Goal: Task Accomplishment & Management: Manage account settings

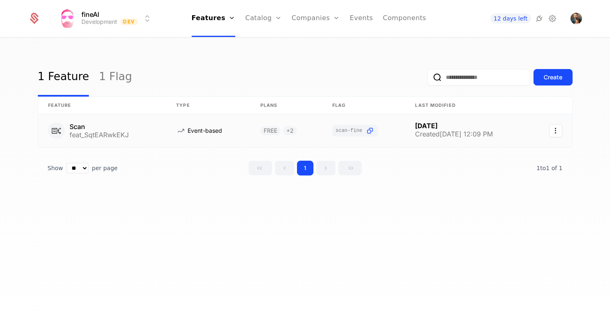
click at [105, 134] on link at bounding box center [102, 130] width 128 height 33
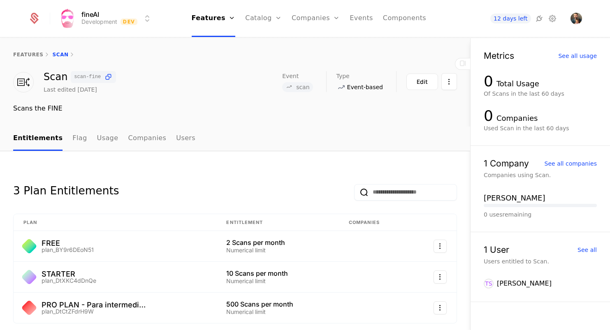
click at [72, 139] on link "Flag" at bounding box center [79, 139] width 14 height 24
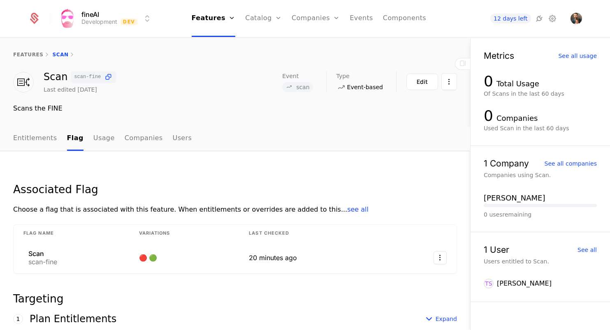
click at [30, 137] on link "Entitlements" at bounding box center [35, 139] width 44 height 24
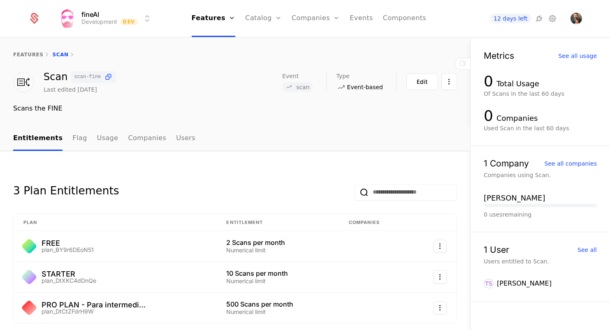
click at [72, 139] on link "Flag" at bounding box center [79, 139] width 14 height 24
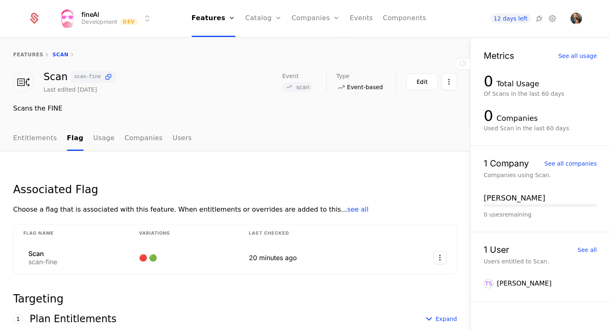
click at [98, 76] on span "scan-fine" at bounding box center [87, 76] width 27 height 5
click at [109, 76] on icon at bounding box center [108, 77] width 9 height 9
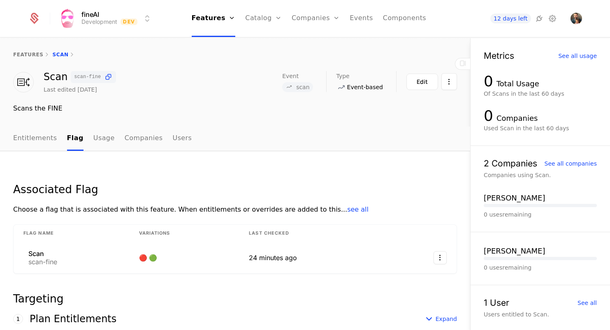
click at [23, 52] on link "features" at bounding box center [28, 55] width 30 height 6
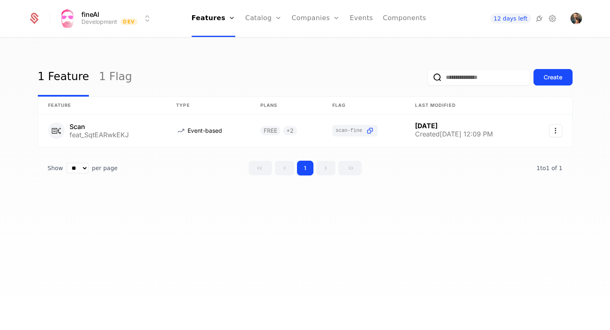
click at [270, 43] on link "Plans" at bounding box center [276, 40] width 42 height 7
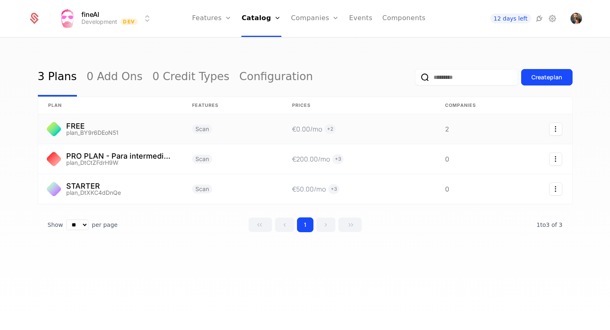
click at [557, 128] on icon "Select action" at bounding box center [555, 129] width 13 height 13
click at [523, 153] on div "Delete plan" at bounding box center [511, 151] width 43 height 12
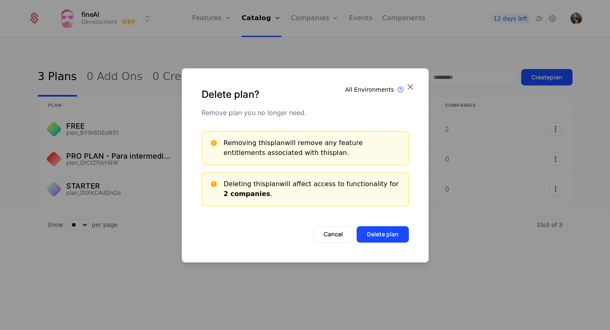
click at [374, 237] on button "Delete plan" at bounding box center [383, 234] width 52 height 16
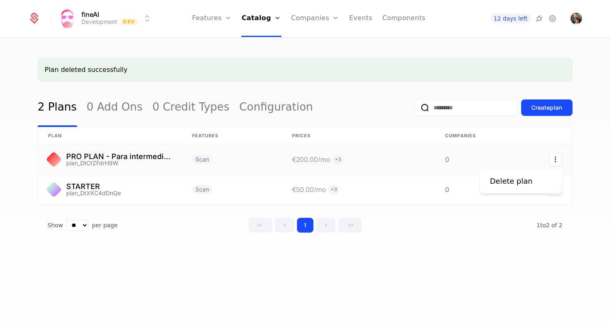
click at [553, 161] on icon "Select action" at bounding box center [555, 159] width 13 height 13
click at [523, 180] on div "Delete plan" at bounding box center [511, 182] width 43 height 12
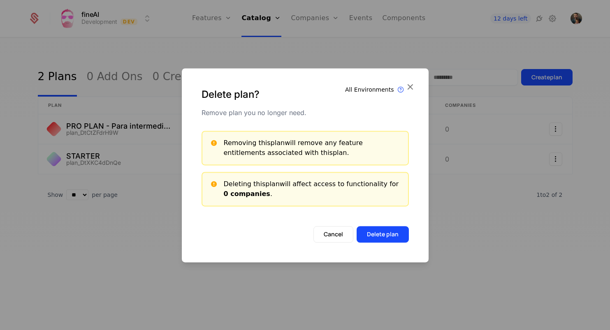
click at [394, 231] on button "Delete plan" at bounding box center [383, 234] width 52 height 16
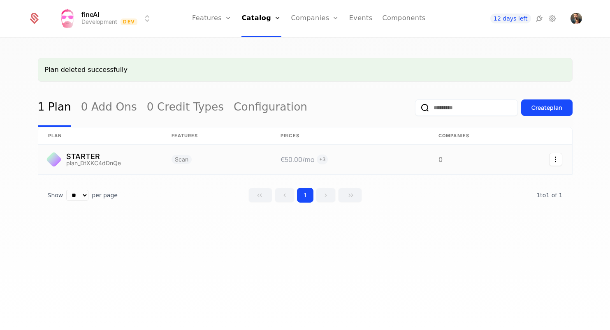
click at [558, 158] on icon "Select action" at bounding box center [555, 159] width 13 height 13
click at [514, 182] on div "Delete plan" at bounding box center [511, 182] width 43 height 12
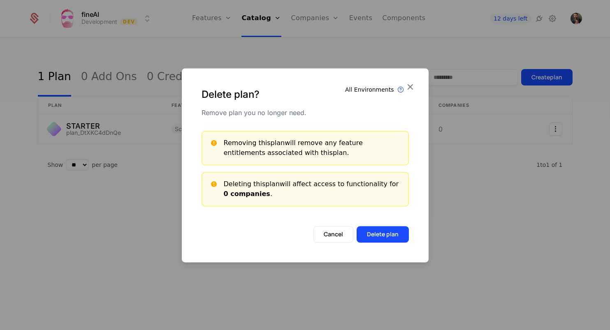
click at [404, 233] on button "Delete plan" at bounding box center [383, 234] width 52 height 16
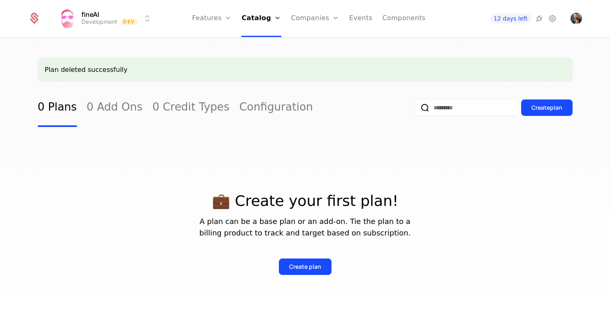
click at [222, 42] on link "Features" at bounding box center [221, 40] width 38 height 7
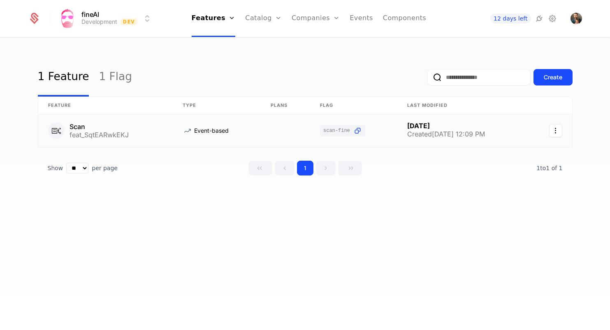
click at [558, 129] on icon "Select action" at bounding box center [555, 130] width 13 height 13
click at [524, 152] on div "Delete feature" at bounding box center [517, 153] width 54 height 12
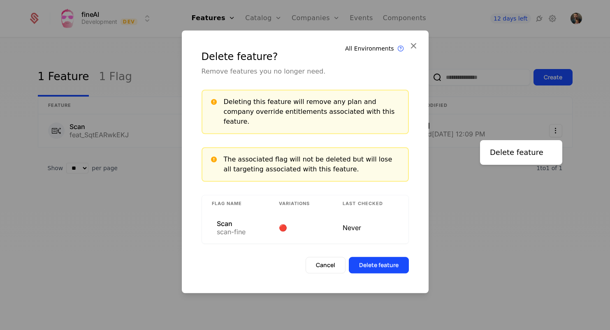
click at [440, 254] on html "fineAI Development Dev Features Features Flags Catalog Plans Add Ons Credits Co…" at bounding box center [305, 165] width 610 height 330
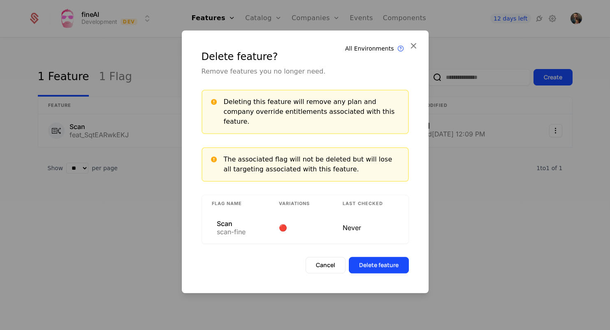
click at [373, 261] on button "Delete feature" at bounding box center [379, 265] width 60 height 16
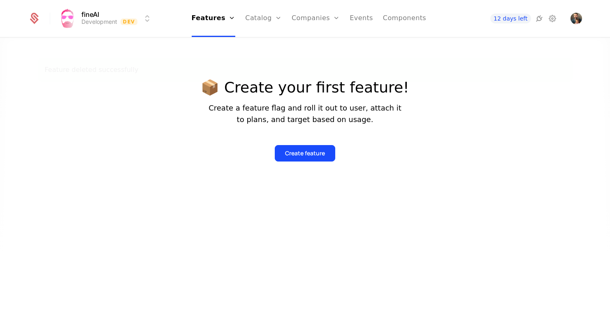
click at [539, 19] on icon at bounding box center [540, 19] width 10 height 10
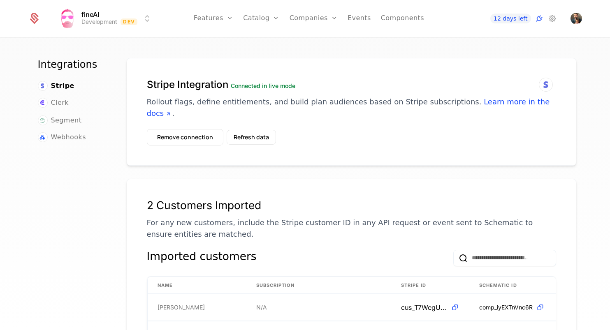
click at [204, 129] on button "Remove connection" at bounding box center [185, 137] width 77 height 16
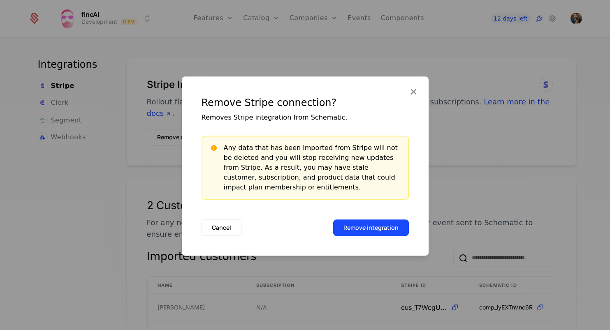
click at [383, 226] on button "Remove integration" at bounding box center [371, 228] width 76 height 16
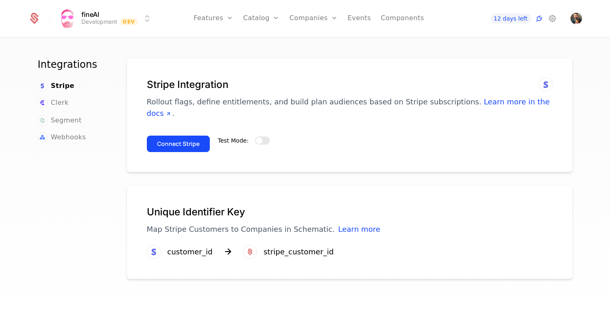
click at [260, 137] on span "button" at bounding box center [259, 140] width 7 height 7
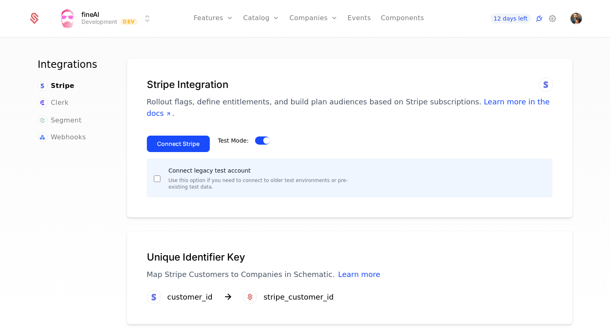
click at [163, 136] on button "Connect Stripe" at bounding box center [178, 144] width 63 height 16
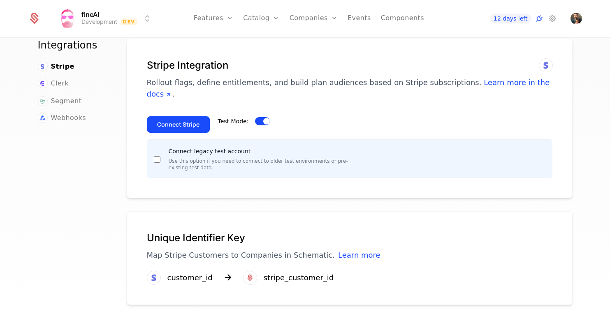
scroll to position [19, 0]
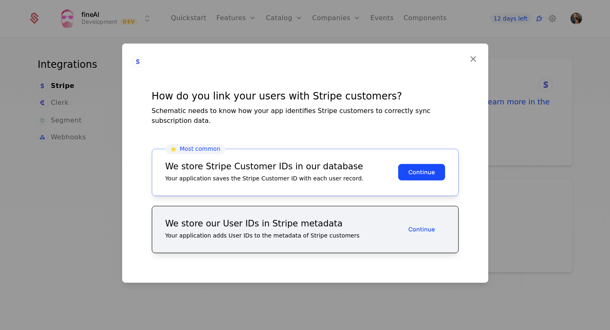
click at [420, 170] on button "Continue" at bounding box center [421, 172] width 47 height 16
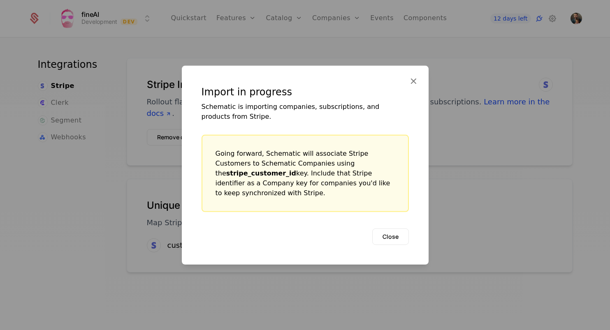
click at [398, 236] on button "Close" at bounding box center [390, 236] width 37 height 16
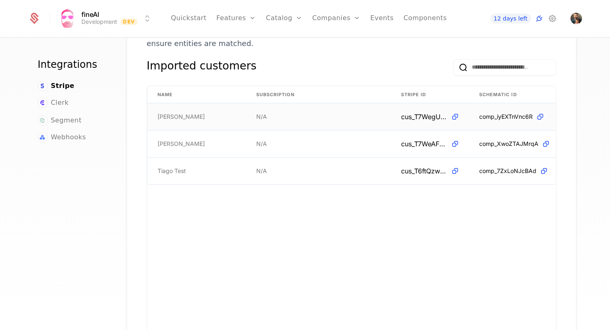
scroll to position [190, 0]
click at [205, 114] on span "Tiago Formosinho Sanchez" at bounding box center [181, 118] width 47 height 8
click at [149, 105] on td "Tiago Formosinho Sanchez" at bounding box center [197, 118] width 99 height 27
click at [193, 114] on span "Tiago Formosinho Sanchez" at bounding box center [181, 118] width 47 height 8
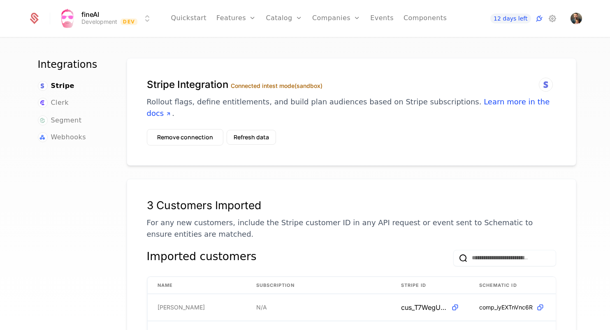
scroll to position [0, 0]
click at [259, 131] on button "Refresh data" at bounding box center [251, 137] width 49 height 15
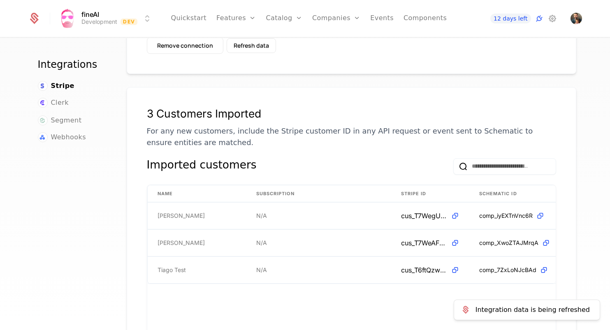
scroll to position [95, 0]
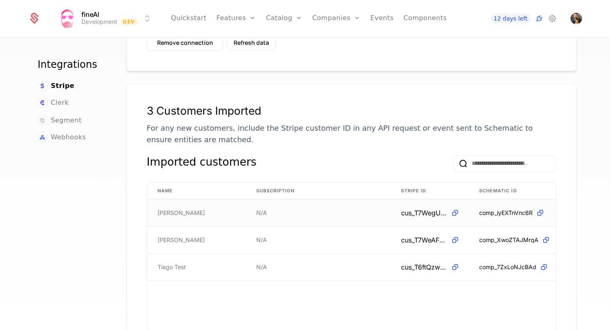
click at [182, 209] on span "[PERSON_NAME]" at bounding box center [181, 213] width 47 height 8
click at [453, 209] on icon at bounding box center [455, 213] width 9 height 9
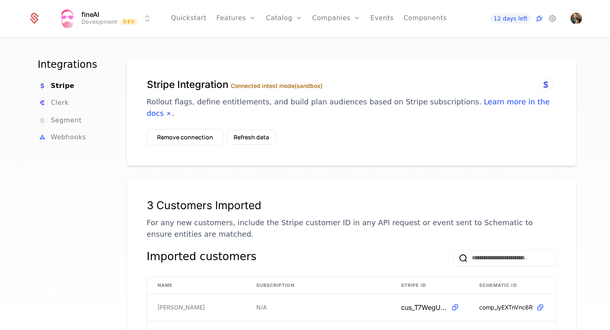
scroll to position [0, 0]
click at [246, 130] on button "Refresh data" at bounding box center [251, 137] width 49 height 15
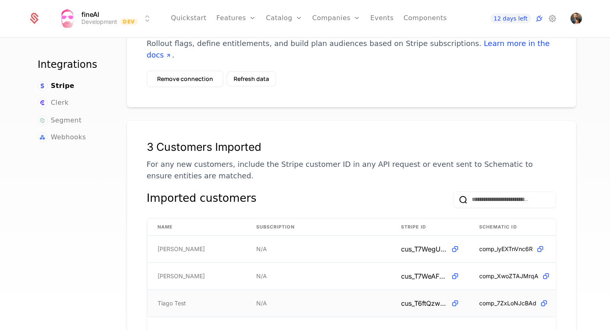
scroll to position [62, 0]
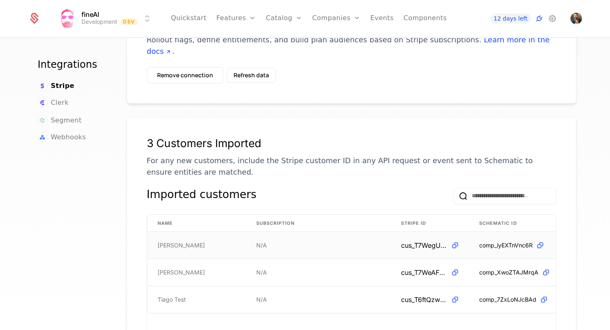
drag, startPoint x: 319, startPoint y: 243, endPoint x: 297, endPoint y: 244, distance: 21.8
click at [318, 243] on td "N/A" at bounding box center [319, 246] width 145 height 27
drag, startPoint x: 218, startPoint y: 237, endPoint x: 142, endPoint y: 235, distance: 76.6
click at [205, 242] on span "[PERSON_NAME]" at bounding box center [181, 246] width 47 height 8
click at [138, 235] on div "3 Customers Imported For any new customers, include the Stripe customer ID in a…" at bounding box center [352, 296] width 450 height 359
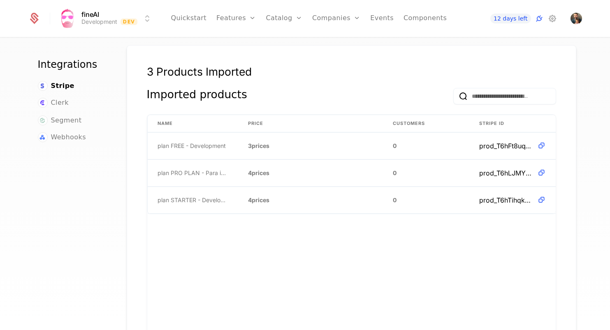
scroll to position [511, 0]
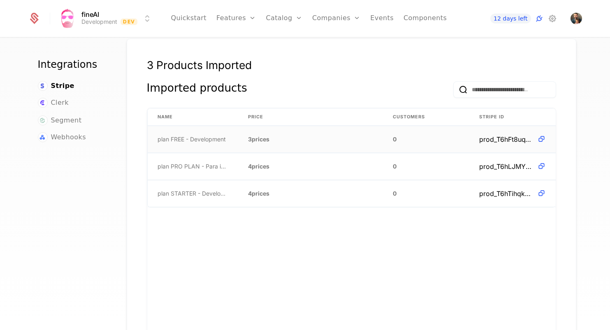
click at [191, 135] on span "plan FREE - Development" at bounding box center [192, 139] width 68 height 8
click at [201, 154] on td "plan PRO PLAN - Para intermediarios de credito - Development" at bounding box center [193, 167] width 91 height 27
click at [233, 129] on td "plan FREE - Development" at bounding box center [193, 140] width 91 height 27
click at [199, 136] on span "plan FREE - Development" at bounding box center [192, 140] width 68 height 8
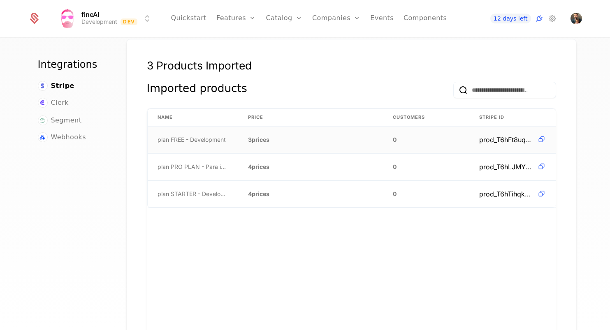
click at [183, 136] on span "plan FREE - Development" at bounding box center [192, 140] width 68 height 8
drag, startPoint x: 183, startPoint y: 128, endPoint x: 441, endPoint y: 133, distance: 258.1
click at [184, 136] on span "plan FREE - Development" at bounding box center [192, 140] width 68 height 8
click at [539, 135] on icon at bounding box center [542, 139] width 9 height 9
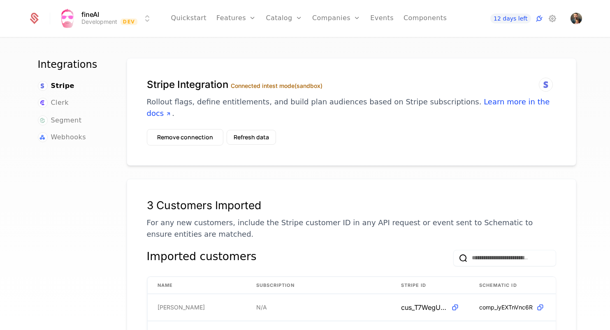
scroll to position [0, 0]
click at [263, 130] on button "Refresh data" at bounding box center [251, 137] width 49 height 15
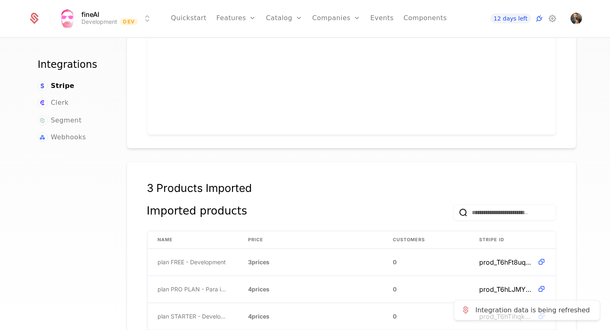
scroll to position [483, 0]
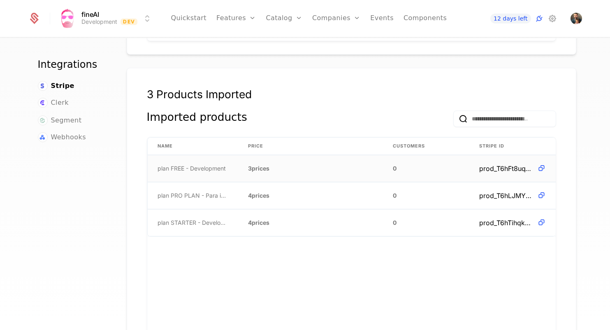
drag, startPoint x: 214, startPoint y: 149, endPoint x: 205, endPoint y: 158, distance: 12.2
click at [213, 156] on td "plan FREE - Development" at bounding box center [193, 169] width 91 height 27
click at [205, 165] on span "plan FREE - Development" at bounding box center [192, 169] width 68 height 8
click at [206, 165] on span "plan FREE - Development" at bounding box center [192, 169] width 68 height 8
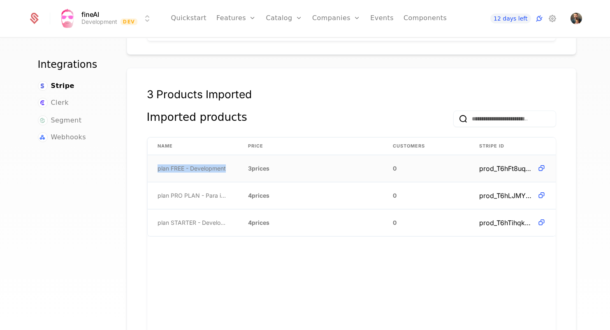
click at [206, 165] on span "plan FREE - Development" at bounding box center [192, 169] width 68 height 8
click at [292, 42] on link "Plans" at bounding box center [297, 40] width 42 height 7
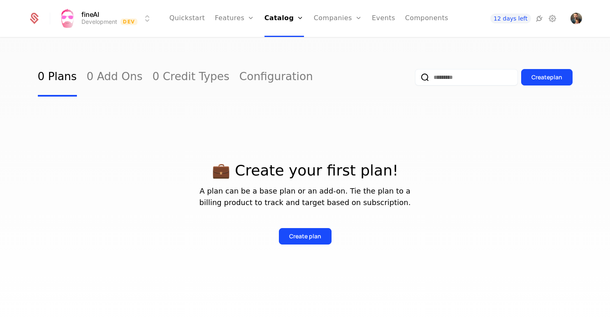
click at [338, 22] on link "Companies" at bounding box center [338, 18] width 48 height 37
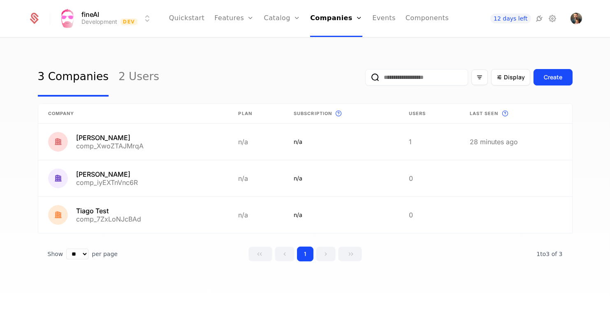
click at [128, 78] on link "2 Users" at bounding box center [139, 77] width 41 height 39
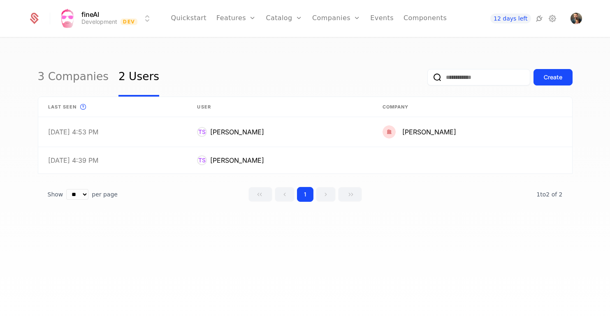
click at [75, 76] on link "3 Companies" at bounding box center [73, 77] width 71 height 39
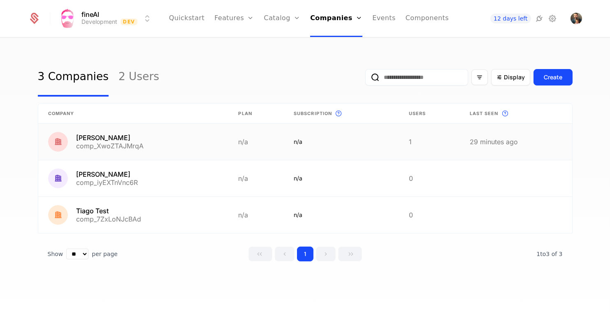
click at [83, 134] on link at bounding box center [133, 142] width 191 height 36
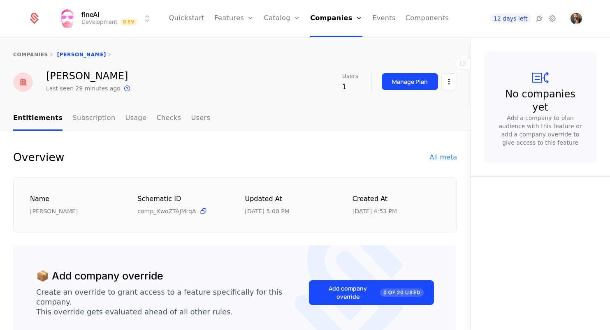
click at [452, 84] on html "fineAI Development Dev Quickstart Features Features Flags Catalog Plans Add Ons…" at bounding box center [305, 165] width 610 height 330
click at [426, 124] on div "Delete company" at bounding box center [415, 125] width 61 height 12
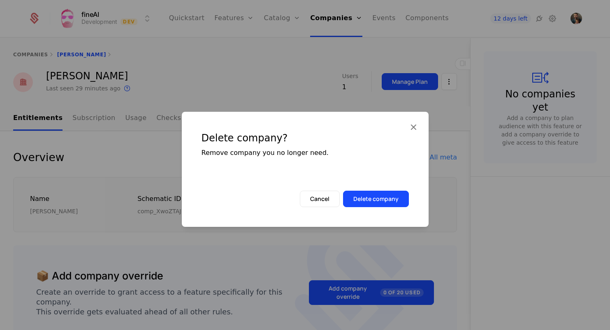
click at [384, 201] on button "Delete company" at bounding box center [376, 199] width 66 height 16
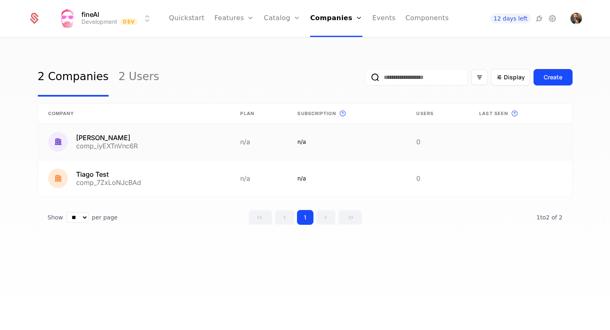
click at [370, 142] on link at bounding box center [347, 142] width 119 height 36
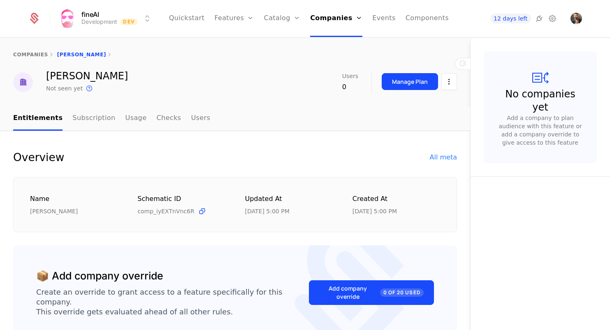
click at [447, 83] on html "fineAI Development Dev Quickstart Features Features Flags Catalog Plans Add Ons…" at bounding box center [305, 165] width 610 height 330
click at [413, 126] on div "Delete company" at bounding box center [415, 125] width 61 height 12
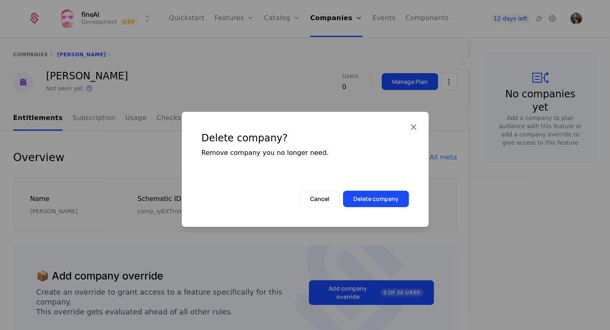
click at [384, 198] on button "Delete company" at bounding box center [376, 199] width 66 height 16
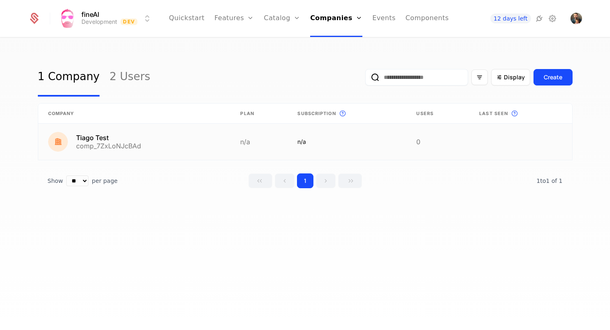
click at [186, 144] on link at bounding box center [134, 142] width 193 height 36
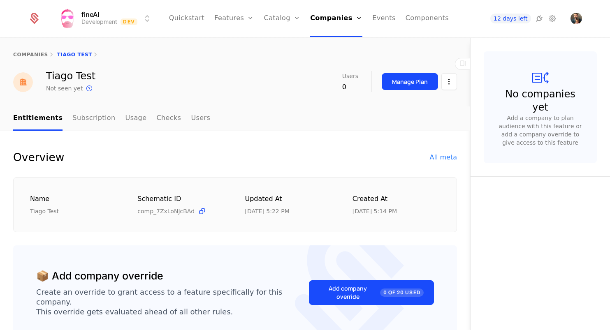
click at [449, 77] on html "fineAI Development Dev Quickstart Features Features Flags Catalog Plans Add Ons…" at bounding box center [305, 165] width 610 height 330
click at [412, 126] on div "Delete company" at bounding box center [415, 125] width 61 height 12
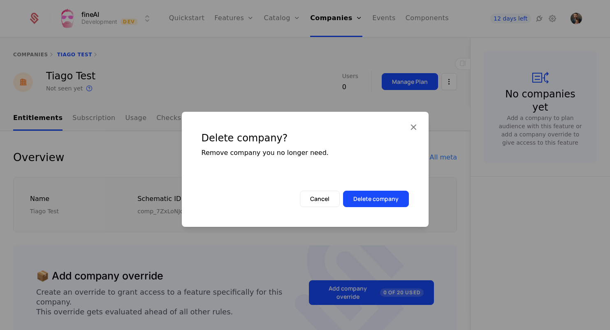
click at [389, 195] on button "Delete company" at bounding box center [376, 199] width 66 height 16
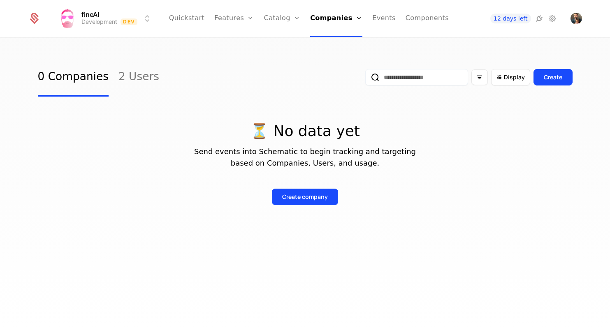
click at [130, 77] on link "2 Users" at bounding box center [139, 77] width 41 height 39
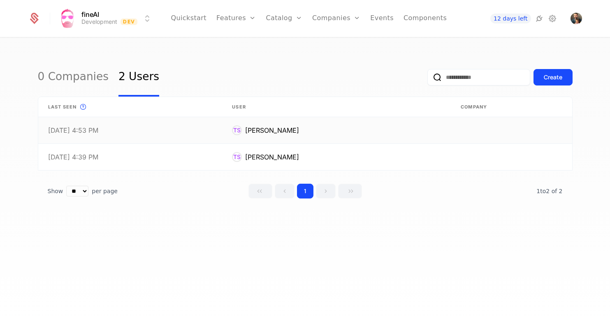
click at [40, 129] on link at bounding box center [130, 130] width 184 height 26
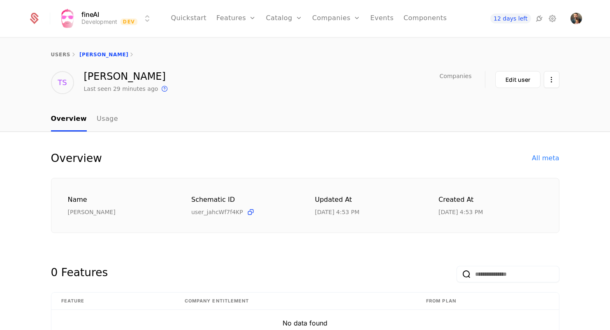
click at [550, 80] on html "fineAI Development Dev Quickstart Features Features Flags Catalog Plans Add Ons…" at bounding box center [305, 165] width 610 height 330
click at [526, 101] on div "Delete user" at bounding box center [511, 104] width 49 height 12
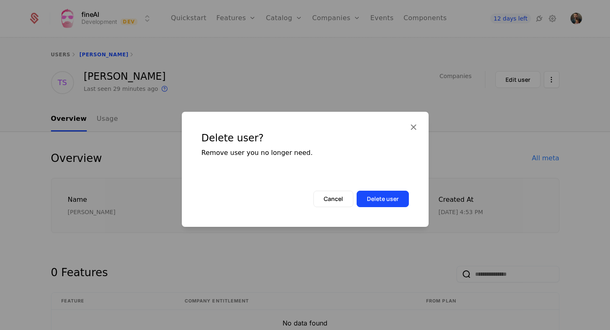
click at [381, 195] on button "Delete user" at bounding box center [383, 199] width 52 height 16
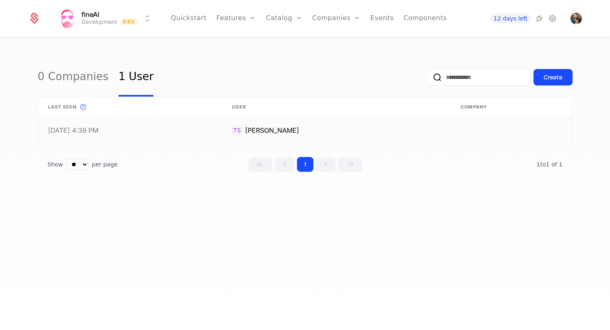
click at [105, 131] on link at bounding box center [130, 130] width 184 height 26
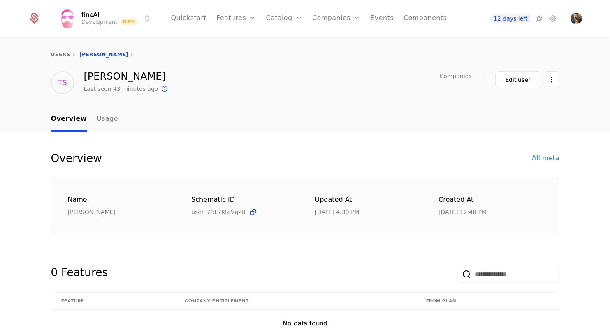
click at [552, 78] on html "fineAI Development Dev Quickstart Features Features Flags Catalog Plans Add Ons…" at bounding box center [305, 165] width 610 height 330
click at [515, 105] on div "Delete user" at bounding box center [508, 104] width 43 height 12
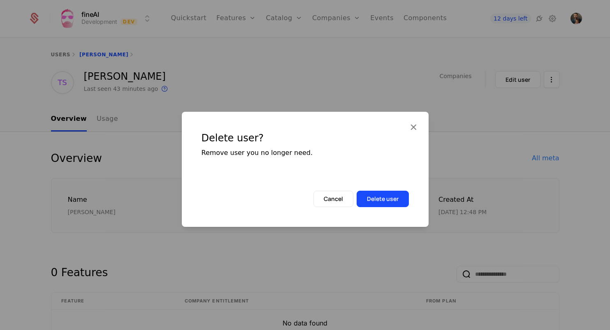
click at [378, 200] on button "Delete user" at bounding box center [383, 199] width 52 height 16
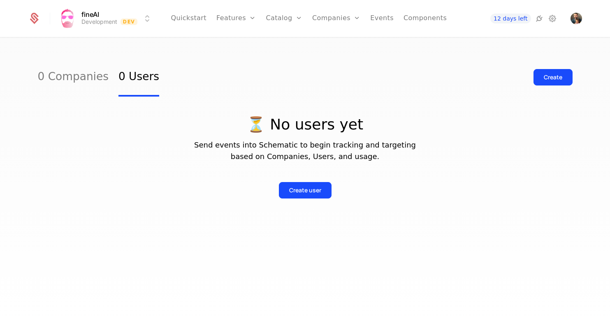
click at [190, 16] on link "Quickstart" at bounding box center [189, 18] width 36 height 37
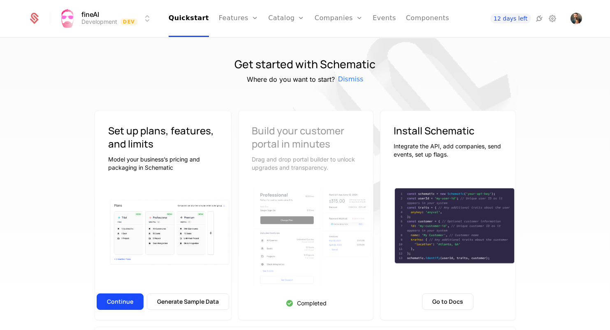
click at [435, 19] on link "Components" at bounding box center [427, 18] width 43 height 37
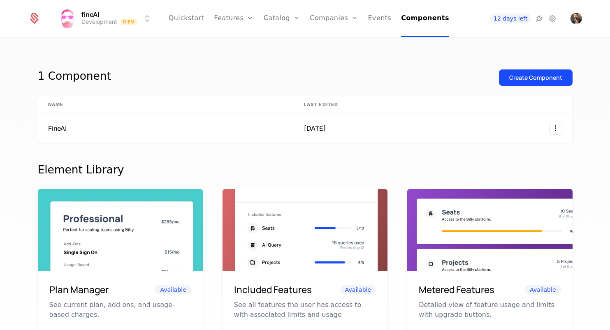
click at [238, 15] on link "Features" at bounding box center [234, 18] width 40 height 37
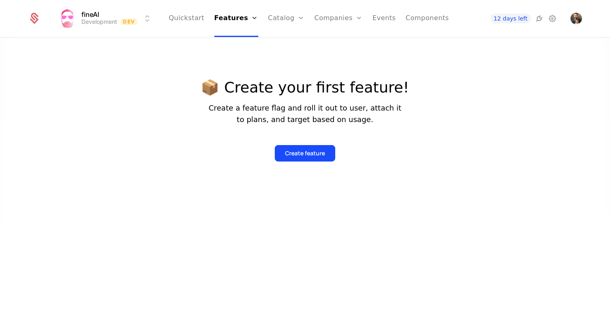
click at [195, 19] on link "Quickstart" at bounding box center [187, 18] width 36 height 37
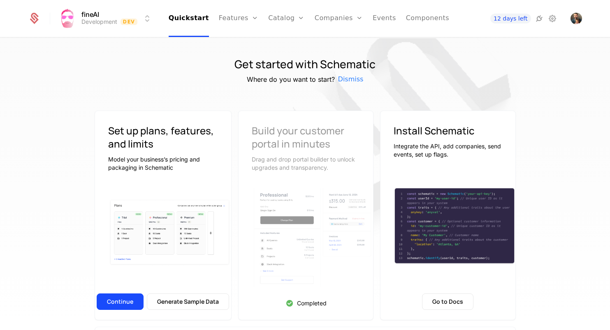
click at [291, 81] on link "Configuration" at bounding box center [299, 80] width 42 height 7
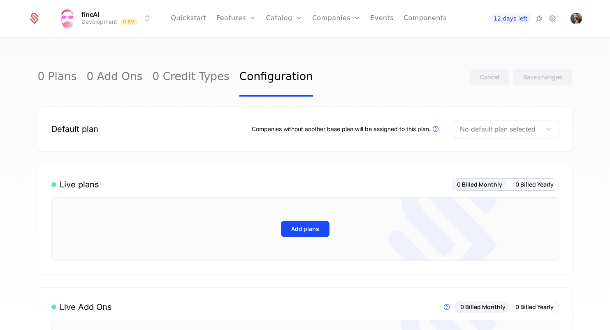
scroll to position [0, 0]
click at [189, 14] on link "Quickstart" at bounding box center [189, 18] width 36 height 37
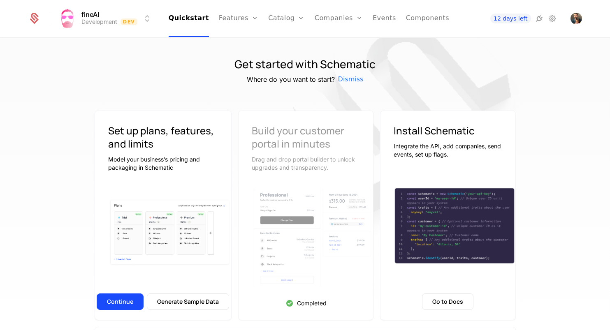
click at [539, 19] on icon at bounding box center [540, 19] width 10 height 10
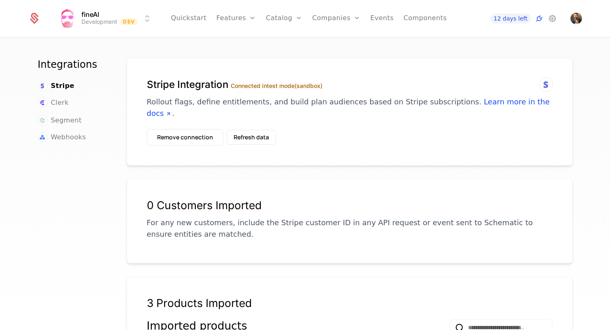
click at [254, 130] on button "Refresh data" at bounding box center [251, 137] width 49 height 15
click at [65, 99] on span "Clerk" at bounding box center [60, 103] width 18 height 10
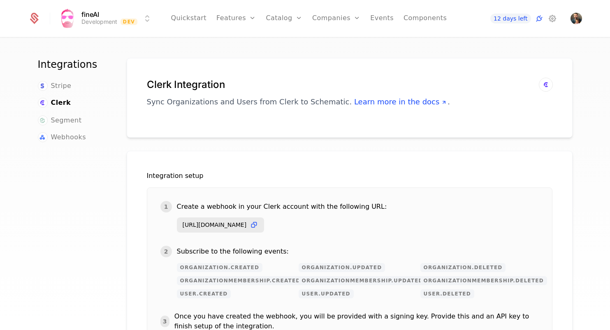
click at [58, 87] on span "Stripe" at bounding box center [61, 86] width 21 height 10
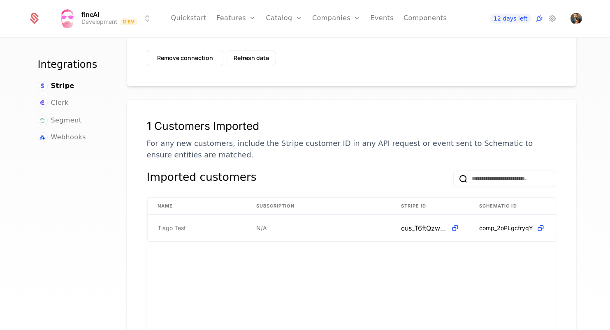
scroll to position [79, 0]
click at [476, 172] on input "email" at bounding box center [505, 180] width 103 height 16
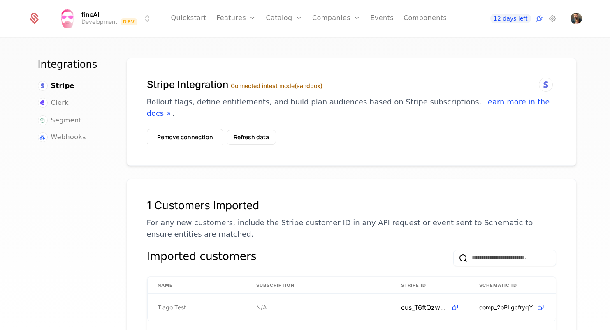
scroll to position [0, 0]
click at [256, 130] on button "Refresh data" at bounding box center [251, 137] width 49 height 15
click at [281, 42] on link "Plans" at bounding box center [297, 40] width 42 height 7
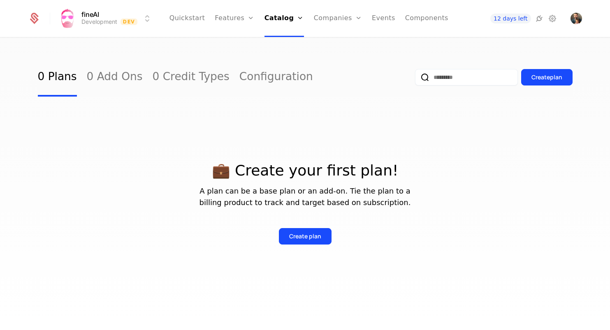
click at [246, 43] on link "Features" at bounding box center [244, 40] width 38 height 7
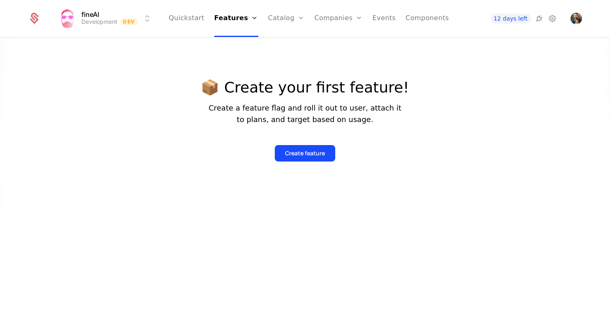
click at [242, 55] on link "Flags" at bounding box center [243, 53] width 38 height 7
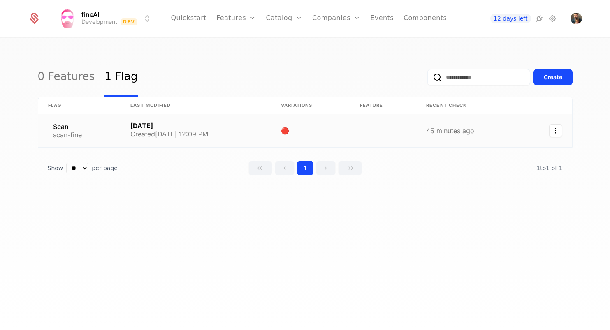
click at [559, 132] on icon "Select action" at bounding box center [555, 130] width 13 height 13
click at [527, 152] on div "Delete flag" at bounding box center [513, 153] width 47 height 12
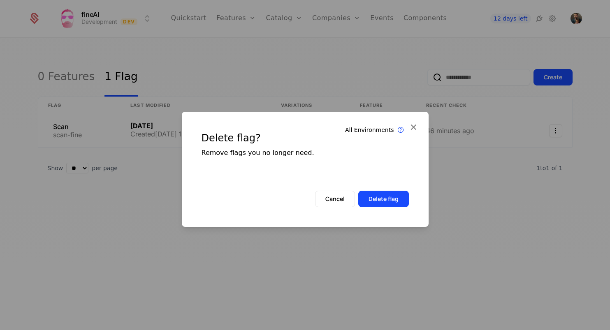
click at [394, 202] on button "Delete flag" at bounding box center [383, 199] width 51 height 16
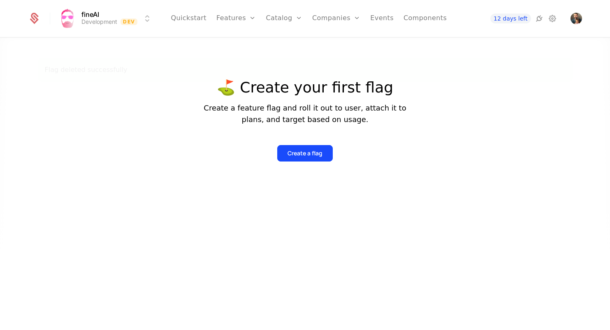
click at [541, 20] on icon at bounding box center [540, 19] width 10 height 10
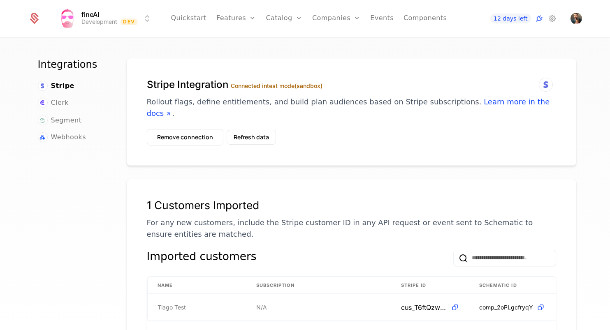
click at [298, 43] on link "Plans" at bounding box center [297, 40] width 42 height 7
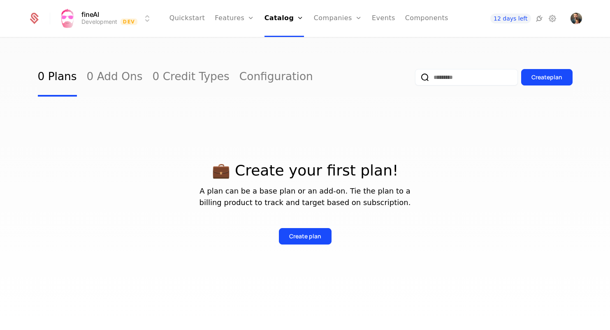
click at [302, 238] on div "Create plan" at bounding box center [305, 237] width 32 height 8
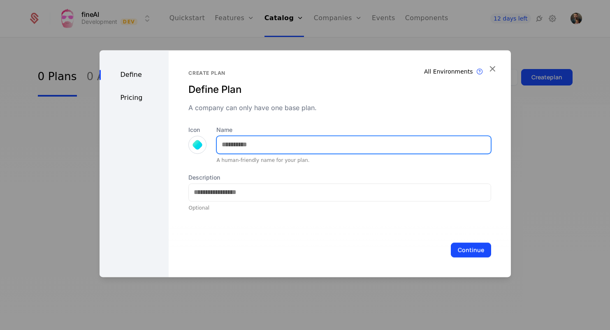
click at [251, 143] on input "Name" at bounding box center [354, 144] width 274 height 17
type input "****"
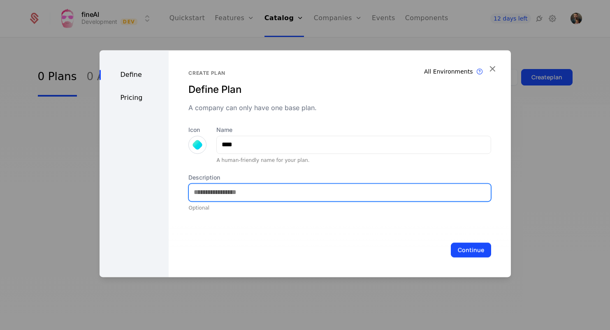
click at [274, 193] on input "Description" at bounding box center [340, 192] width 302 height 17
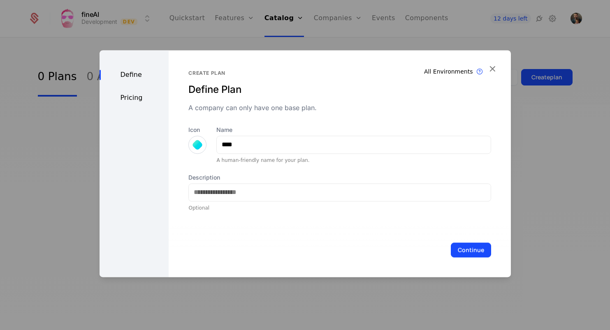
click at [199, 142] on div at bounding box center [198, 145] width 12 height 12
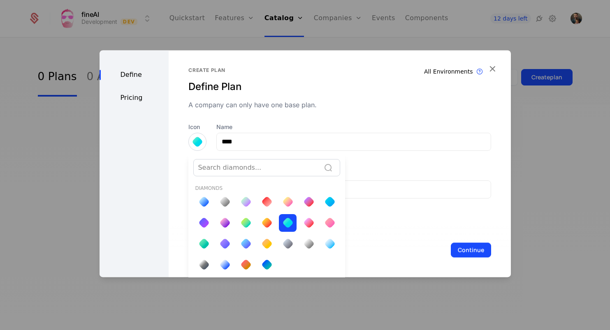
click at [243, 221] on div at bounding box center [246, 223] width 12 height 12
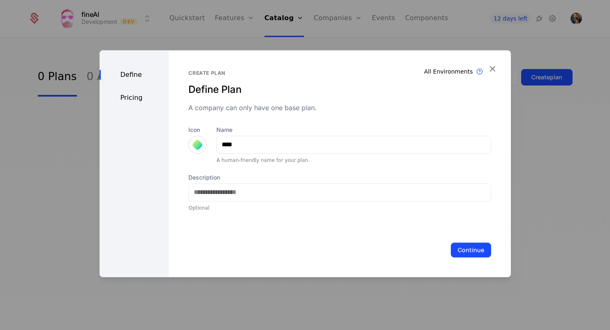
click at [129, 99] on div "Pricing" at bounding box center [135, 98] width 70 height 10
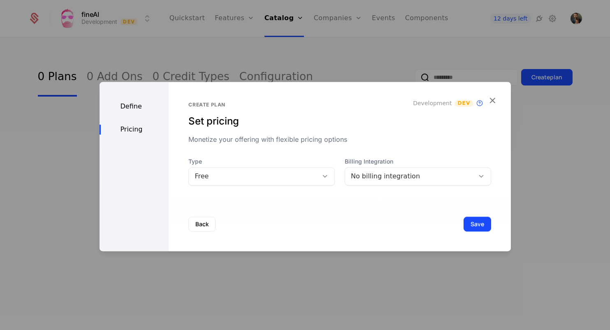
click at [257, 179] on div "Free" at bounding box center [254, 177] width 118 height 10
click at [396, 178] on div "No billing integration" at bounding box center [410, 177] width 118 height 10
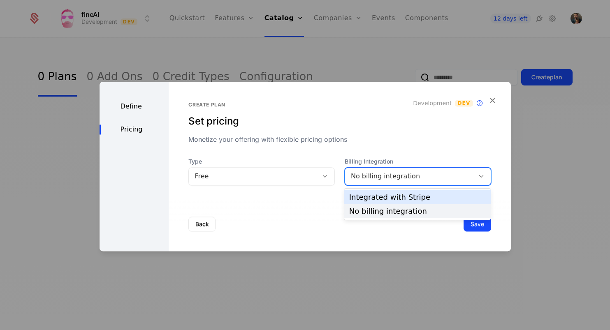
click at [396, 200] on div "Integrated with Stripe" at bounding box center [417, 197] width 137 height 7
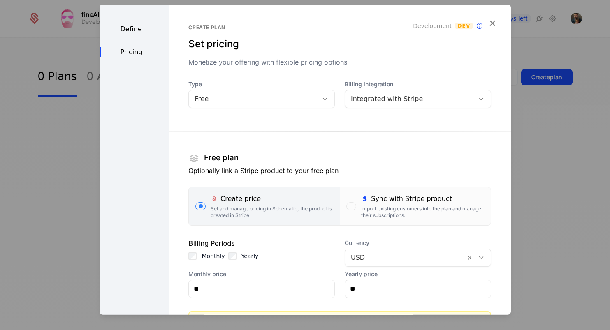
click at [374, 194] on div "Sync with Stripe product" at bounding box center [422, 199] width 123 height 10
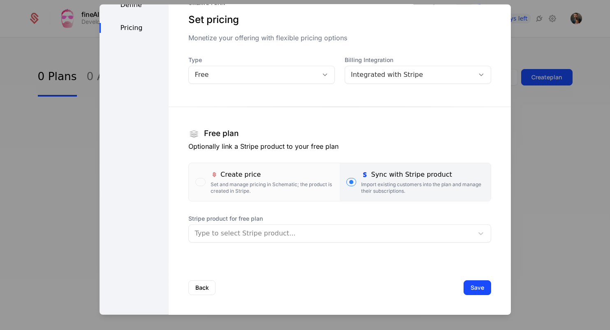
scroll to position [24, 0]
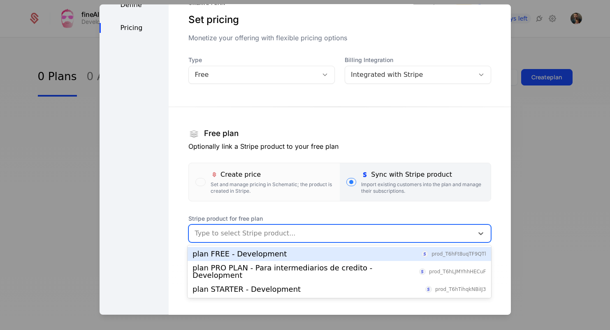
click at [301, 235] on div at bounding box center [331, 234] width 273 height 12
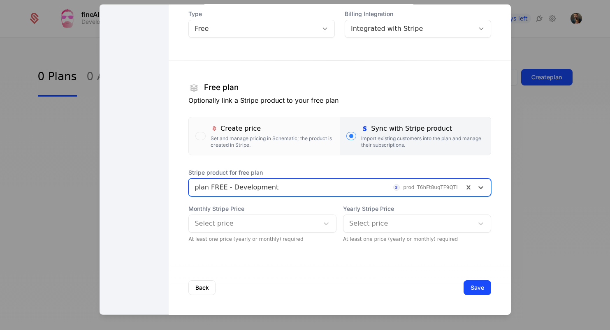
scroll to position [70, 0]
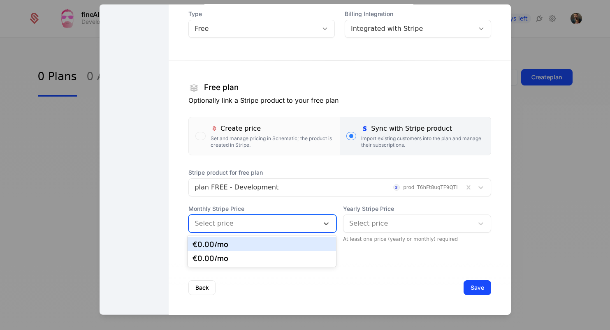
click at [288, 224] on div at bounding box center [254, 224] width 119 height 12
click at [272, 244] on div "€0.00 /mo" at bounding box center [262, 244] width 139 height 7
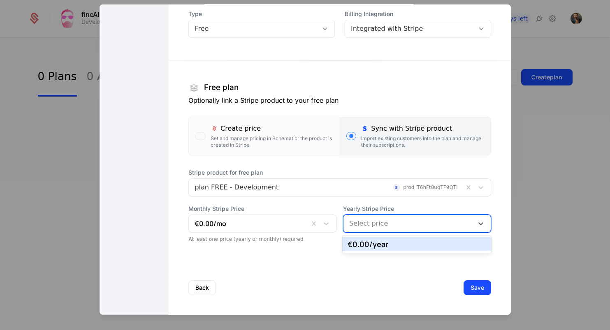
click at [377, 225] on div at bounding box center [408, 224] width 119 height 12
click at [378, 245] on div "€0.00 /year" at bounding box center [417, 244] width 139 height 7
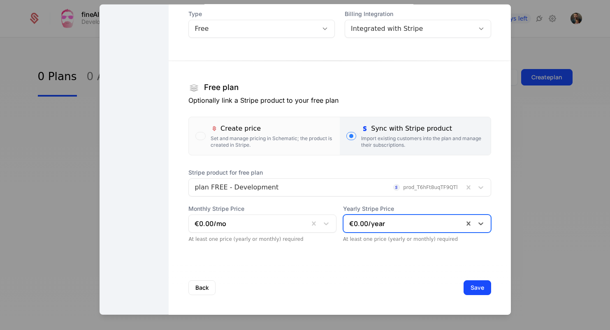
click at [481, 287] on button "Save" at bounding box center [478, 287] width 28 height 15
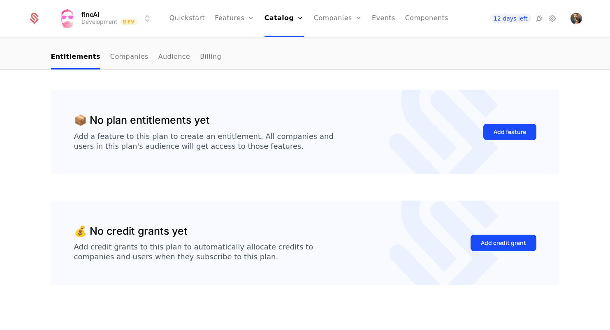
scroll to position [61, 0]
click at [498, 133] on div "Add feature" at bounding box center [510, 132] width 33 height 8
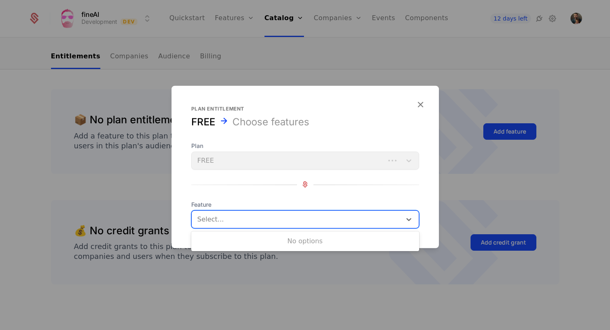
click at [260, 221] on div at bounding box center [297, 220] width 200 height 12
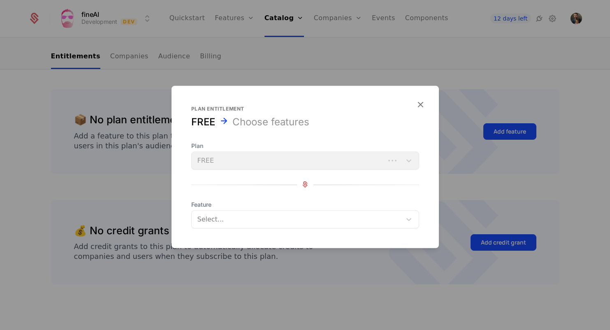
click at [248, 194] on div "Plan FREE Feature Select..." at bounding box center [305, 185] width 228 height 87
click at [247, 162] on div "Plan FREE" at bounding box center [305, 156] width 228 height 28
click at [424, 102] on icon "button" at bounding box center [420, 104] width 11 height 11
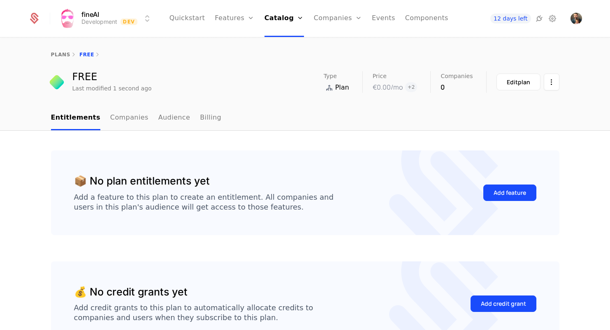
scroll to position [0, 0]
click at [244, 44] on link "Features" at bounding box center [244, 40] width 38 height 7
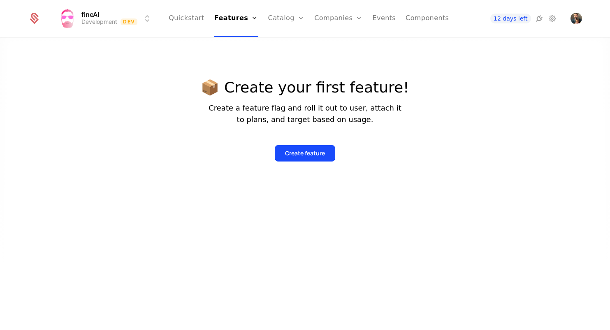
click at [311, 149] on button "Create feature" at bounding box center [305, 153] width 61 height 16
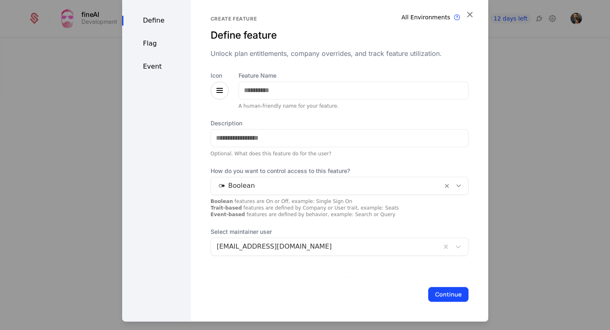
click at [221, 89] on icon at bounding box center [220, 91] width 10 height 10
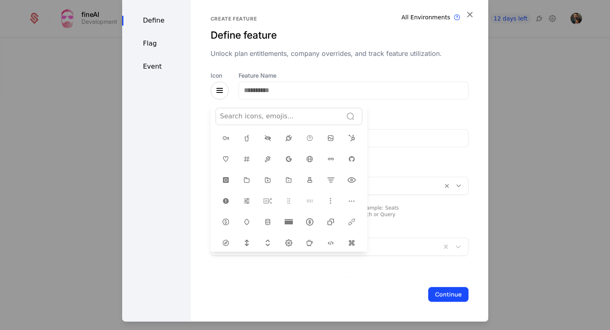
scroll to position [159, 0]
click at [265, 196] on icon at bounding box center [268, 201] width 10 height 10
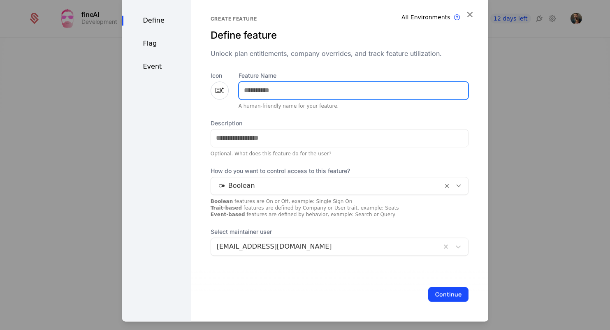
click at [266, 96] on input "Feature Name" at bounding box center [353, 90] width 229 height 17
type input "****"
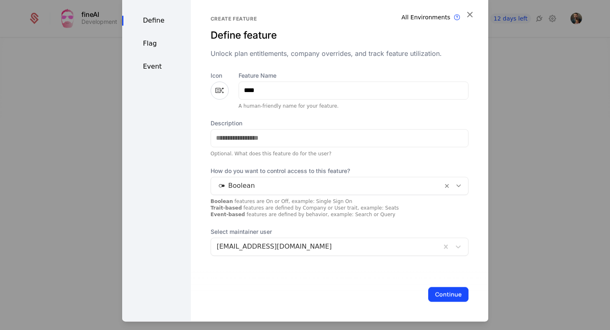
click at [312, 182] on div at bounding box center [327, 186] width 220 height 12
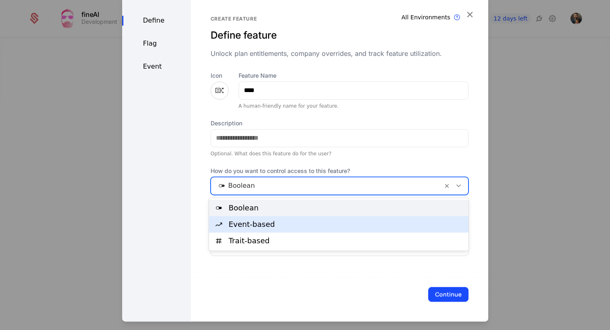
click at [298, 222] on div "Event-based" at bounding box center [346, 224] width 235 height 7
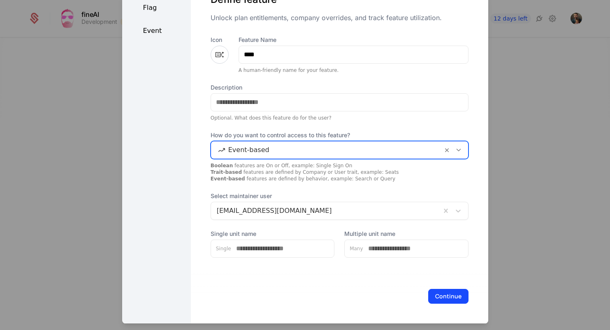
scroll to position [33, 0]
click at [274, 252] on input "Single unit name" at bounding box center [282, 248] width 103 height 17
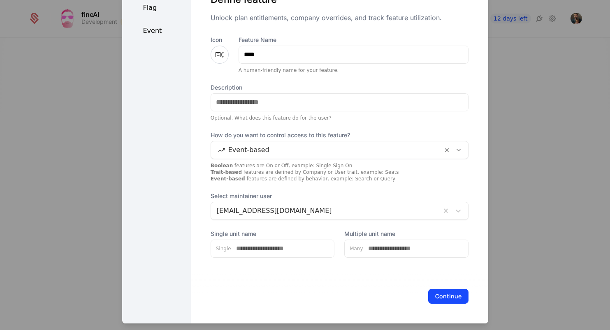
click at [321, 224] on div "Icon Feature Name **** A human-friendly name for your feature. Description Opti…" at bounding box center [340, 147] width 258 height 222
click at [454, 296] on button "Continue" at bounding box center [448, 296] width 40 height 15
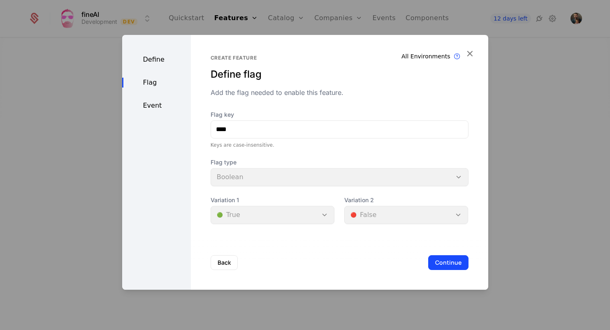
scroll to position [0, 0]
click at [261, 177] on div "Flag type Boolean" at bounding box center [340, 172] width 258 height 28
click at [155, 59] on div "Define" at bounding box center [156, 60] width 69 height 10
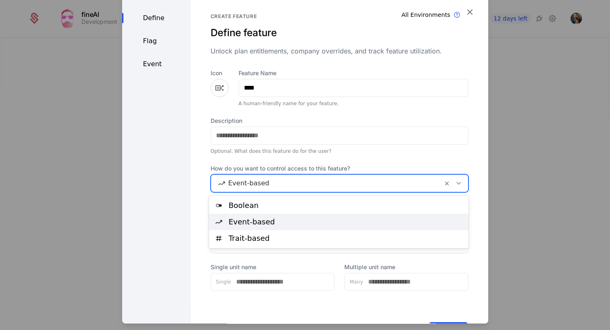
click at [341, 181] on div at bounding box center [327, 184] width 220 height 12
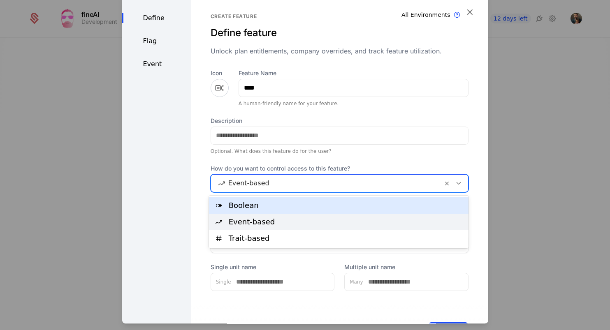
click at [394, 146] on div "Description Optional. What does this feature do for the user?" at bounding box center [340, 136] width 258 height 38
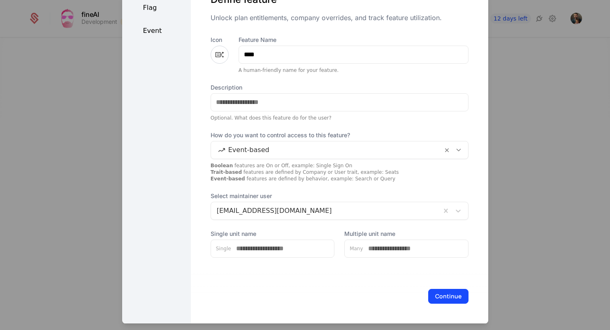
scroll to position [33, 0]
click at [277, 256] on input "Single unit name" at bounding box center [282, 248] width 103 height 17
click at [455, 299] on button "Continue" at bounding box center [448, 296] width 40 height 15
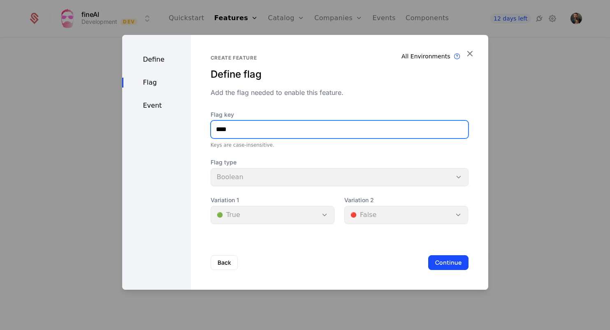
click at [251, 131] on input "****" at bounding box center [339, 129] width 257 height 17
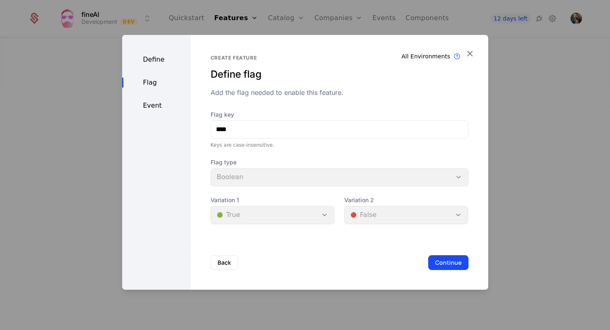
click at [310, 180] on div "Flag type Boolean" at bounding box center [340, 172] width 258 height 28
click at [148, 104] on div "Event" at bounding box center [156, 106] width 69 height 10
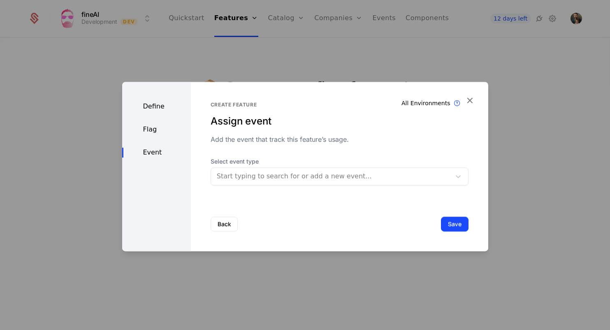
click at [295, 175] on div at bounding box center [331, 177] width 228 height 12
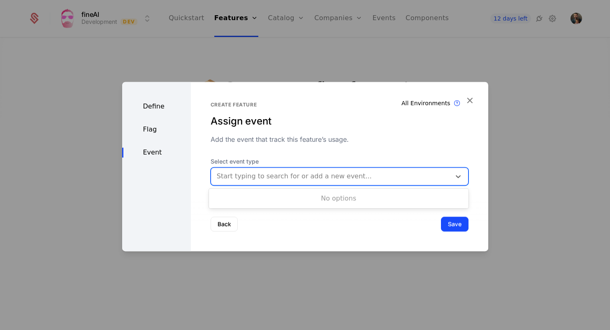
click at [295, 175] on div at bounding box center [331, 177] width 228 height 12
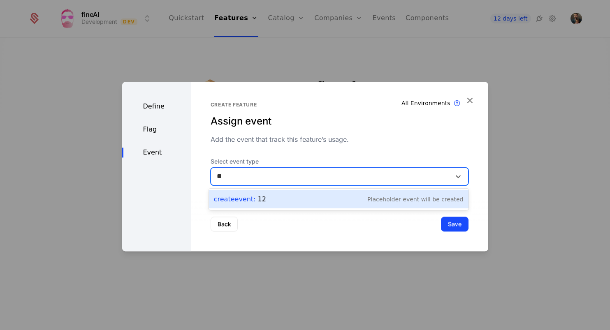
type input "*"
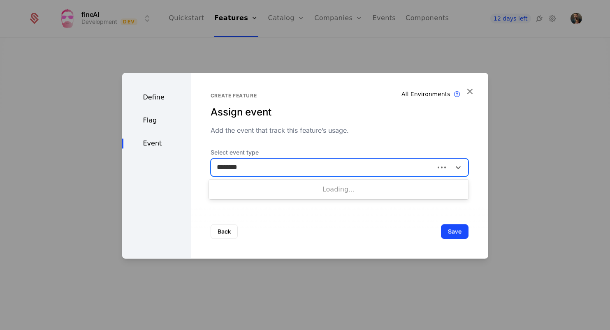
type input "*********"
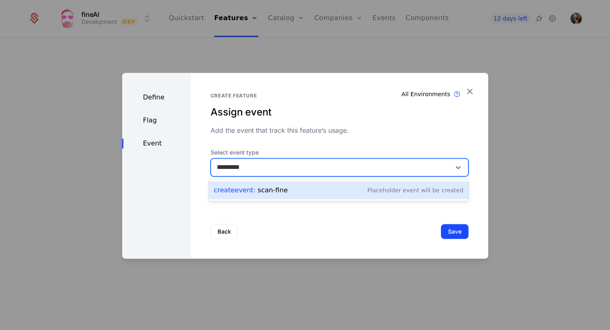
click at [333, 190] on div "Create Event : scan-fine Placeholder Event will be created" at bounding box center [339, 191] width 250 height 12
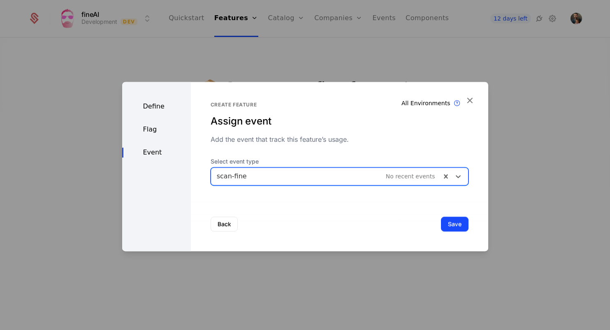
click at [443, 221] on button "Save" at bounding box center [455, 224] width 28 height 15
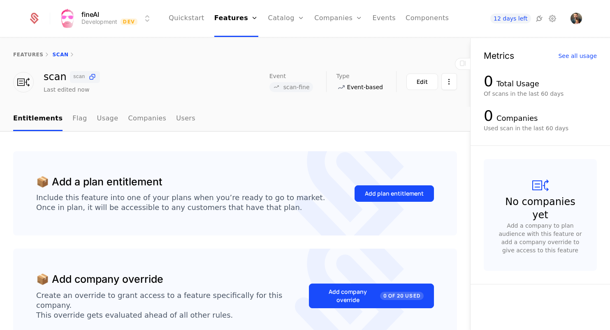
click at [424, 81] on div "Edit" at bounding box center [422, 82] width 11 height 8
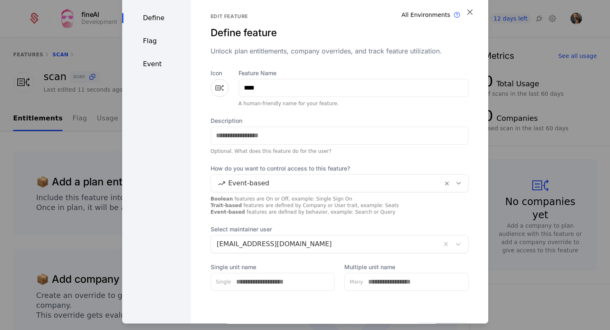
click at [153, 63] on div "Event" at bounding box center [156, 64] width 69 height 10
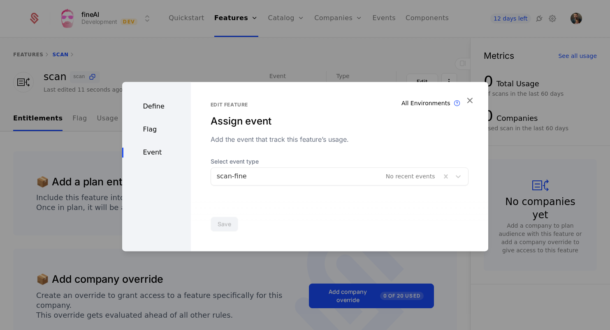
click at [470, 98] on icon "button" at bounding box center [470, 100] width 11 height 11
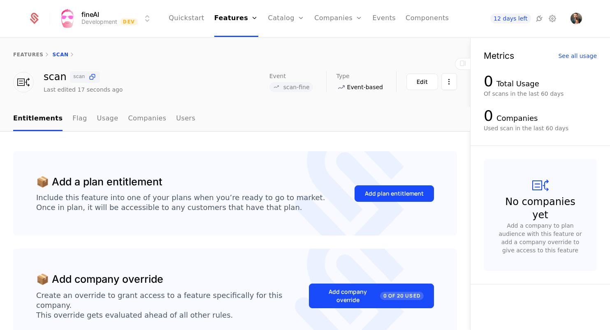
click at [35, 54] on link "features" at bounding box center [28, 55] width 30 height 6
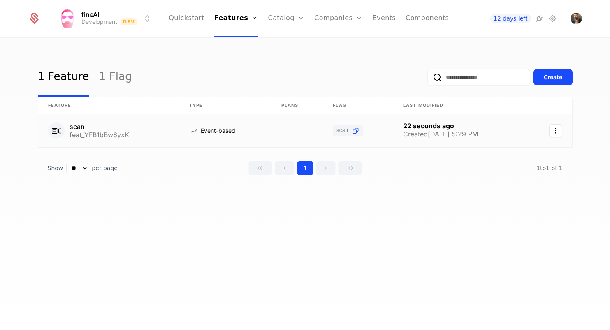
click at [116, 129] on link at bounding box center [108, 130] width 141 height 33
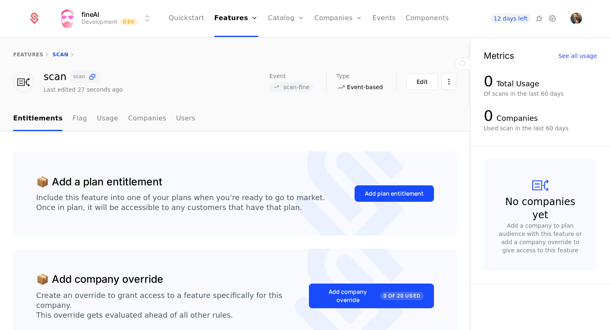
click at [72, 116] on link "Flag" at bounding box center [79, 119] width 14 height 24
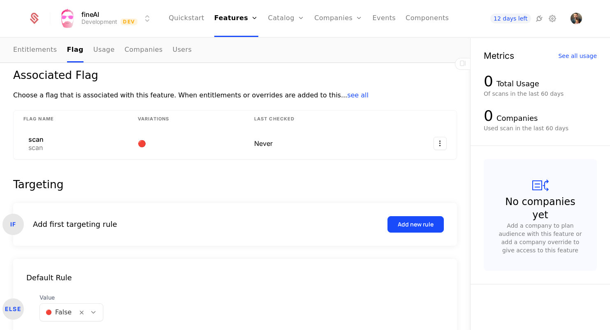
scroll to position [77, 0]
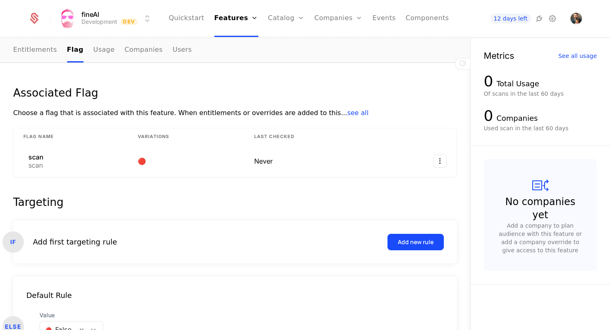
click at [101, 52] on link "Usage" at bounding box center [103, 50] width 21 height 24
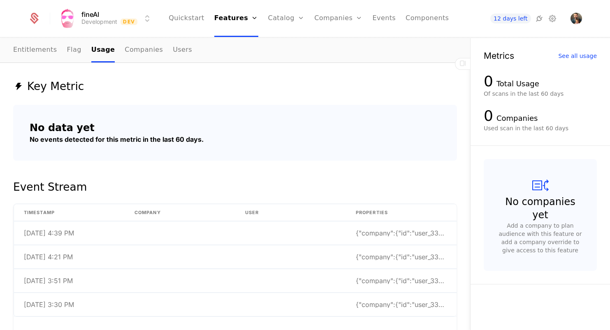
click at [129, 52] on link "Companies" at bounding box center [144, 50] width 38 height 24
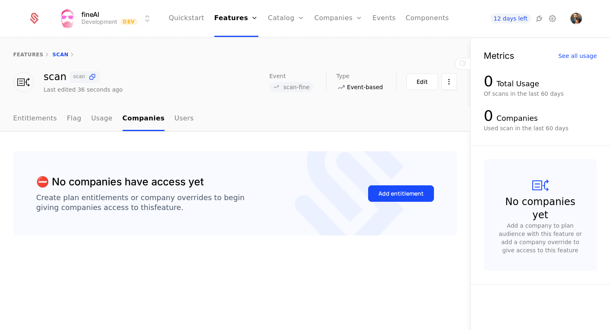
click at [393, 189] on button "Add entitlement" at bounding box center [401, 194] width 66 height 16
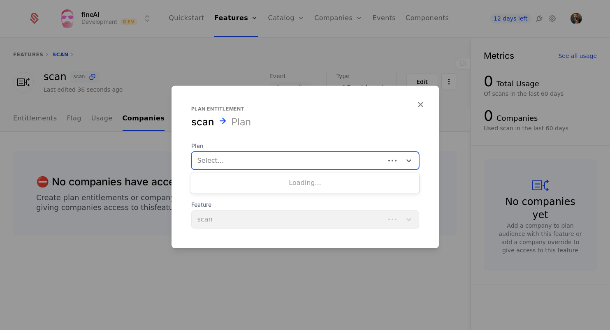
drag, startPoint x: 270, startPoint y: 152, endPoint x: 268, endPoint y: 163, distance: 10.5
click at [270, 153] on div "Select..." at bounding box center [305, 160] width 228 height 18
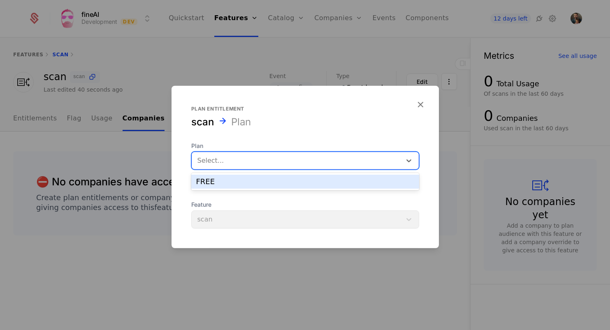
click at [252, 186] on div "FREE" at bounding box center [305, 182] width 228 height 14
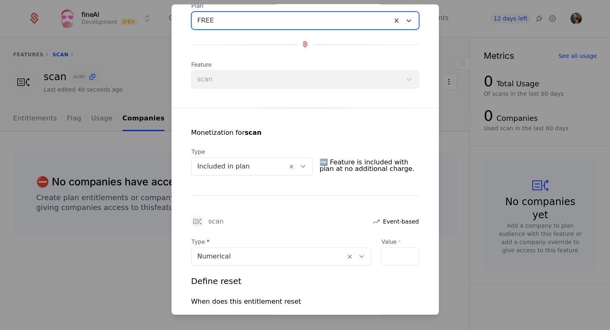
scroll to position [60, 0]
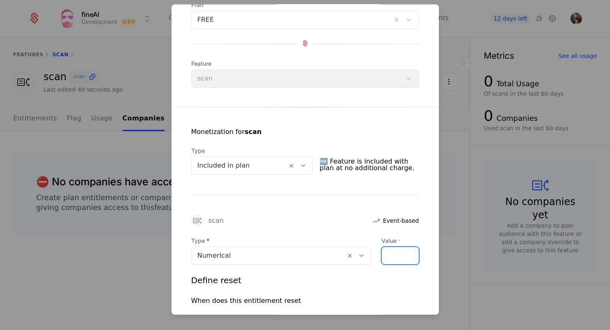
click at [392, 254] on input "*" at bounding box center [387, 255] width 10 height 17
click at [391, 254] on input "*" at bounding box center [387, 255] width 10 height 17
click at [405, 255] on div "*" at bounding box center [401, 256] width 38 height 18
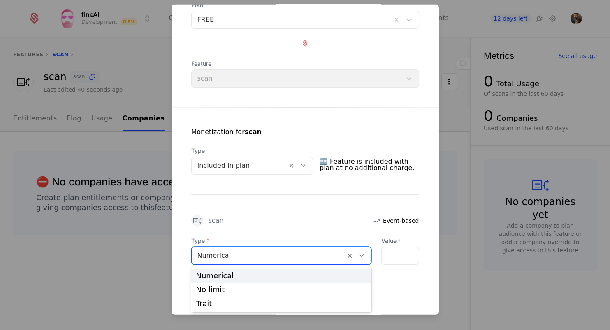
click at [317, 258] on div at bounding box center [269, 256] width 142 height 12
drag, startPoint x: 305, startPoint y: 276, endPoint x: 340, endPoint y: 268, distance: 35.8
click at [305, 276] on div "Numerical" at bounding box center [281, 275] width 170 height 7
click at [302, 256] on div at bounding box center [269, 256] width 142 height 12
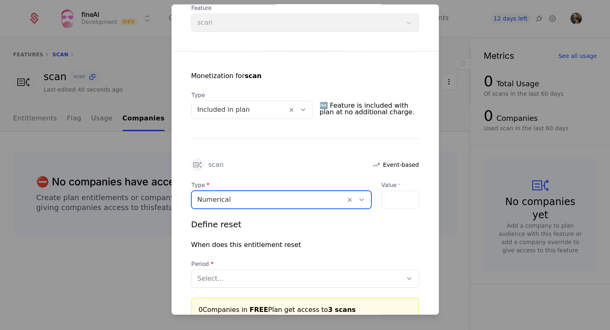
scroll to position [119, 0]
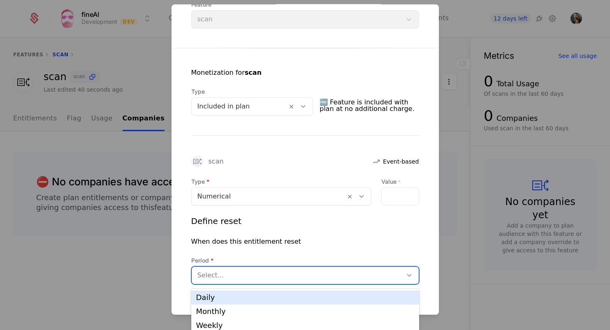
click at [292, 271] on div at bounding box center [297, 276] width 199 height 12
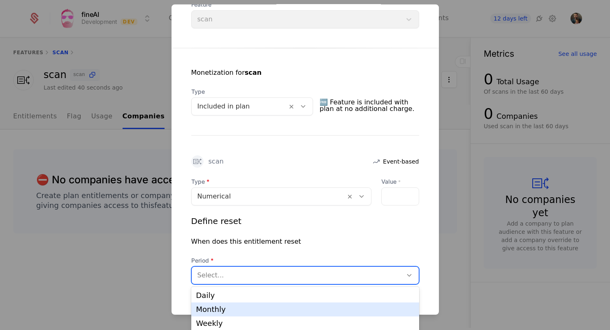
click at [282, 308] on div "Monthly" at bounding box center [305, 309] width 218 height 7
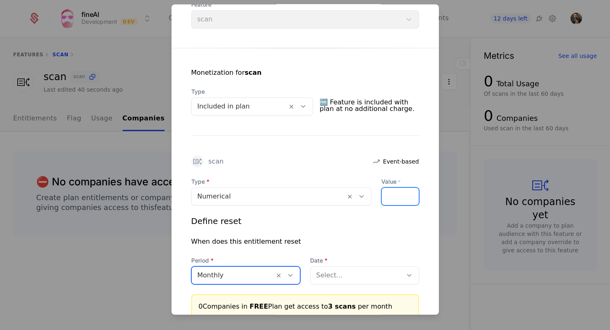
click at [386, 200] on input "*" at bounding box center [387, 196] width 10 height 17
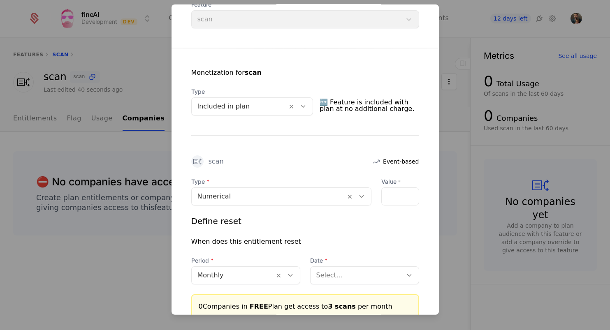
click at [401, 195] on div "*" at bounding box center [401, 196] width 38 height 18
click at [400, 194] on div "*" at bounding box center [401, 196] width 38 height 18
click at [398, 194] on div "*" at bounding box center [401, 196] width 38 height 18
drag, startPoint x: 303, startPoint y: 145, endPoint x: 305, endPoint y: 161, distance: 15.8
click at [304, 147] on div "Monetization for scan Type Included in plan 🆓 Feature is included with plan at …" at bounding box center [306, 183] width 268 height 271
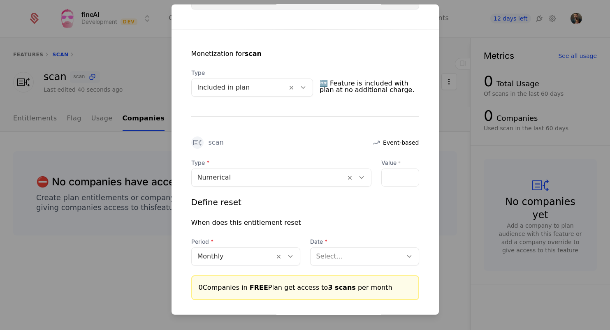
click at [341, 261] on div at bounding box center [357, 257] width 80 height 12
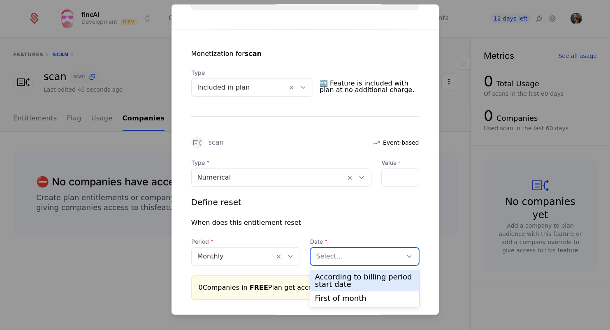
scroll to position [137, 0]
click at [340, 281] on div "According to billing period start date" at bounding box center [364, 281] width 99 height 15
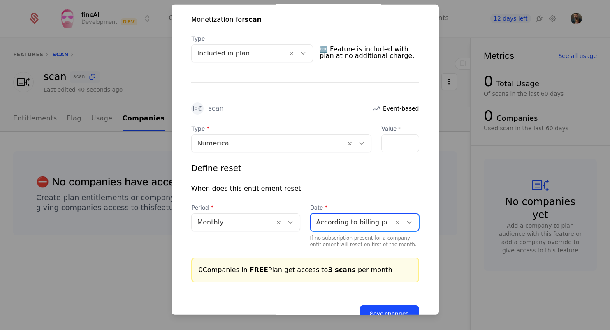
scroll to position [177, 0]
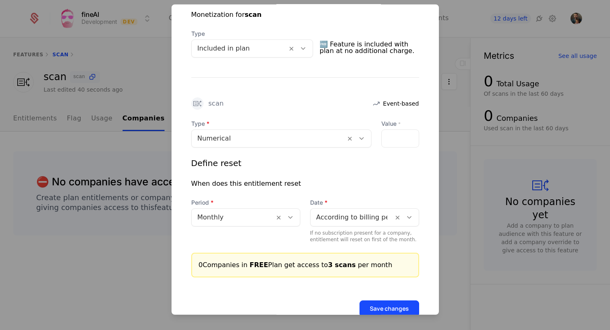
drag, startPoint x: 398, startPoint y: 137, endPoint x: 393, endPoint y: 137, distance: 5.4
click at [397, 137] on div "*" at bounding box center [401, 138] width 38 height 18
click at [389, 137] on input "*" at bounding box center [387, 138] width 10 height 17
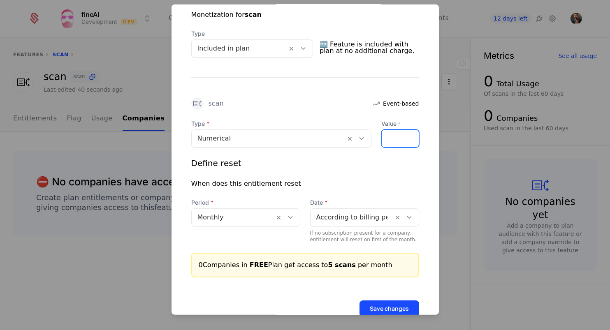
click at [389, 141] on input "*" at bounding box center [387, 138] width 10 height 17
type input "*"
click at [389, 141] on input "*" at bounding box center [387, 138] width 10 height 17
drag, startPoint x: 440, startPoint y: 132, endPoint x: 372, endPoint y: 147, distance: 68.6
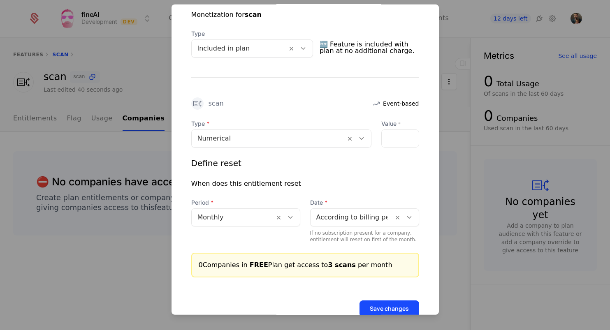
click at [509, 134] on div at bounding box center [305, 165] width 610 height 330
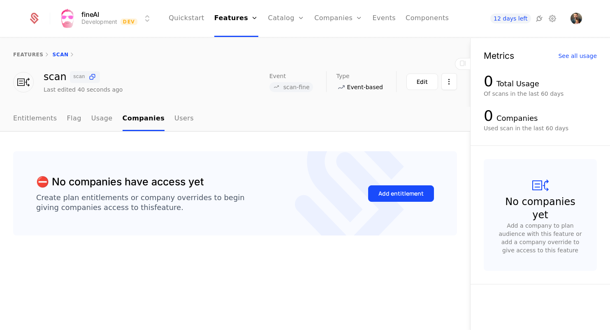
click at [411, 196] on div "Add entitlement" at bounding box center [401, 194] width 45 height 8
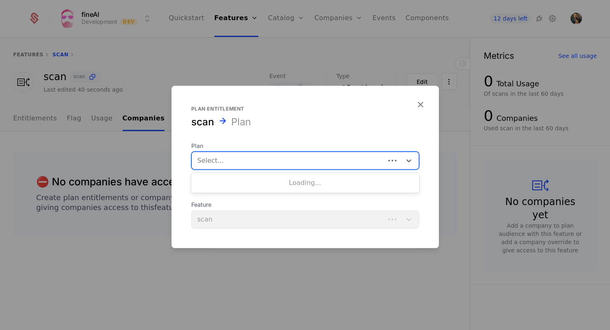
click at [317, 170] on div "Select..." at bounding box center [305, 160] width 228 height 18
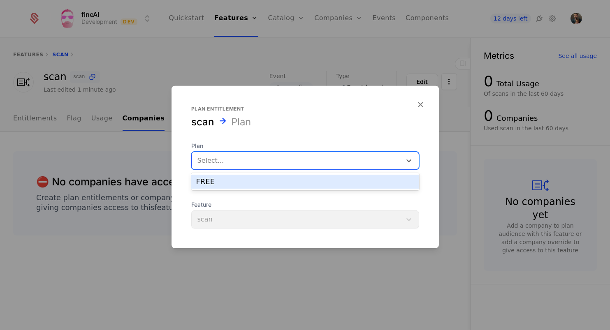
click at [311, 185] on div "FREE" at bounding box center [305, 181] width 218 height 7
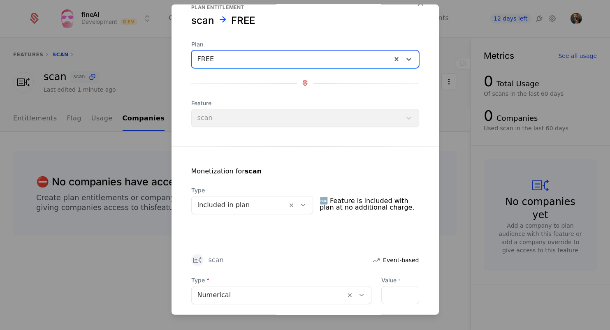
scroll to position [22, 0]
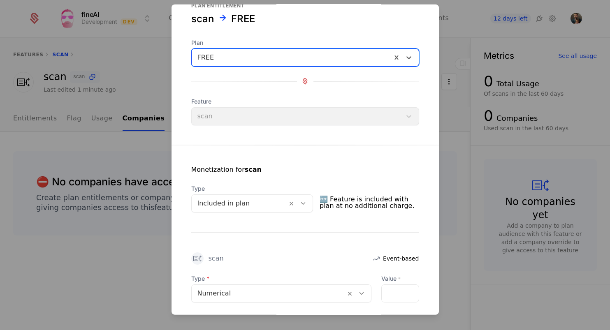
click at [307, 203] on icon at bounding box center [303, 203] width 7 height 7
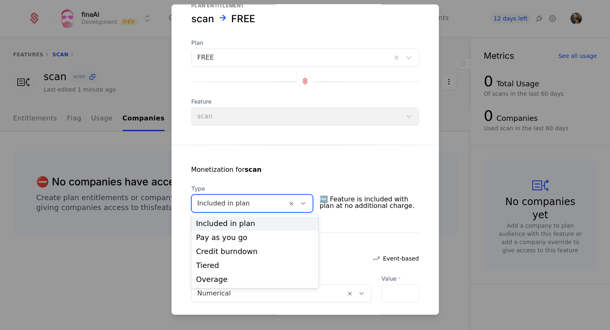
click at [269, 221] on div "Included in plan" at bounding box center [255, 223] width 118 height 7
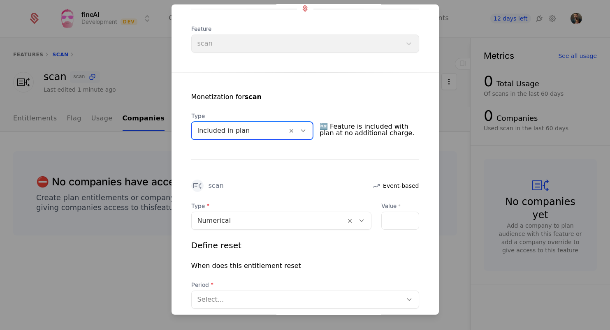
scroll to position [96, 0]
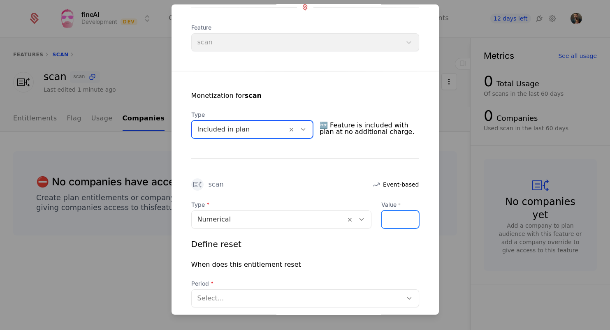
click at [389, 217] on input "*" at bounding box center [387, 219] width 10 height 17
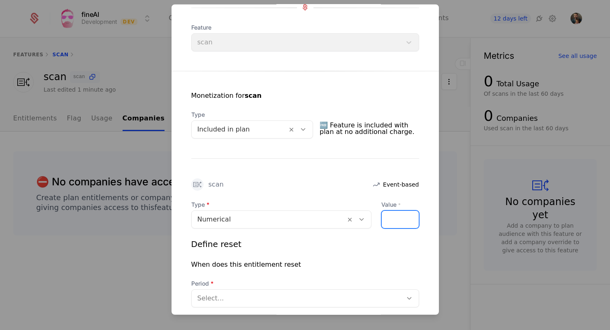
click at [389, 217] on input "*" at bounding box center [387, 219] width 10 height 17
type input "*"
click at [389, 218] on input "*" at bounding box center [387, 219] width 10 height 17
click at [405, 219] on div "*" at bounding box center [401, 219] width 38 height 18
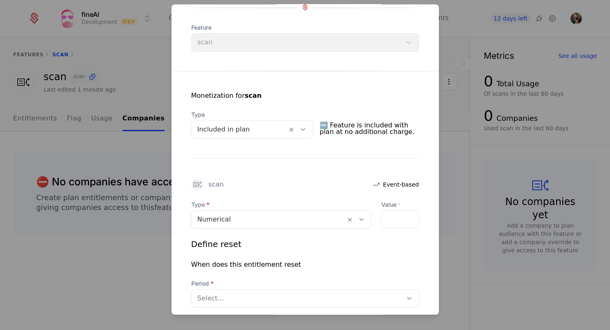
click at [405, 219] on div "*" at bounding box center [401, 219] width 38 height 18
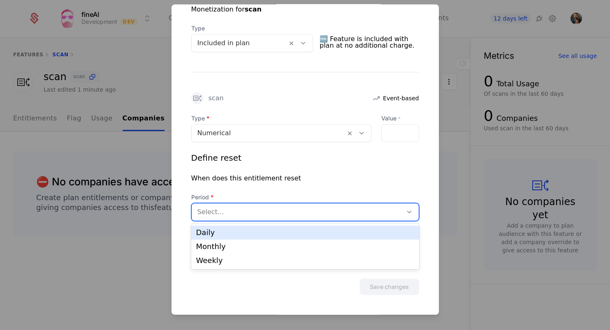
click at [330, 206] on div "Select..." at bounding box center [297, 212] width 211 height 15
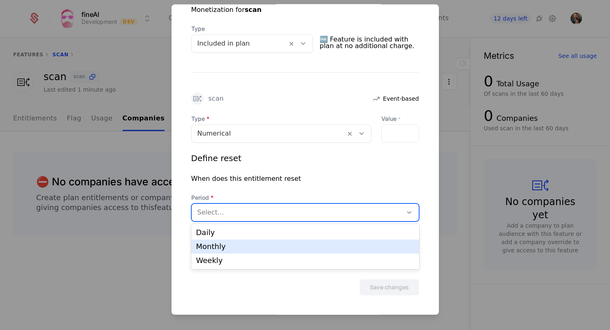
click at [287, 247] on div "Monthly" at bounding box center [305, 246] width 218 height 7
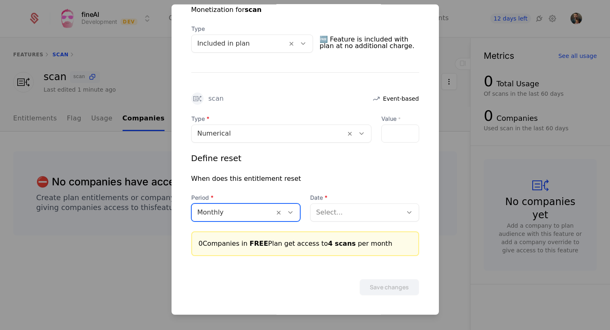
click at [331, 215] on div at bounding box center [357, 213] width 80 height 12
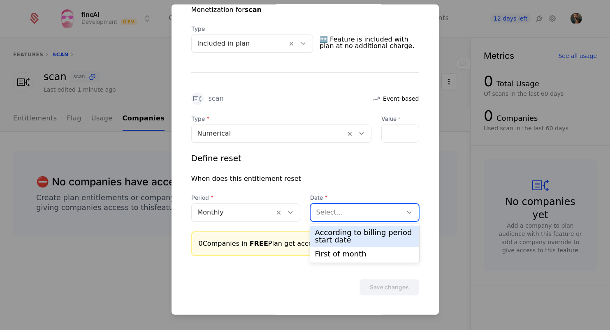
click at [339, 234] on div "According to billing period start date" at bounding box center [364, 236] width 99 height 15
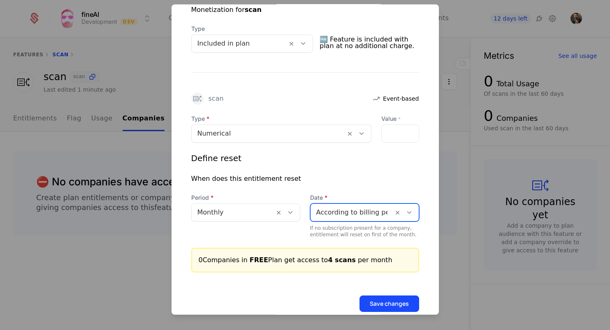
click at [393, 302] on button "Save changes" at bounding box center [390, 304] width 60 height 16
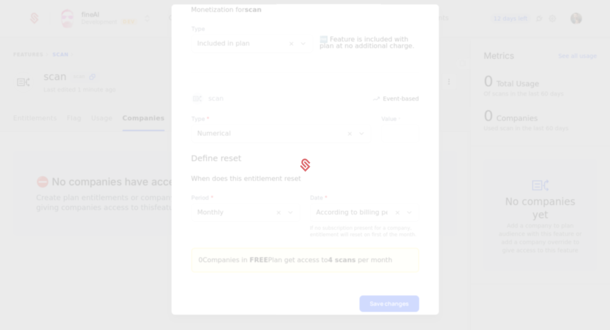
scroll to position [0, 0]
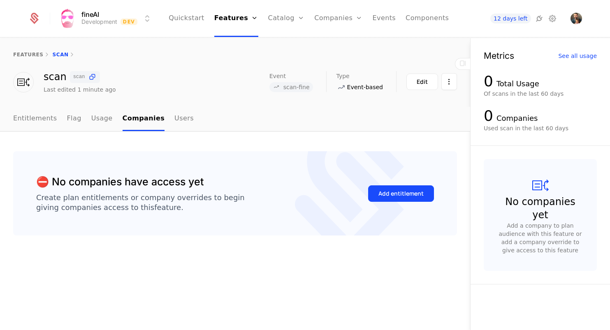
click at [17, 58] on div "features scan" at bounding box center [235, 54] width 470 height 33
click at [23, 54] on link "features" at bounding box center [28, 55] width 30 height 6
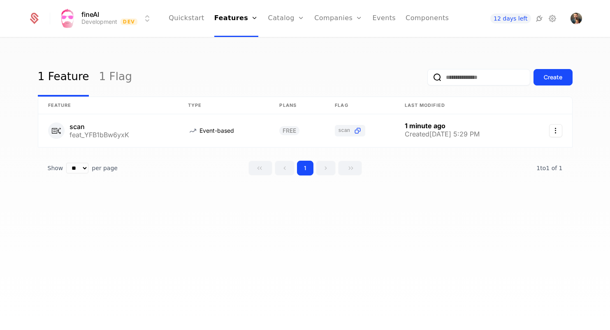
click at [292, 44] on link "Plans" at bounding box center [299, 40] width 42 height 7
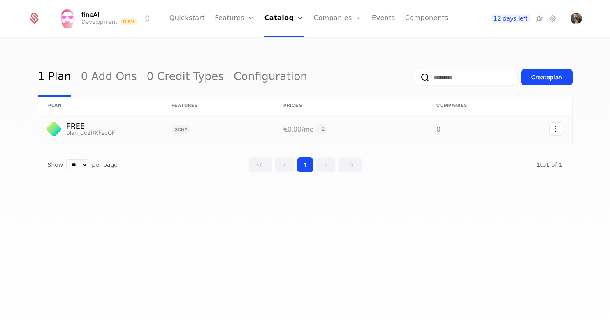
click at [201, 128] on link at bounding box center [218, 129] width 112 height 30
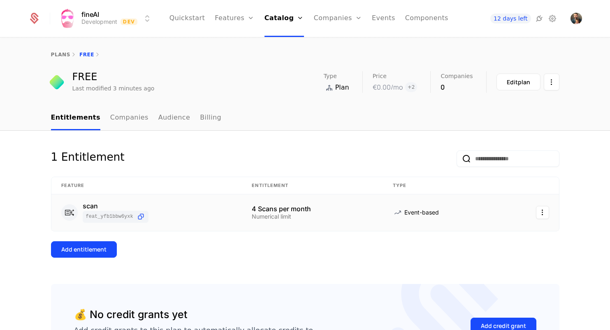
scroll to position [0, 0]
click at [542, 210] on html "fineAI Development Dev Quickstart Features Features Flags Catalog Plans Add Ons…" at bounding box center [305, 165] width 610 height 330
click at [488, 249] on div "Edit" at bounding box center [484, 253] width 14 height 12
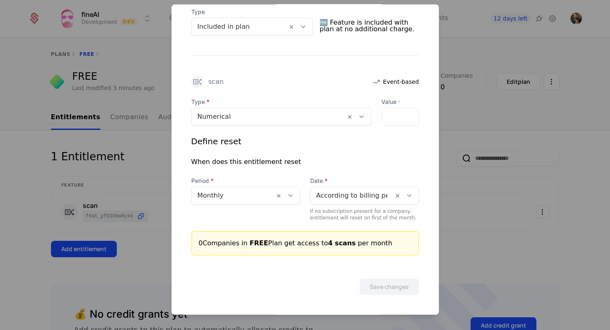
scroll to position [198, 0]
click at [390, 121] on input "*" at bounding box center [387, 116] width 10 height 17
type input "*"
click at [391, 120] on input "*" at bounding box center [387, 116] width 10 height 17
click at [387, 286] on button "Save changes" at bounding box center [390, 287] width 60 height 16
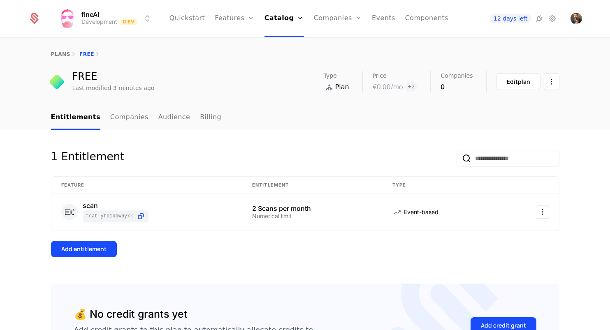
click at [61, 53] on link "plans" at bounding box center [60, 54] width 19 height 6
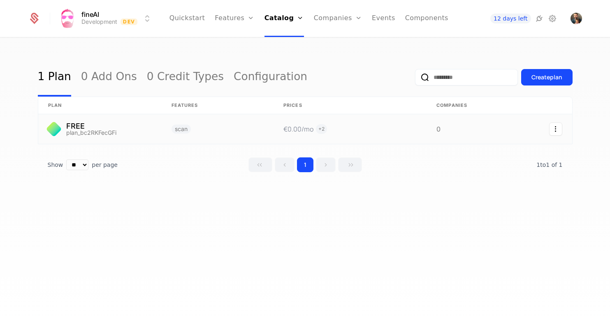
click at [168, 129] on link at bounding box center [218, 129] width 112 height 30
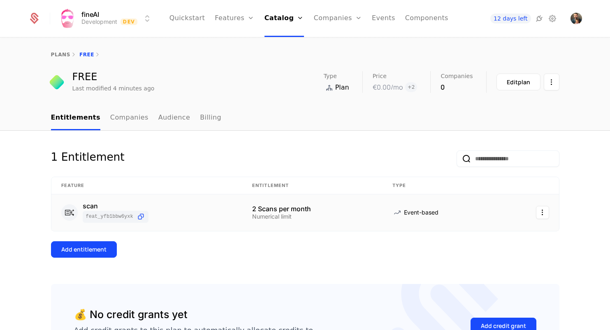
click at [547, 213] on html "fineAI Development Dev Quickstart Features Features Flags Catalog Plans Add Ons…" at bounding box center [305, 165] width 610 height 330
click at [489, 255] on div "Edit" at bounding box center [484, 253] width 14 height 12
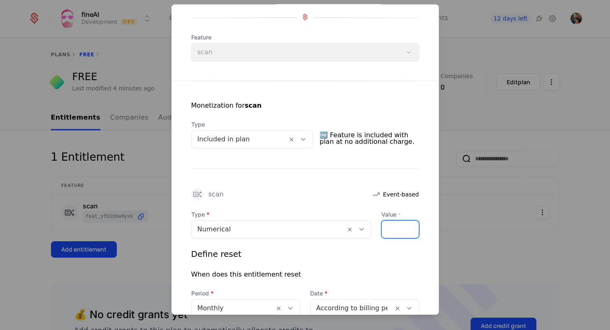
type input "*"
click at [390, 231] on input "*" at bounding box center [387, 229] width 10 height 17
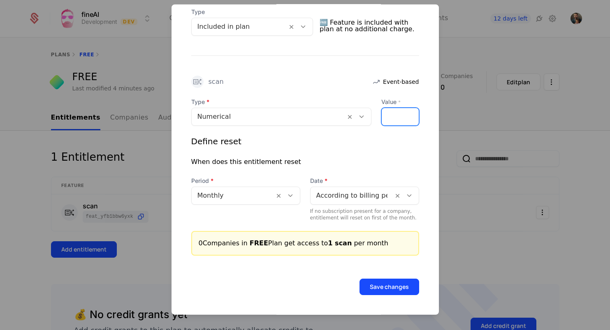
scroll to position [198, 0]
click at [398, 288] on button "Save changes" at bounding box center [390, 287] width 60 height 16
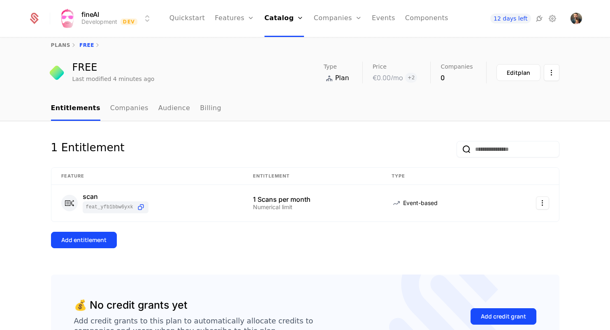
scroll to position [10, 0]
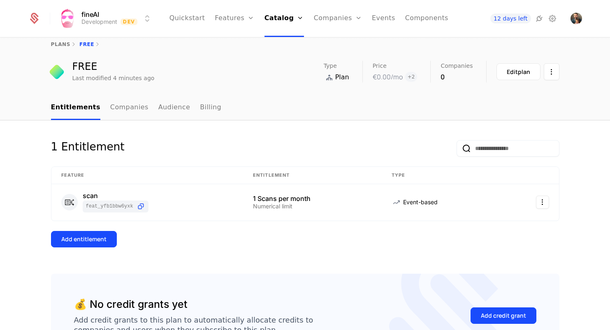
click at [62, 43] on link "plans" at bounding box center [60, 45] width 19 height 6
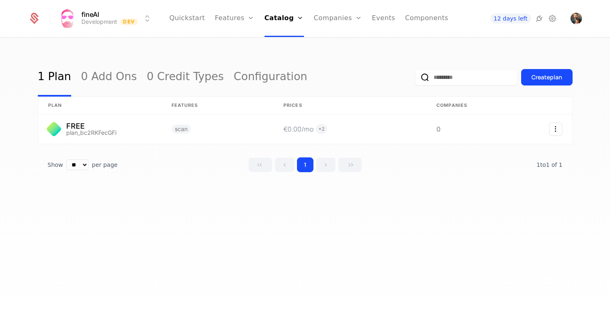
click at [536, 75] on div "Create plan" at bounding box center [547, 77] width 31 height 8
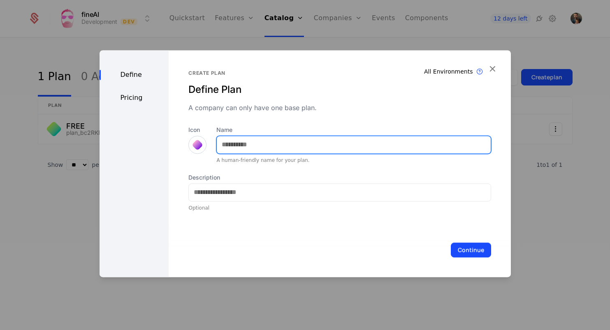
click at [244, 146] on input "Name" at bounding box center [354, 144] width 274 height 17
type input "***"
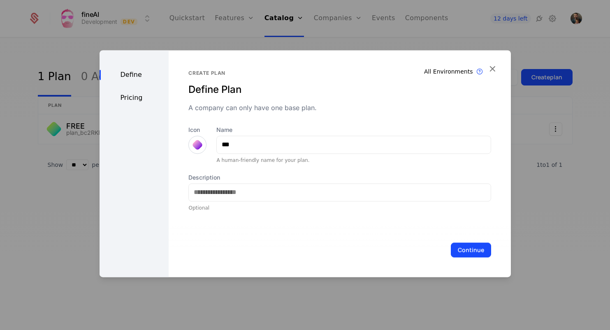
click at [193, 141] on div at bounding box center [197, 145] width 8 height 8
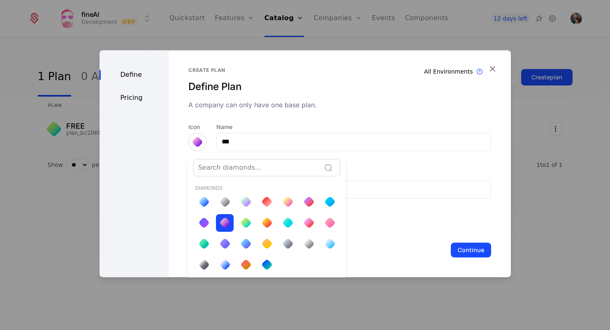
click at [266, 201] on div at bounding box center [267, 202] width 12 height 12
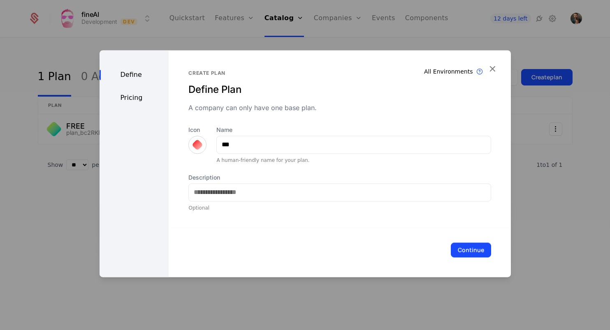
scroll to position [0, 0]
click at [132, 98] on div "Pricing" at bounding box center [135, 98] width 70 height 10
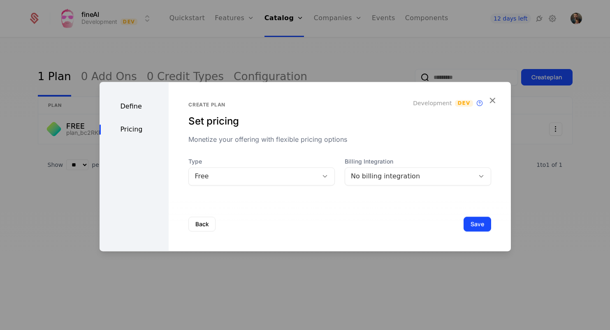
click at [251, 174] on div "Free" at bounding box center [254, 177] width 118 height 10
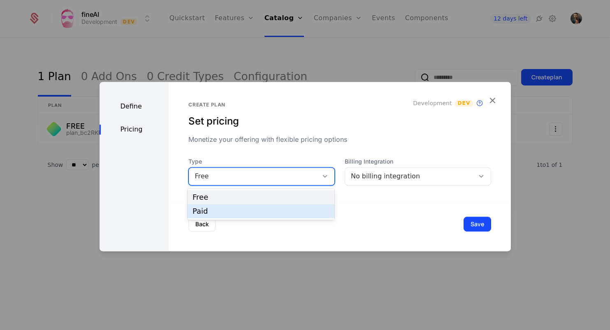
click at [249, 213] on div "Paid" at bounding box center [261, 211] width 137 height 7
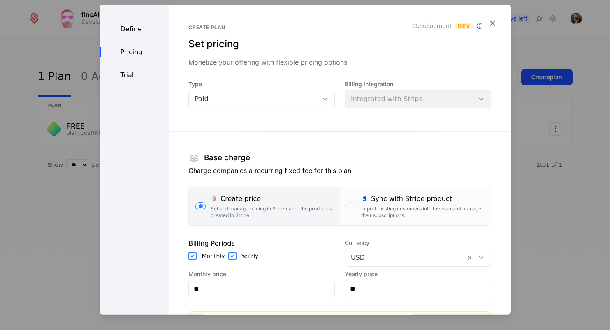
click at [372, 107] on div "Billing Integration Integrated with Stripe" at bounding box center [418, 94] width 147 height 28
click at [371, 206] on div "Import existing customers into the plan and manage their subscriptions." at bounding box center [422, 211] width 123 height 13
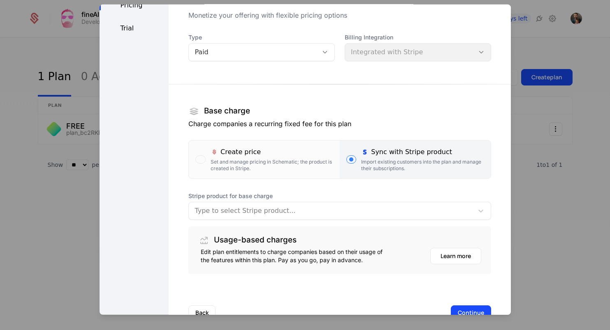
scroll to position [51, 0]
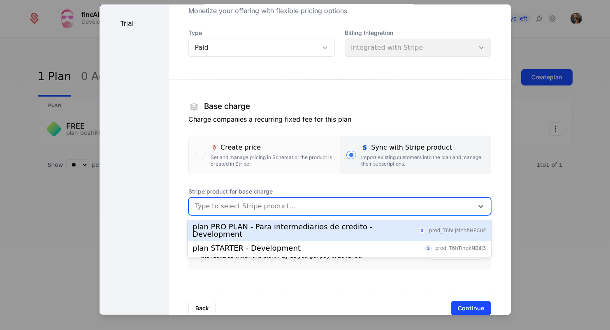
click at [319, 207] on div at bounding box center [331, 206] width 273 height 12
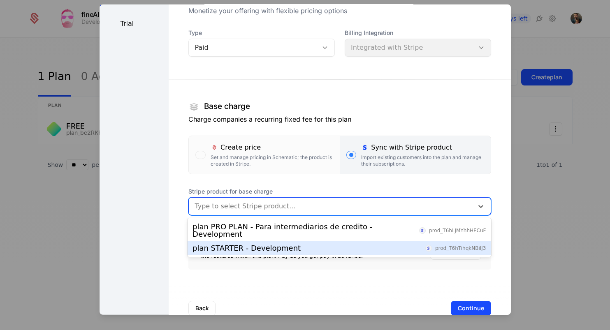
click at [307, 245] on div "plan STARTER - Development prod_T6hTihqkNBiIJ3" at bounding box center [339, 248] width 293 height 7
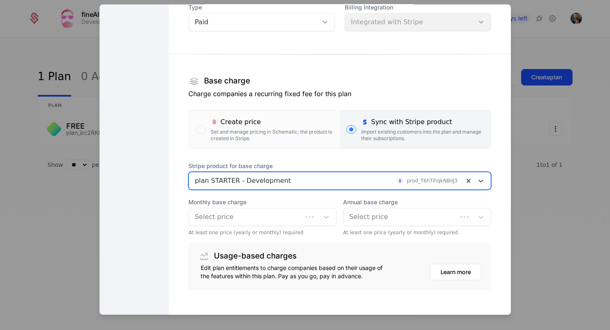
scroll to position [79, 0]
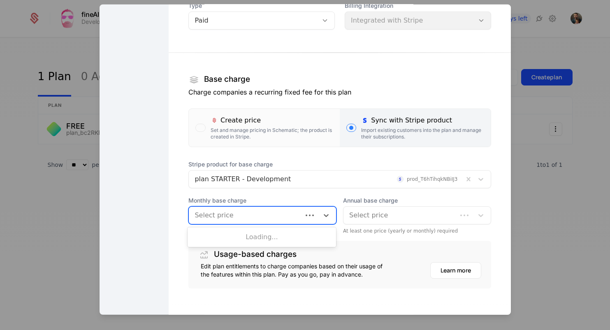
click at [267, 215] on div at bounding box center [246, 215] width 102 height 12
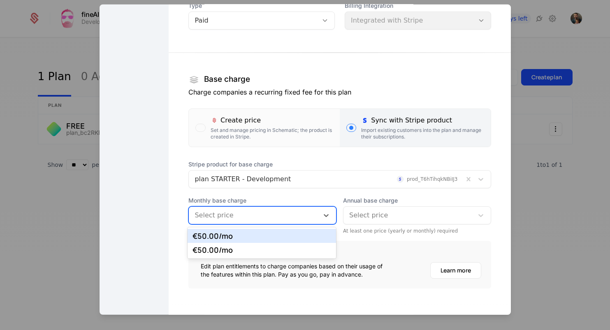
click at [249, 237] on div "€50.00 /mo" at bounding box center [262, 236] width 139 height 7
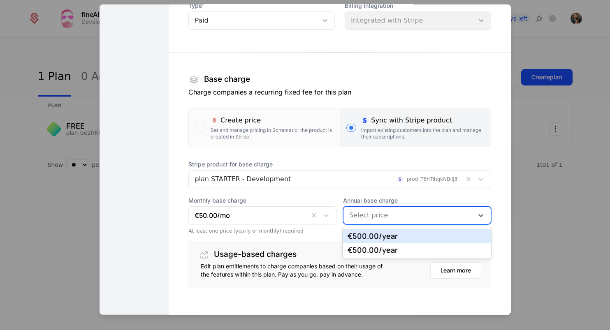
click at [368, 215] on div at bounding box center [408, 215] width 119 height 12
click at [374, 236] on div "€500.00 /year" at bounding box center [417, 236] width 139 height 7
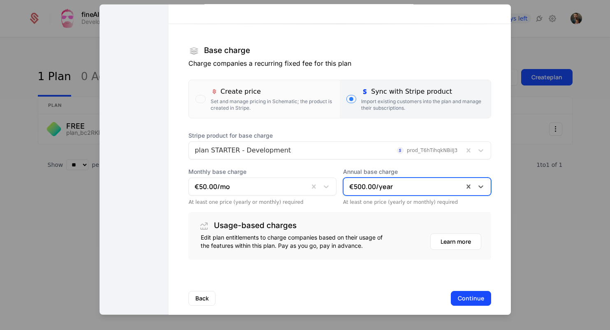
scroll to position [118, 0]
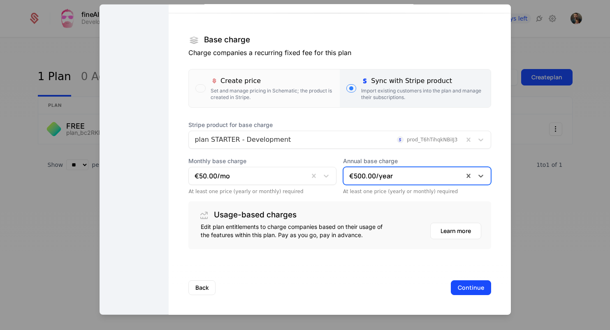
click at [470, 288] on button "Continue" at bounding box center [471, 287] width 40 height 15
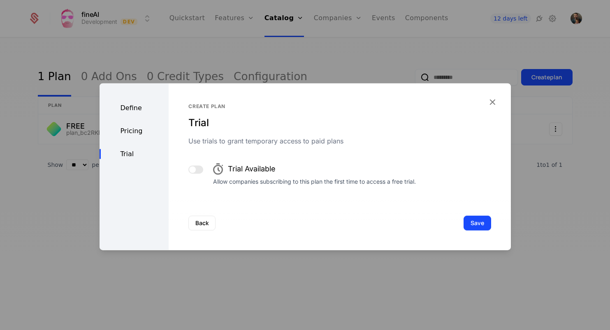
scroll to position [0, 0]
click at [473, 224] on button "Save" at bounding box center [478, 223] width 28 height 15
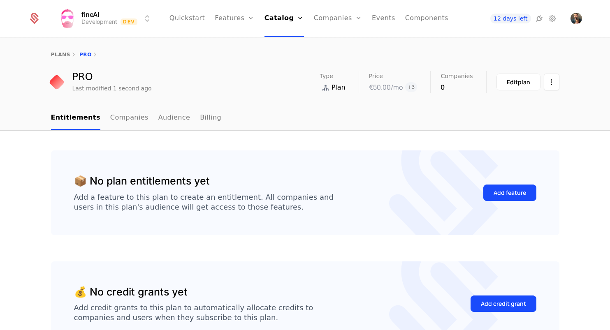
click at [501, 193] on div "Add feature" at bounding box center [510, 193] width 33 height 8
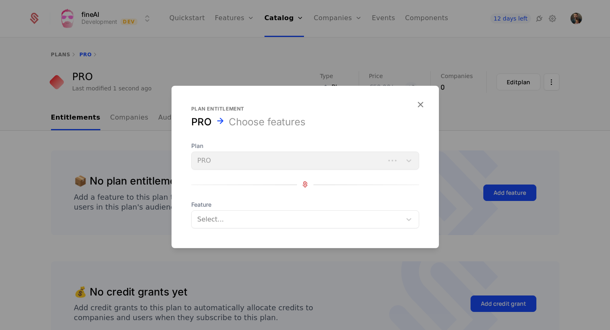
click at [277, 211] on div "Select..." at bounding box center [305, 219] width 228 height 18
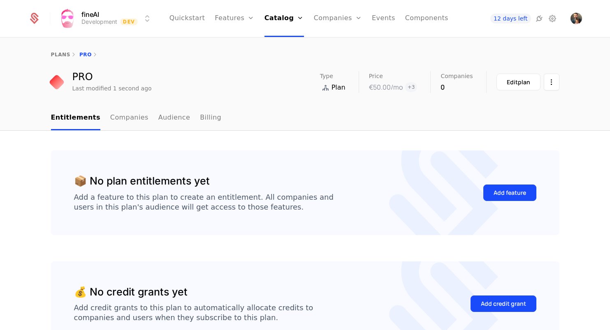
click at [507, 189] on div "Add feature" at bounding box center [510, 193] width 33 height 8
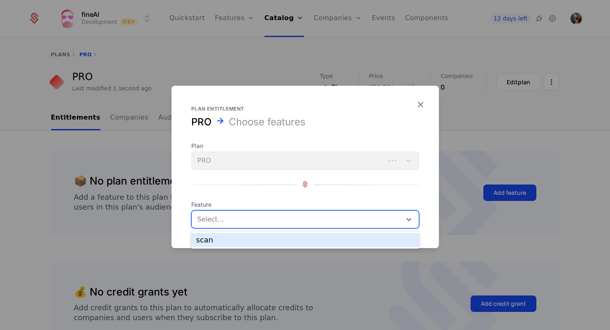
click at [288, 225] on div at bounding box center [297, 220] width 200 height 12
click at [274, 240] on div "scan" at bounding box center [305, 240] width 218 height 7
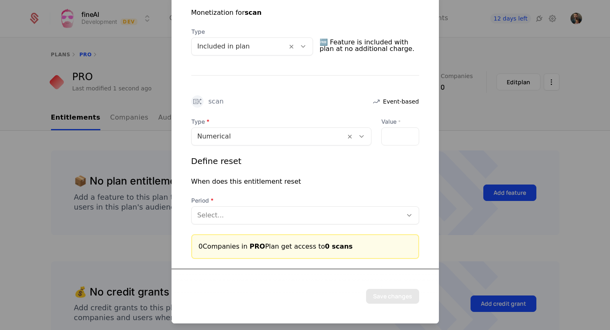
scroll to position [177, 0]
click at [391, 134] on input "*" at bounding box center [387, 136] width 10 height 17
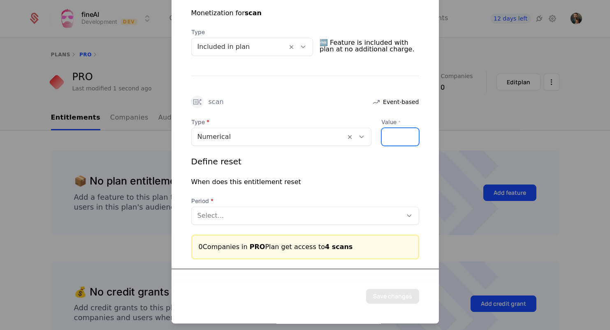
click at [391, 134] on input "*" at bounding box center [387, 136] width 10 height 17
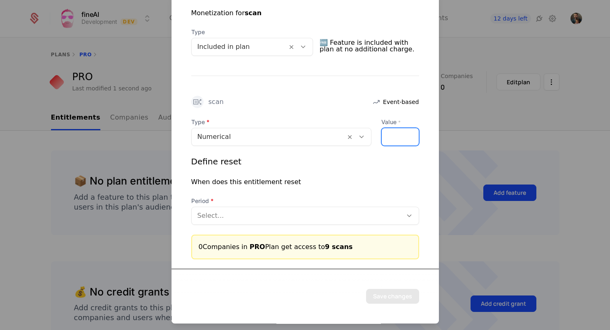
click at [391, 134] on input "**" at bounding box center [387, 136] width 10 height 17
click at [391, 135] on input "**" at bounding box center [387, 136] width 10 height 17
click at [391, 141] on input "**" at bounding box center [387, 136] width 10 height 17
click at [391, 140] on input "**" at bounding box center [387, 136] width 10 height 17
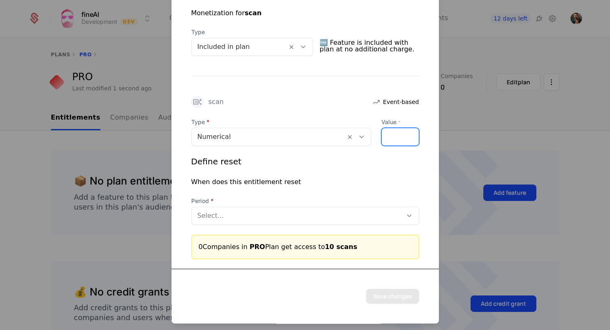
click at [389, 135] on input "**" at bounding box center [387, 136] width 10 height 17
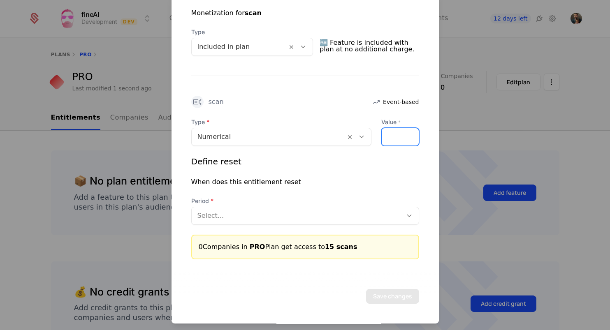
click at [389, 135] on input "**" at bounding box center [387, 136] width 10 height 17
click at [390, 139] on input "**" at bounding box center [387, 136] width 10 height 17
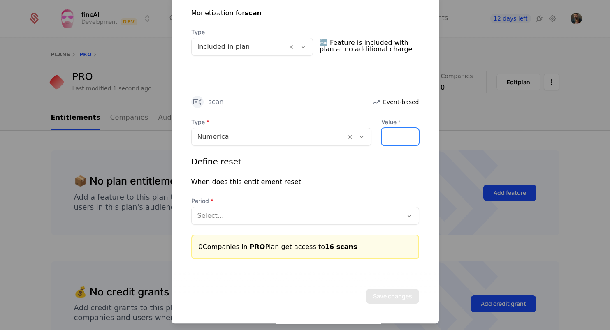
click at [390, 139] on input "**" at bounding box center [387, 136] width 10 height 17
click at [391, 135] on input "**" at bounding box center [387, 136] width 10 height 17
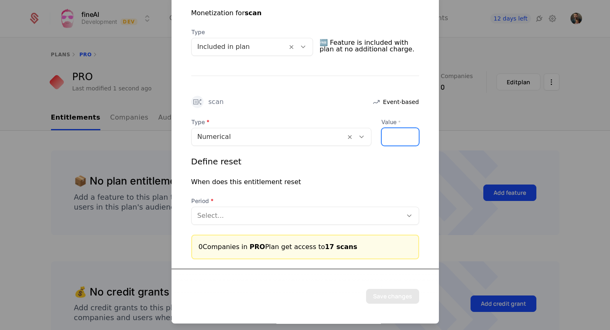
click at [391, 135] on input "**" at bounding box center [387, 136] width 10 height 17
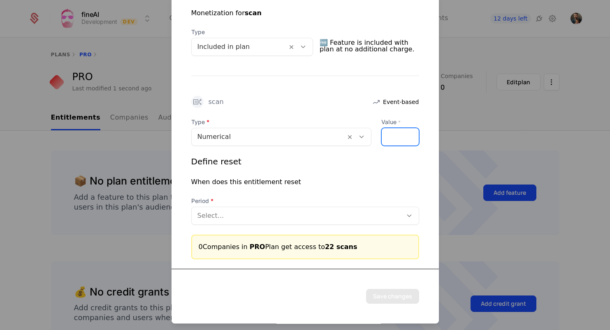
click at [391, 135] on input "**" at bounding box center [387, 136] width 10 height 17
type input "**"
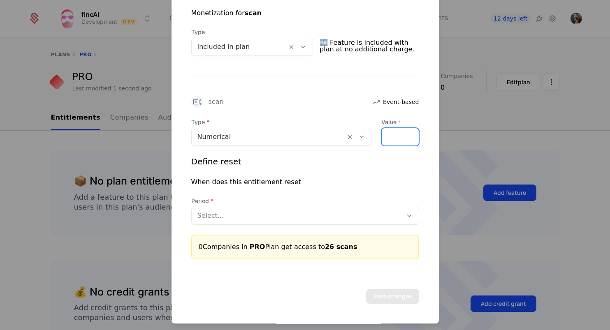
click at [391, 141] on input "**" at bounding box center [387, 136] width 10 height 17
click at [318, 219] on div at bounding box center [297, 216] width 199 height 12
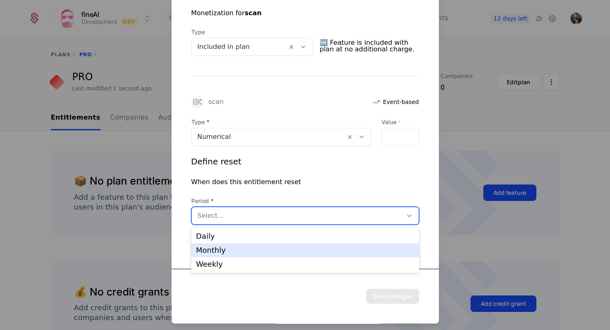
click at [291, 251] on div "Monthly" at bounding box center [305, 250] width 218 height 7
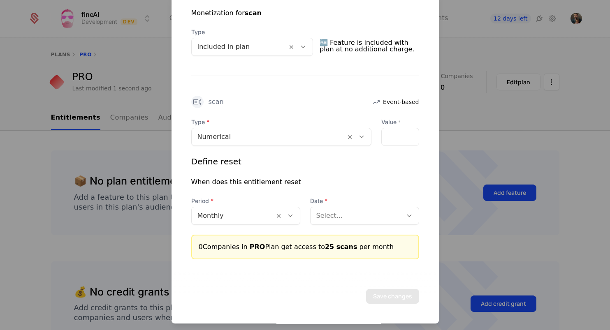
click at [268, 49] on div at bounding box center [240, 47] width 84 height 12
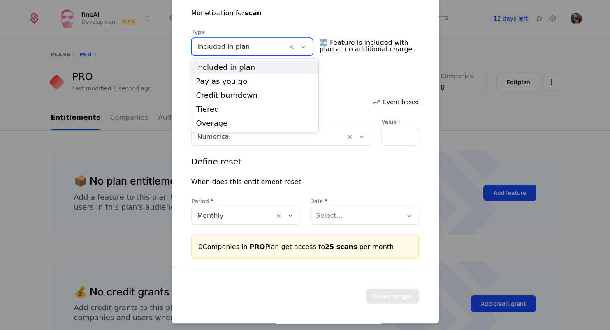
click at [263, 68] on div "Included in plan" at bounding box center [255, 67] width 118 height 7
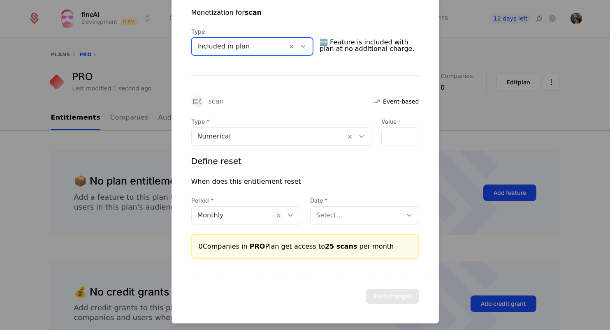
scroll to position [177, 0]
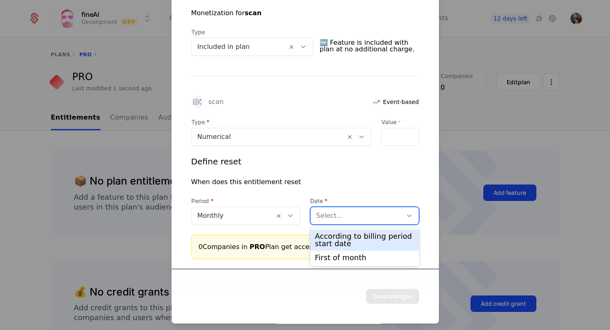
click at [342, 223] on div "Select..." at bounding box center [357, 216] width 92 height 15
click at [340, 237] on div "According to billing period start date" at bounding box center [364, 240] width 99 height 15
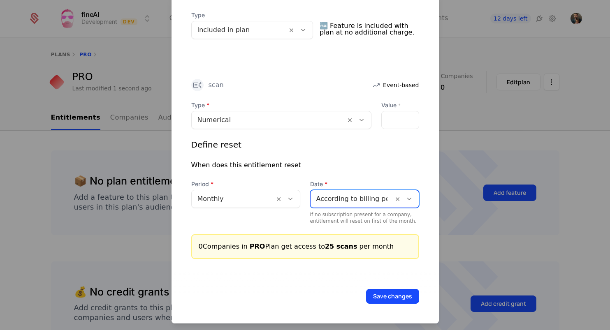
scroll to position [194, 0]
click at [380, 297] on button "Save changes" at bounding box center [392, 296] width 53 height 15
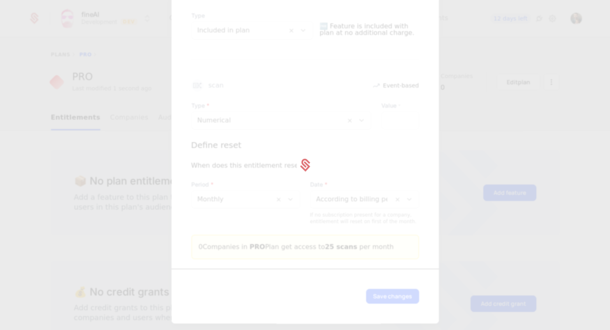
scroll to position [0, 0]
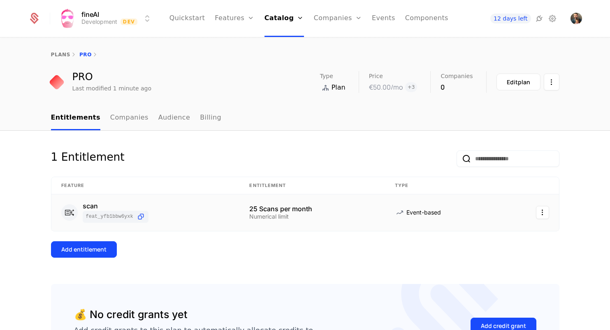
click at [229, 210] on div "scan feat_YFB1bBw6yxK" at bounding box center [145, 213] width 169 height 20
click at [61, 56] on link "plans" at bounding box center [60, 55] width 19 height 6
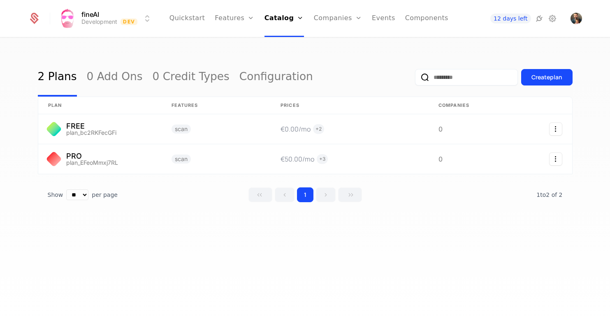
click at [247, 42] on link "Features" at bounding box center [244, 40] width 38 height 7
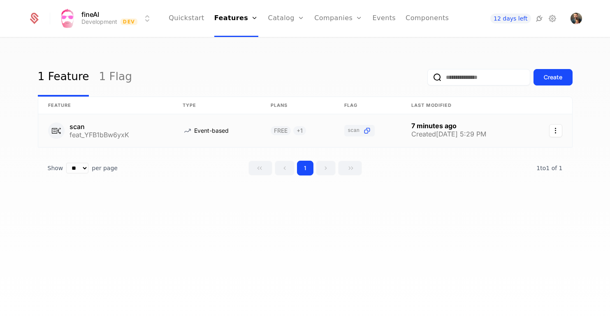
click at [261, 135] on link at bounding box center [298, 130] width 74 height 33
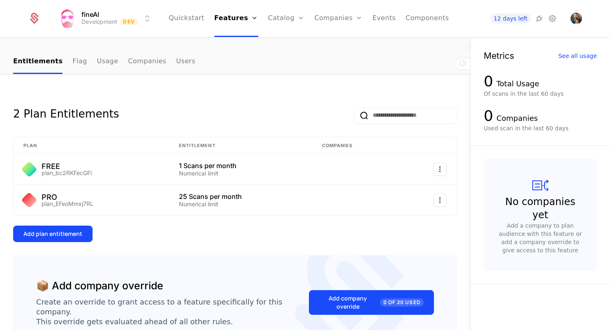
scroll to position [64, 0]
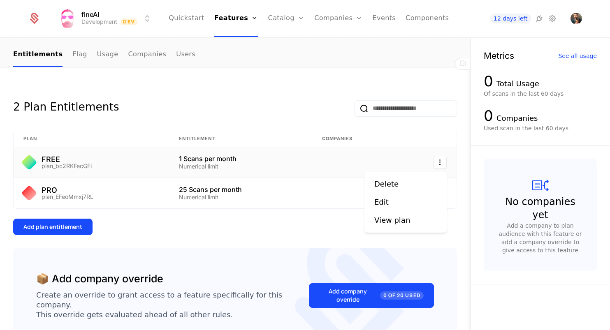
click at [446, 162] on html "fineAI Development Dev Quickstart Features Features Flags Catalog Plans Add Ons…" at bounding box center [305, 165] width 610 height 330
click at [391, 203] on div "Edit" at bounding box center [385, 203] width 21 height 12
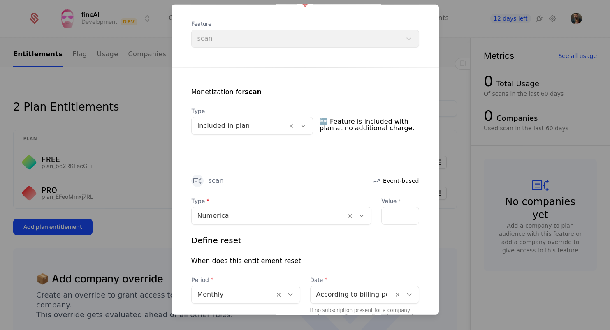
scroll to position [149, 0]
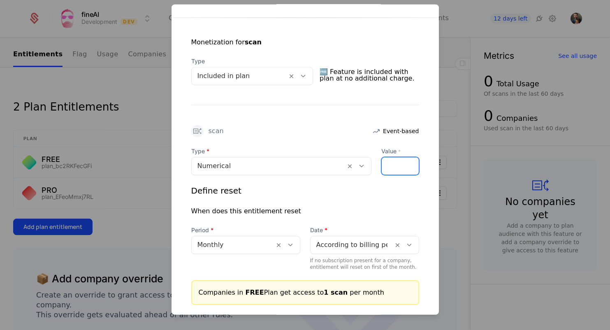
type input "*"
click at [390, 164] on input "*" at bounding box center [387, 165] width 10 height 17
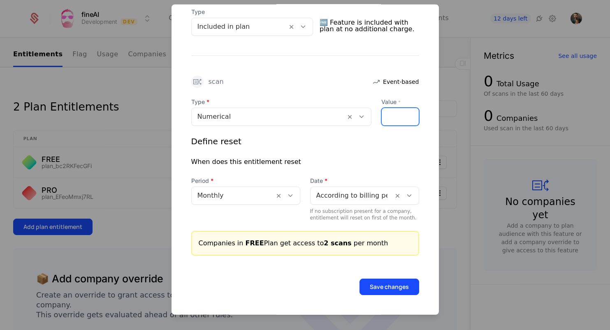
scroll to position [198, 0]
click at [386, 283] on button "Save changes" at bounding box center [390, 287] width 60 height 16
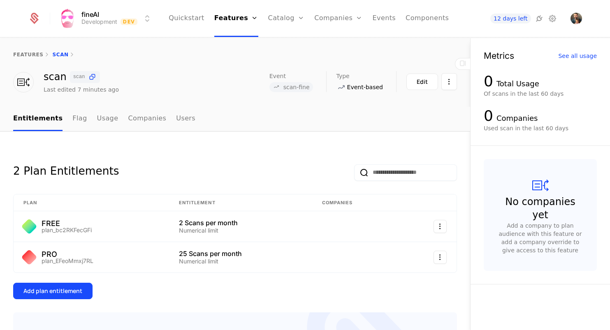
scroll to position [0, 0]
click at [343, 19] on link "Companies" at bounding box center [338, 18] width 48 height 37
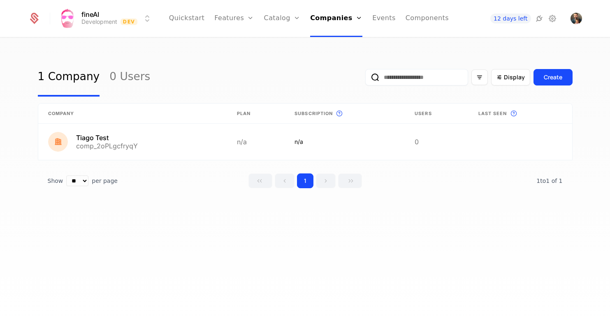
click at [542, 18] on icon at bounding box center [540, 19] width 10 height 10
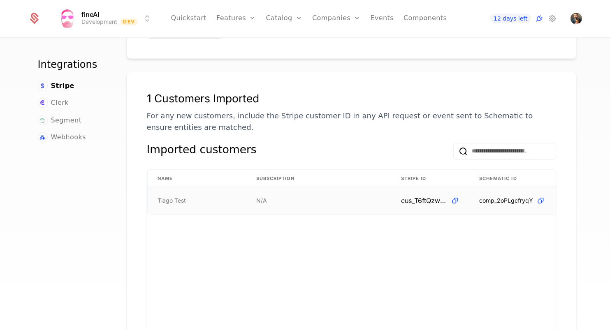
scroll to position [0, 0]
click at [452, 197] on icon at bounding box center [455, 201] width 9 height 9
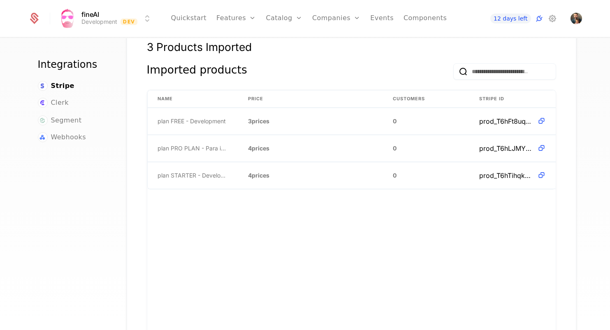
scroll to position [535, 0]
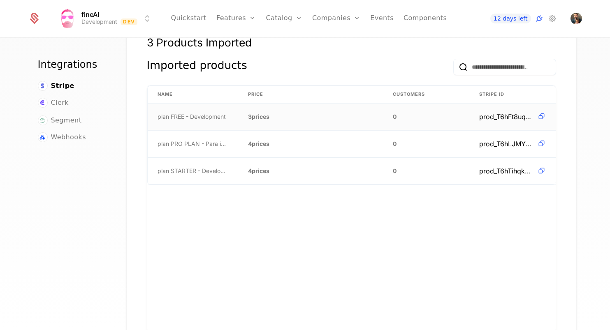
click at [214, 113] on span "plan FREE - Development" at bounding box center [192, 117] width 68 height 8
click at [168, 113] on span "plan FREE - Development" at bounding box center [192, 117] width 68 height 8
click at [162, 113] on span "plan FREE - Development" at bounding box center [192, 117] width 68 height 8
click at [161, 113] on span "plan FREE - Development" at bounding box center [192, 117] width 68 height 8
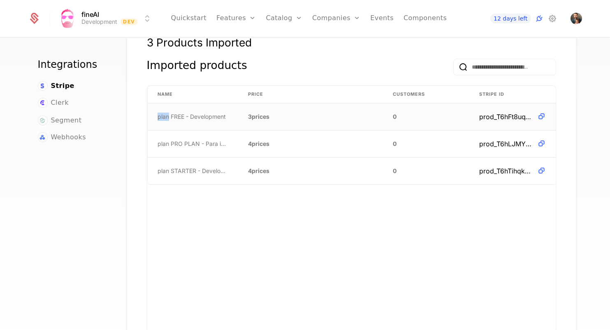
click at [161, 113] on span "plan FREE - Development" at bounding box center [192, 117] width 68 height 8
click at [165, 113] on span "plan FREE - Development" at bounding box center [192, 117] width 68 height 8
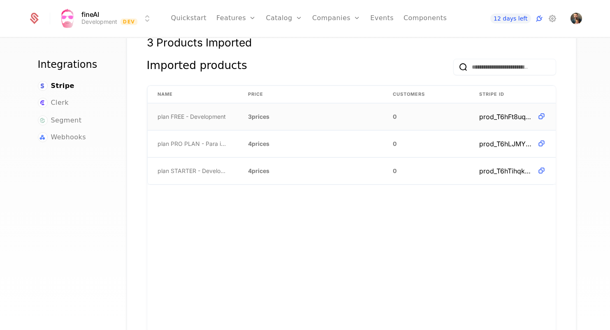
click at [268, 113] on span "3 prices" at bounding box center [258, 117] width 21 height 8
click at [433, 18] on link "Components" at bounding box center [425, 18] width 43 height 37
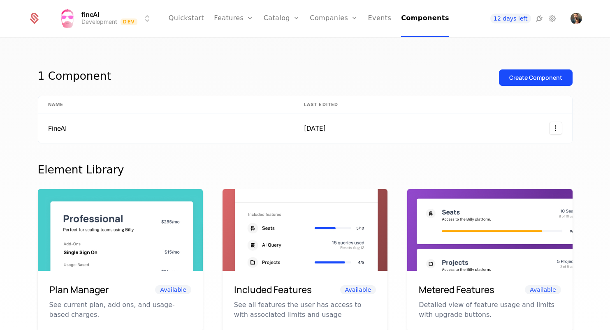
click at [287, 42] on link "Plans" at bounding box center [295, 40] width 42 height 7
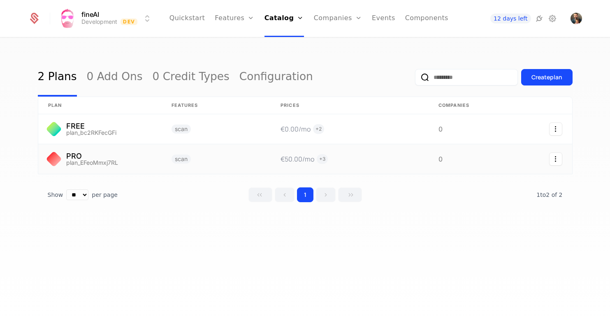
click at [195, 161] on link at bounding box center [216, 159] width 109 height 30
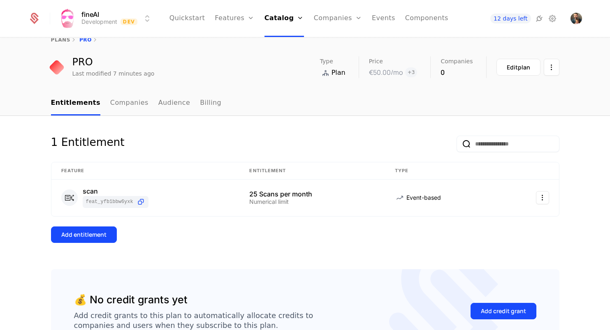
scroll to position [17, 0]
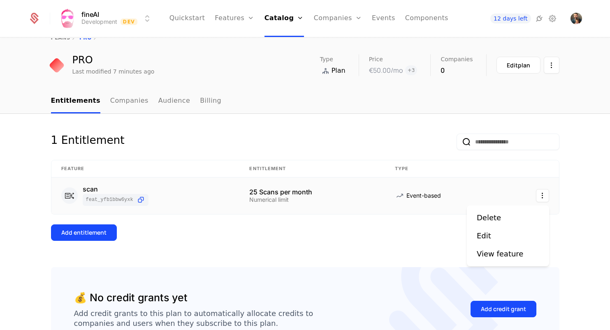
click at [545, 195] on html "fineAI Development Dev Quickstart Features Features Flags Catalog Plans Add Ons…" at bounding box center [305, 165] width 610 height 330
click at [254, 81] on html "fineAI Development Dev Quickstart Features Features Flags Catalog Plans Add Ons…" at bounding box center [305, 165] width 610 height 330
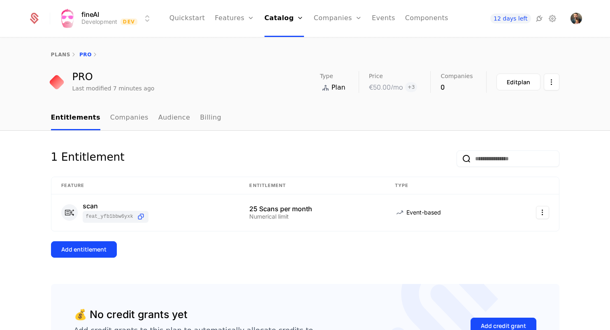
scroll to position [0, 0]
click at [522, 84] on div "Edit plan" at bounding box center [518, 82] width 23 height 8
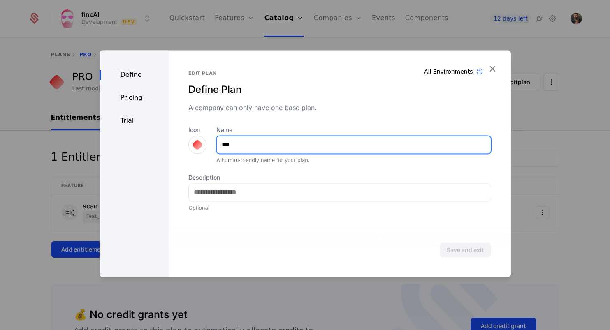
drag, startPoint x: 249, startPoint y: 153, endPoint x: 209, endPoint y: 149, distance: 40.5
click at [209, 149] on div "Icon Name *** A human-friendly name for your plan." at bounding box center [340, 145] width 303 height 38
type input "*"
type input "*******"
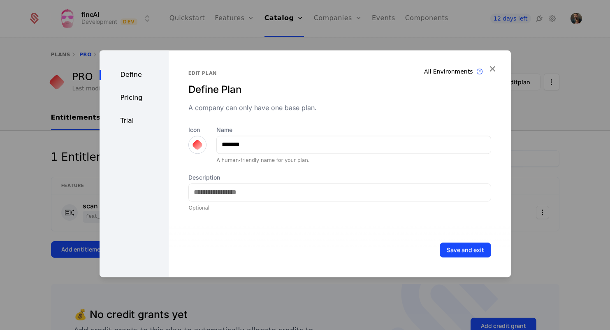
click at [461, 249] on button "Save and exit" at bounding box center [465, 250] width 51 height 15
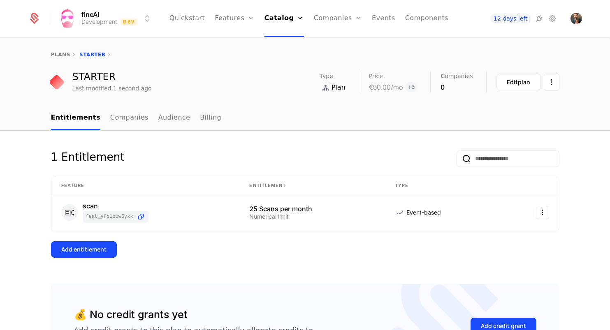
click at [59, 53] on link "plans" at bounding box center [60, 55] width 19 height 6
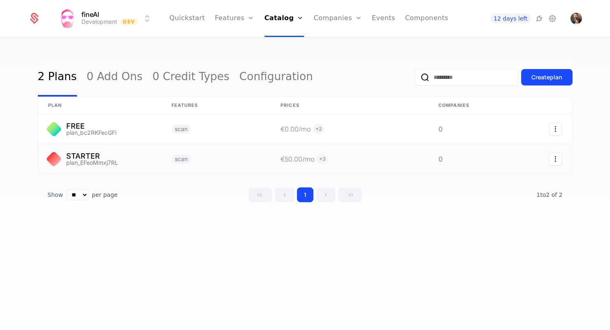
click at [94, 156] on link at bounding box center [99, 159] width 123 height 30
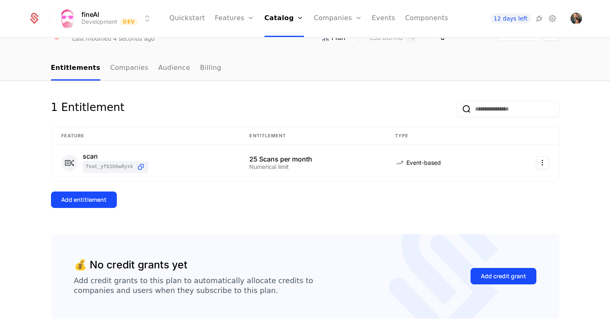
scroll to position [49, 0]
click at [121, 72] on link "Companies" at bounding box center [129, 69] width 38 height 24
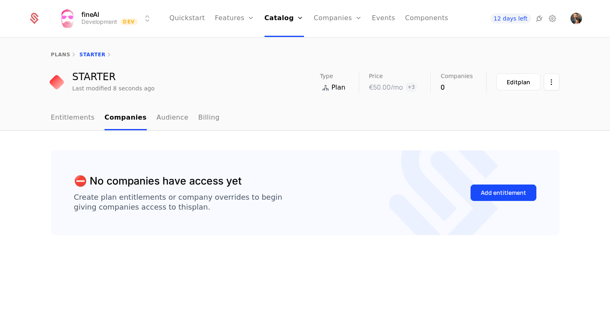
click at [64, 118] on link "Entitlements" at bounding box center [73, 118] width 44 height 24
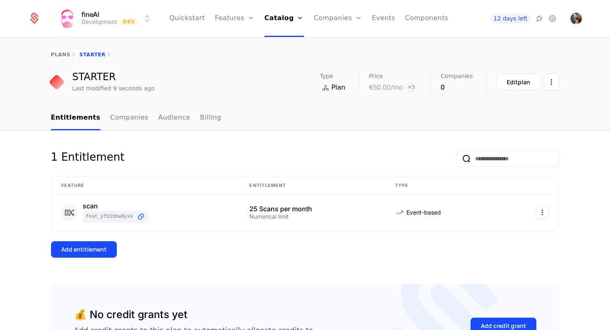
click at [512, 81] on div "Edit plan" at bounding box center [518, 82] width 23 height 8
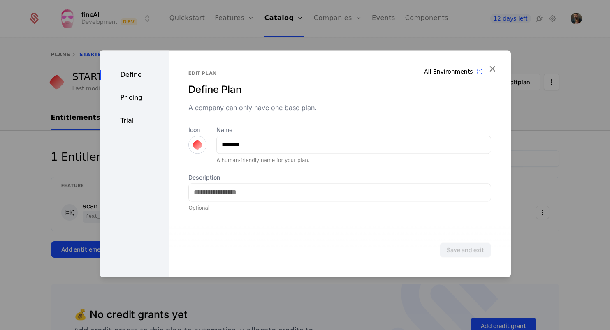
click at [127, 98] on div "Pricing" at bounding box center [135, 98] width 70 height 10
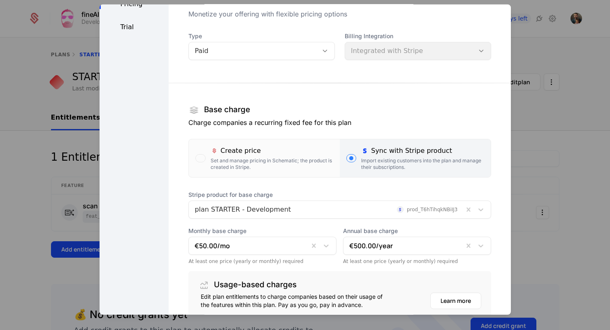
scroll to position [58, 0]
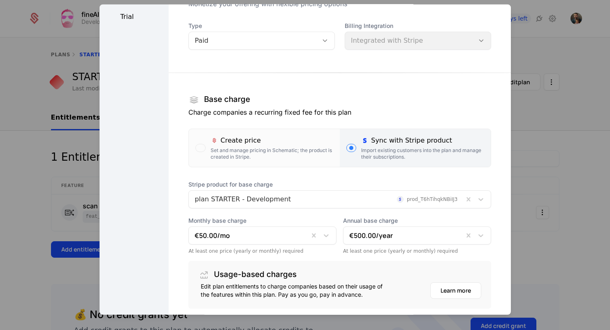
click at [278, 279] on h1 "Usage-based charges" at bounding box center [255, 275] width 83 height 8
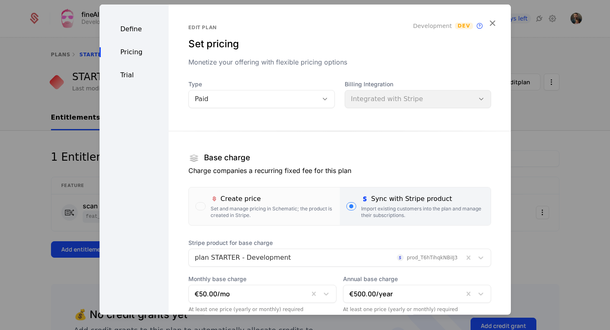
scroll to position [0, 0]
click at [491, 22] on icon "button" at bounding box center [492, 22] width 11 height 11
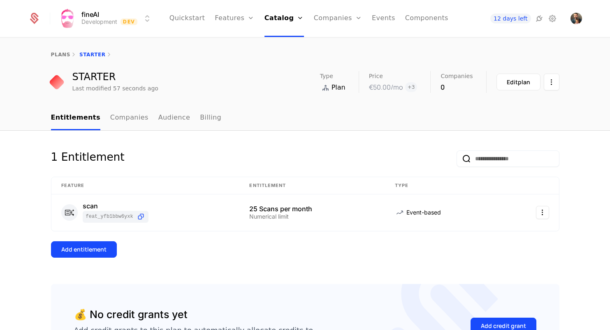
click at [56, 52] on link "plans" at bounding box center [60, 55] width 19 height 6
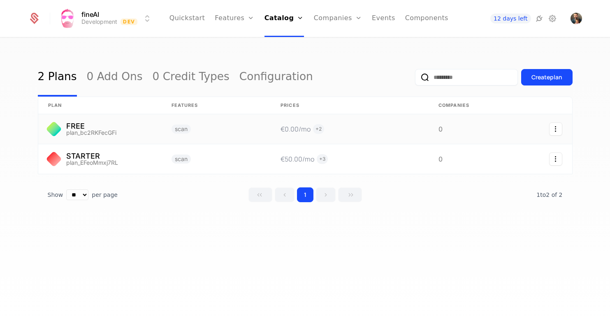
click at [217, 132] on link at bounding box center [216, 129] width 109 height 30
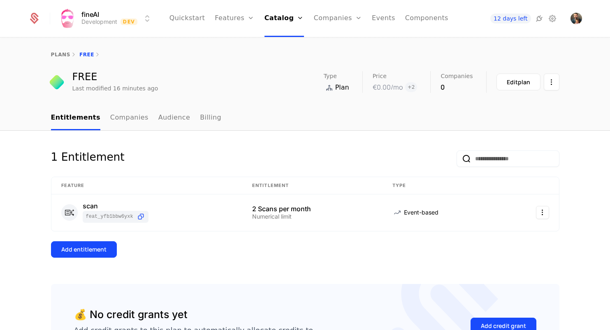
click at [63, 55] on link "plans" at bounding box center [60, 55] width 19 height 6
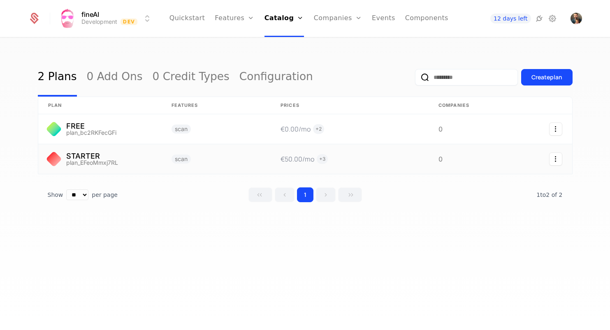
click at [106, 157] on link at bounding box center [99, 159] width 123 height 30
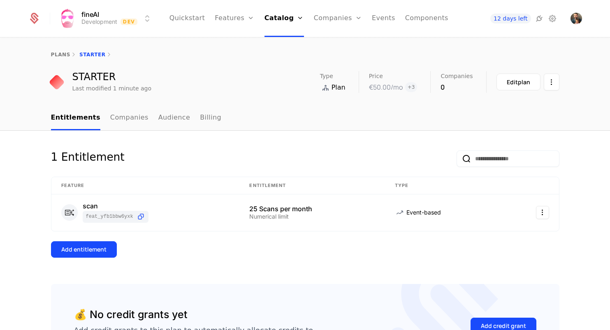
click at [57, 54] on link "plans" at bounding box center [60, 55] width 19 height 6
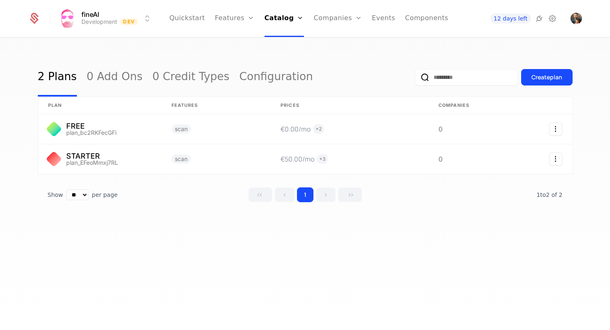
click at [419, 14] on link "Components" at bounding box center [426, 18] width 43 height 37
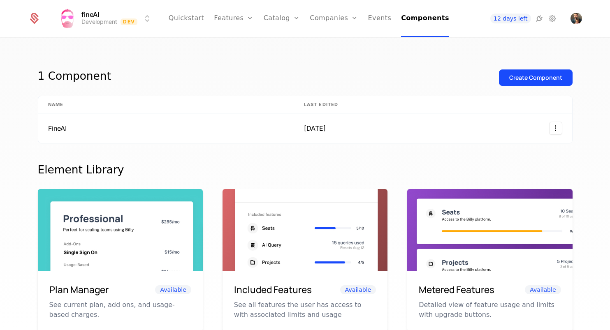
click at [540, 72] on button "Create Component" at bounding box center [536, 78] width 74 height 16
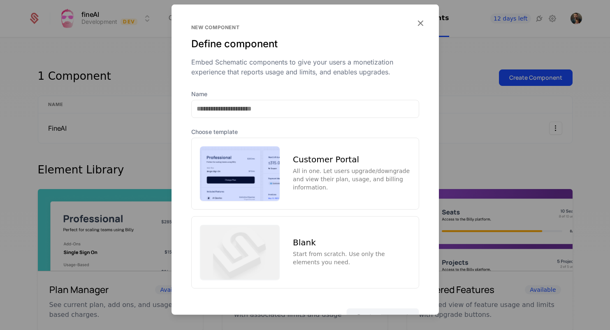
click at [247, 174] on img at bounding box center [240, 173] width 80 height 55
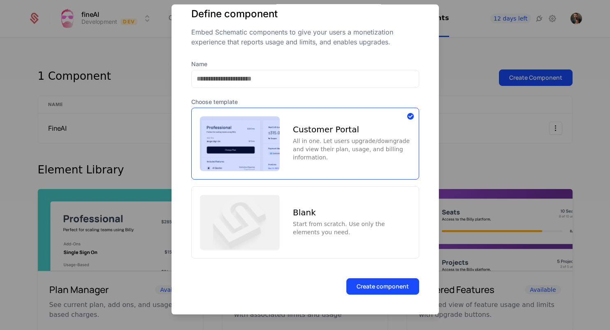
scroll to position [30, 0]
click at [378, 289] on button "Create component" at bounding box center [383, 287] width 73 height 16
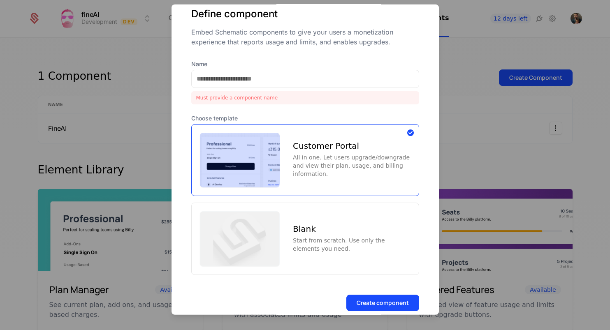
click at [260, 91] on div "Name Must provide a component name" at bounding box center [305, 82] width 228 height 44
click at [261, 98] on div "Must provide a component name" at bounding box center [305, 97] width 228 height 13
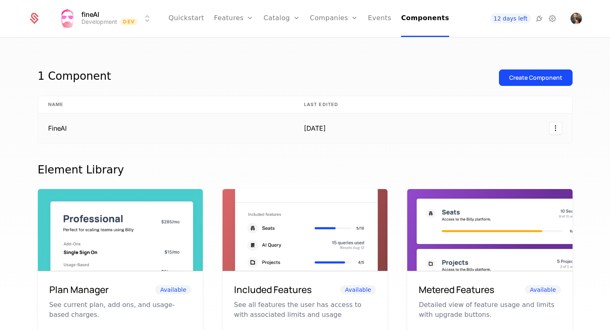
click at [463, 127] on div at bounding box center [462, 128] width 201 height 13
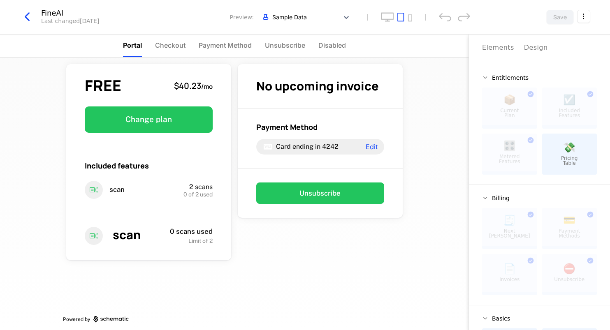
scroll to position [11, 0]
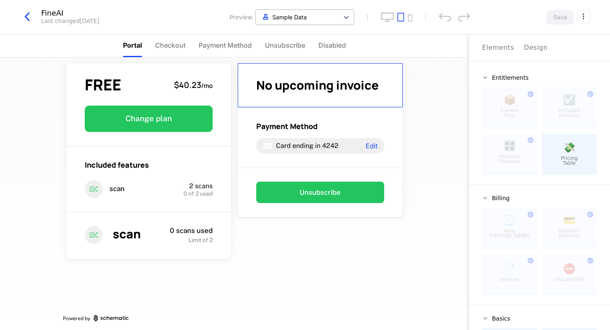
click at [303, 23] on div "Sample Data" at bounding box center [297, 17] width 83 height 14
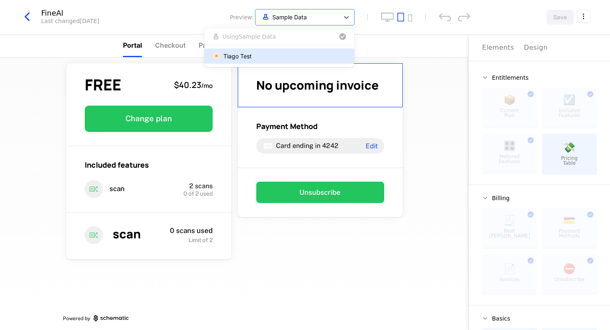
click at [263, 56] on div "Tiago Test" at bounding box center [279, 56] width 133 height 9
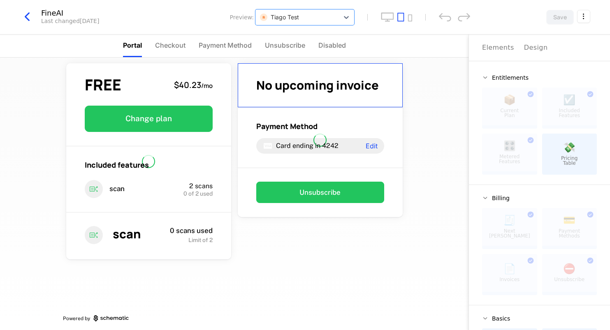
scroll to position [0, 0]
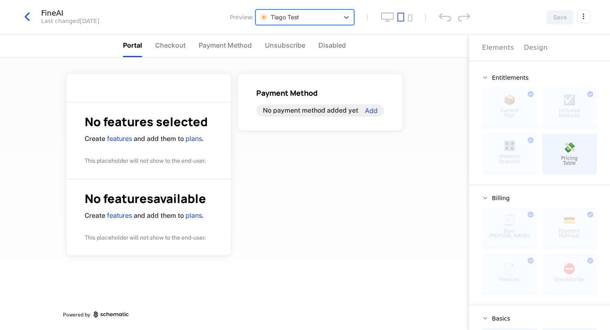
click at [308, 14] on div at bounding box center [297, 17] width 75 height 10
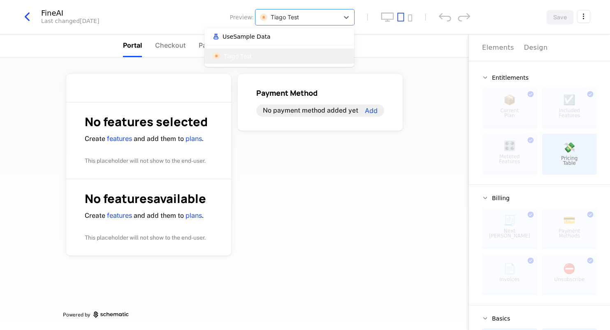
click at [265, 37] on span "Use Sample Data" at bounding box center [247, 37] width 48 height 6
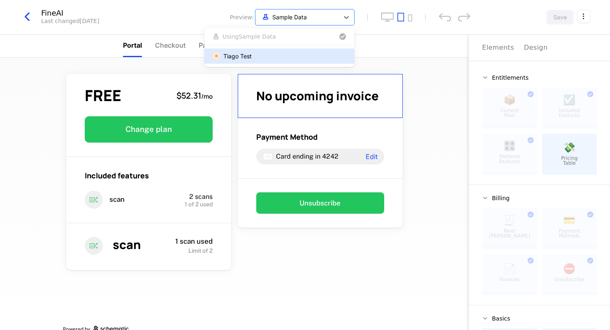
click at [169, 44] on span "Checkout" at bounding box center [170, 45] width 30 height 10
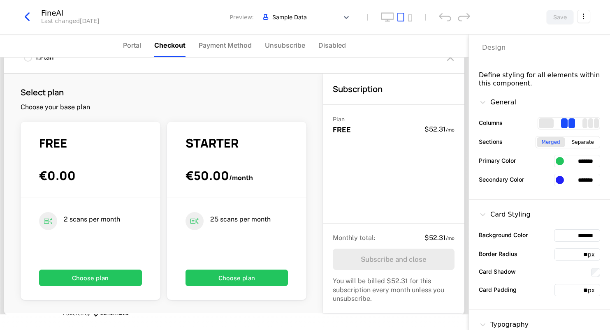
scroll to position [16, 0]
click at [285, 46] on span "Unsubscribe" at bounding box center [285, 45] width 40 height 10
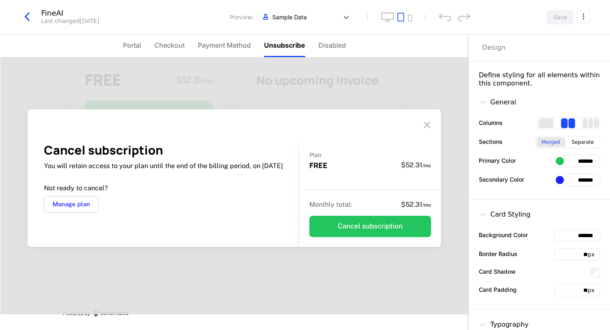
click at [234, 46] on span "Payment Method" at bounding box center [224, 45] width 53 height 10
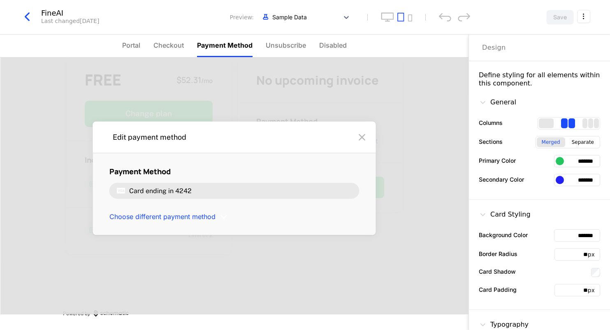
click at [330, 48] on span "Disabled" at bounding box center [333, 45] width 28 height 10
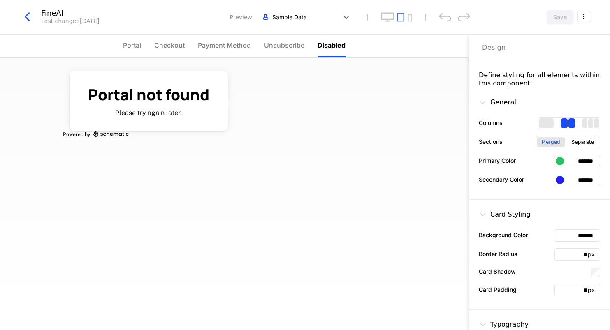
click at [277, 50] on li "Unsubscribe" at bounding box center [284, 46] width 40 height 23
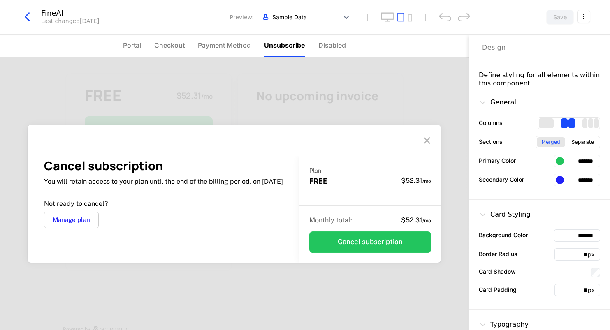
click at [137, 45] on span "Portal" at bounding box center [132, 45] width 18 height 10
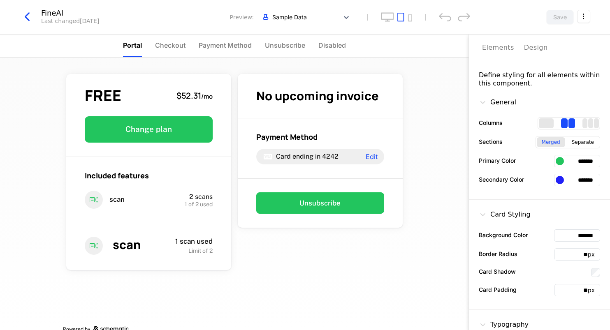
click at [28, 19] on icon "button" at bounding box center [27, 16] width 15 height 15
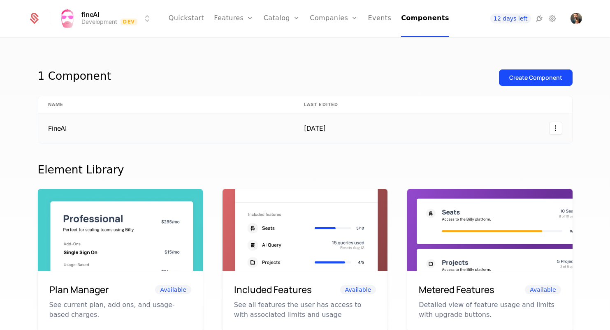
click at [96, 123] on td "FineAI" at bounding box center [166, 129] width 256 height 30
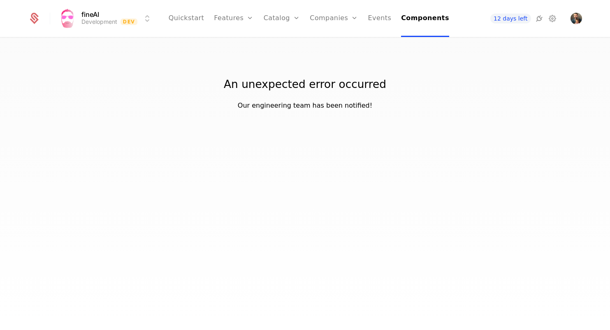
click at [437, 14] on link "Components" at bounding box center [425, 18] width 48 height 37
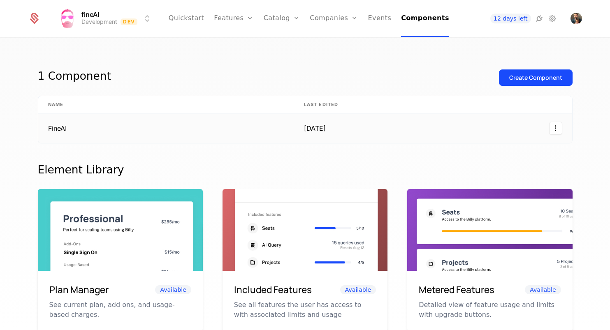
click at [73, 127] on td "FineAI" at bounding box center [166, 129] width 256 height 30
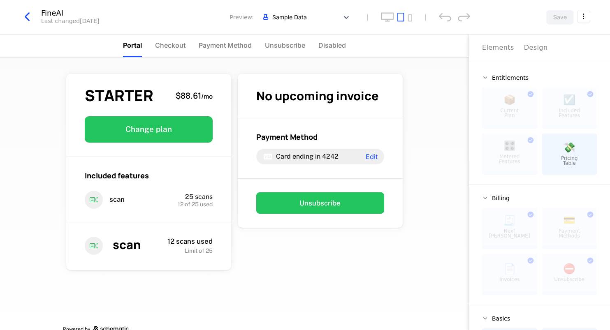
click at [584, 19] on html "fineAI Development Dev Features Features Flags Catalog Plans Add Ons Credits Co…" at bounding box center [305, 165] width 610 height 330
click at [572, 70] on icon "button" at bounding box center [571, 69] width 9 height 9
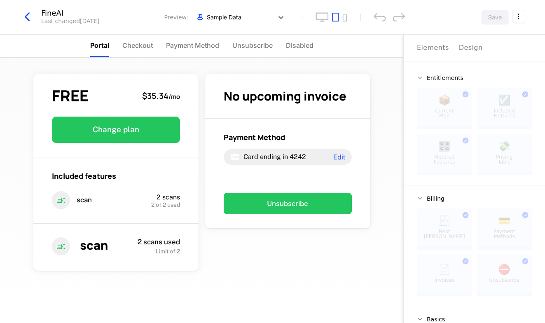
click at [31, 19] on icon "button" at bounding box center [27, 16] width 15 height 15
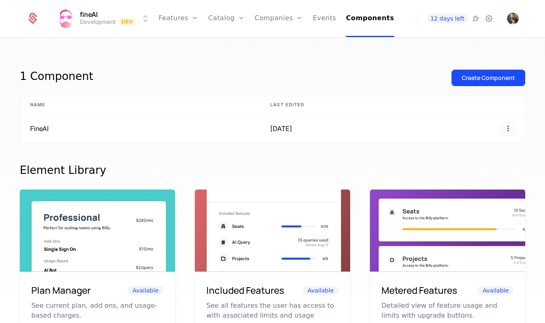
click at [235, 43] on link "Plans" at bounding box center [239, 40] width 42 height 7
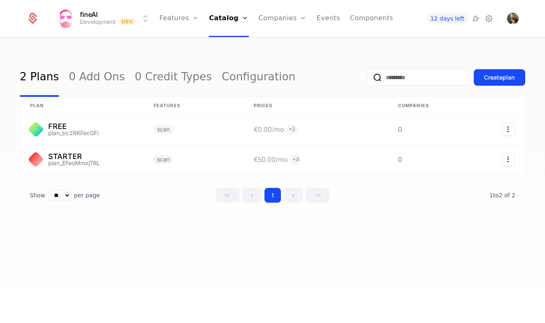
click at [478, 21] on icon at bounding box center [475, 19] width 10 height 10
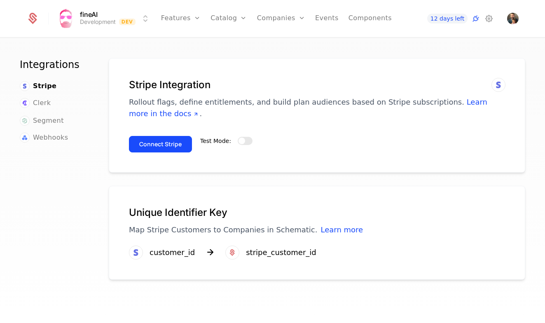
click at [241, 141] on span "button" at bounding box center [241, 140] width 7 height 7
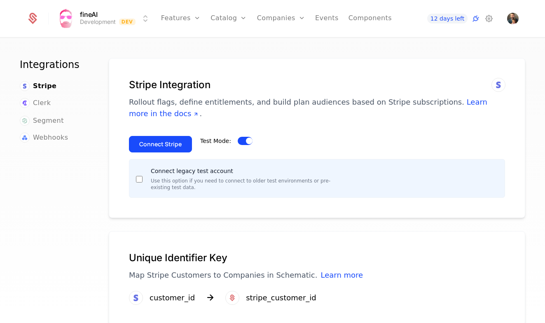
click at [165, 144] on button "Connect Stripe" at bounding box center [160, 144] width 63 height 16
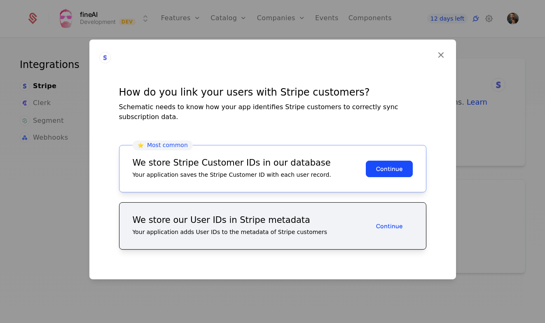
click at [380, 163] on button "Continue" at bounding box center [388, 168] width 47 height 16
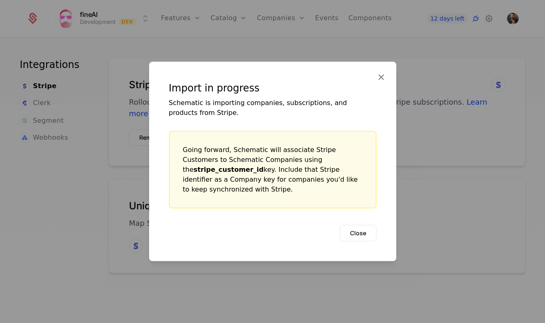
click at [358, 227] on button "Close" at bounding box center [358, 233] width 37 height 16
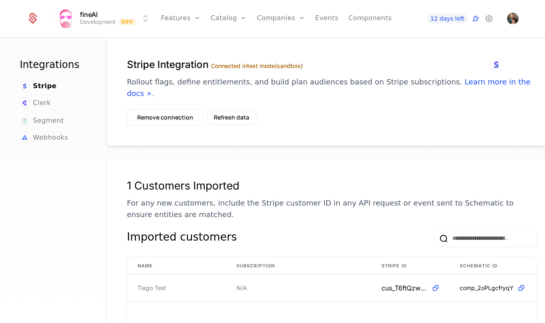
scroll to position [25, 2]
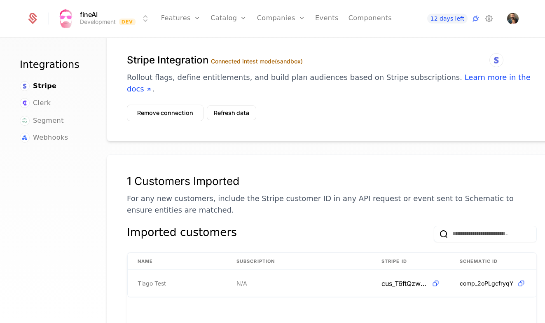
click at [173, 105] on button "Remove connection" at bounding box center [165, 113] width 77 height 16
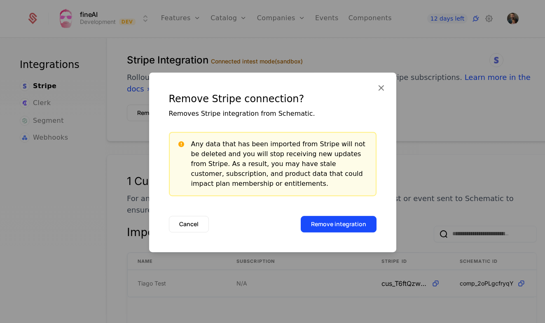
click at [344, 224] on button "Remove integration" at bounding box center [338, 224] width 76 height 16
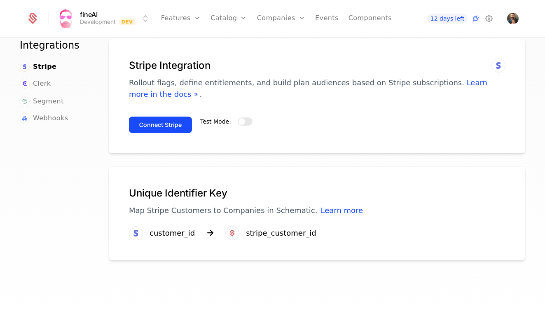
scroll to position [19, 0]
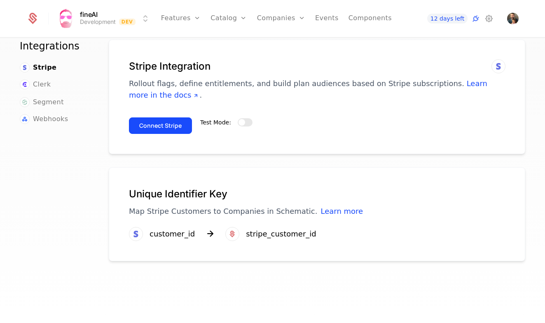
click at [169, 126] on button "Connect Stripe" at bounding box center [160, 125] width 63 height 16
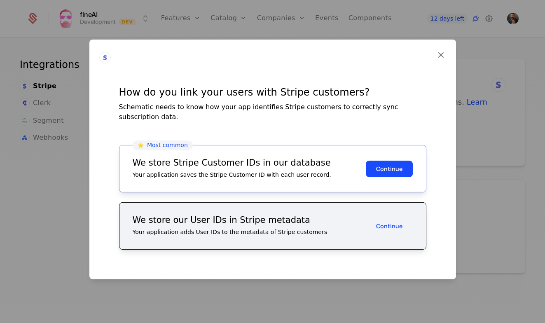
click at [386, 165] on button "Continue" at bounding box center [388, 168] width 47 height 16
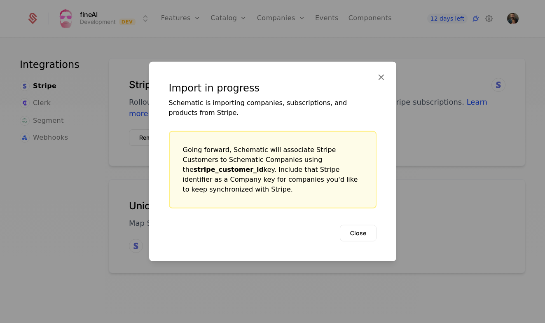
click at [358, 225] on button "Close" at bounding box center [358, 233] width 37 height 16
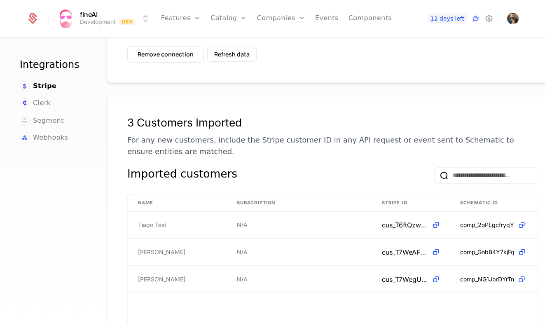
scroll to position [83, 2]
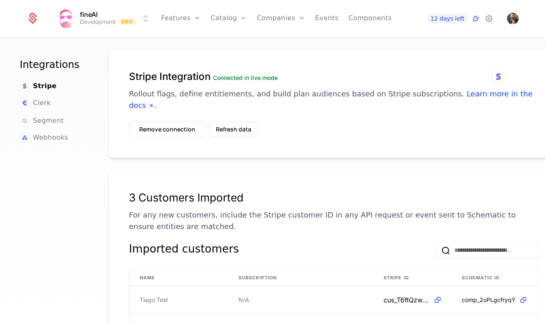
scroll to position [9, 0]
click at [236, 121] on button "Refresh data" at bounding box center [233, 128] width 49 height 15
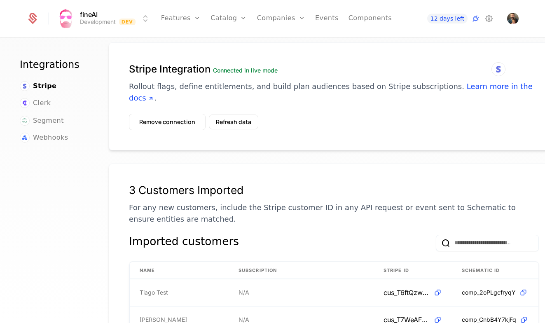
scroll to position [23, 0]
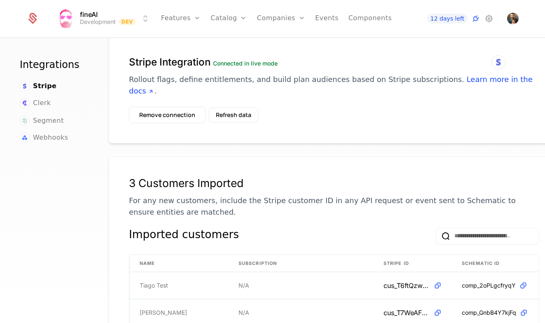
click at [231, 107] on button "Refresh data" at bounding box center [233, 114] width 49 height 15
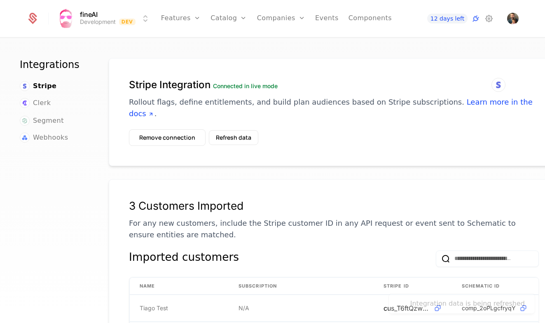
scroll to position [0, 0]
click at [169, 130] on button "Remove connection" at bounding box center [167, 137] width 77 height 16
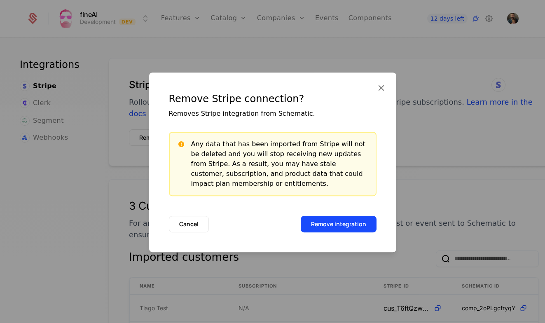
click at [321, 221] on button "Remove integration" at bounding box center [338, 224] width 76 height 16
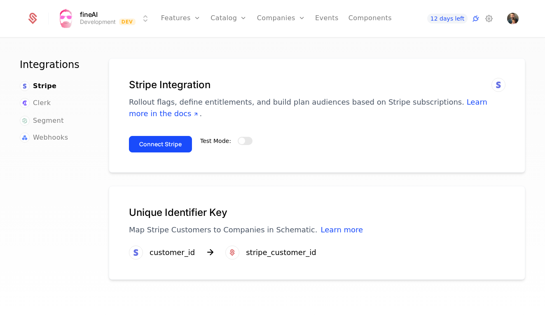
click at [243, 139] on span "button" at bounding box center [241, 140] width 7 height 7
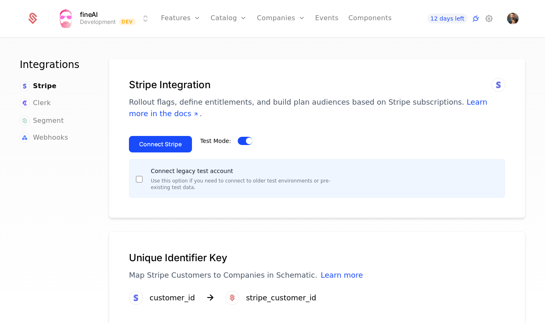
click at [168, 144] on button "Connect Stripe" at bounding box center [160, 144] width 63 height 16
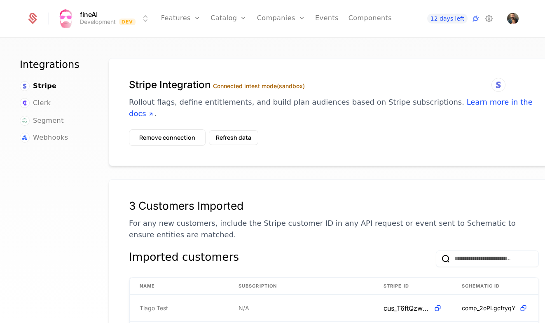
click at [387, 102] on p "Rollout flags, define entitlements, and build plan audiences based on Stripe su…" at bounding box center [334, 107] width 410 height 23
click at [360, 17] on link "Components" at bounding box center [369, 18] width 43 height 37
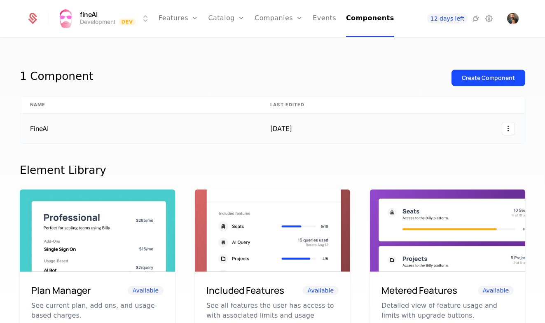
click at [140, 123] on td "FineAI" at bounding box center [140, 129] width 240 height 30
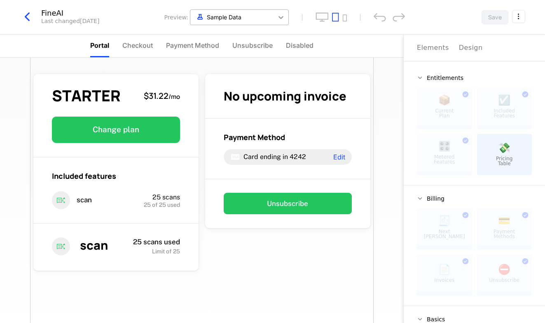
click at [275, 15] on div at bounding box center [280, 17] width 15 height 15
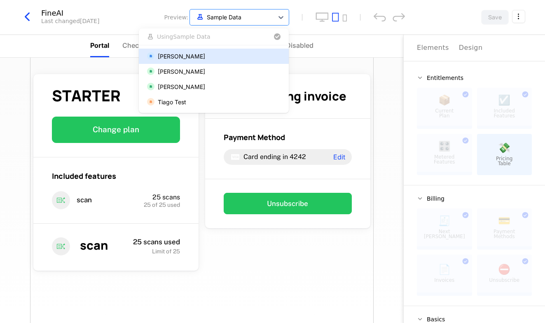
click at [205, 58] on div "[PERSON_NAME]" at bounding box center [181, 56] width 47 height 9
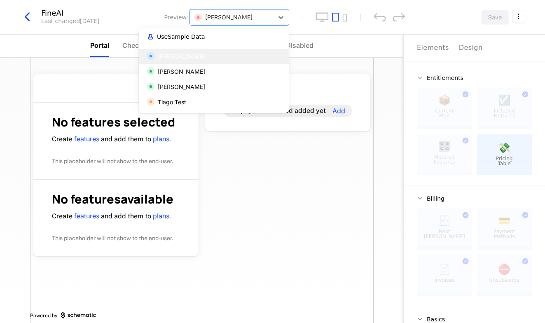
drag, startPoint x: 237, startPoint y: 21, endPoint x: 237, endPoint y: 37, distance: 16.1
click at [237, 21] on div at bounding box center [231, 17] width 75 height 10
click at [211, 80] on div "[PERSON_NAME]" at bounding box center [214, 86] width 150 height 15
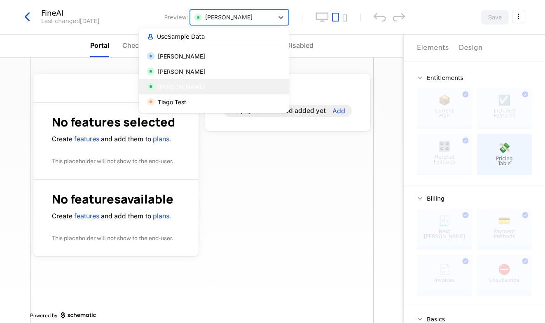
click at [238, 16] on div at bounding box center [231, 17] width 75 height 10
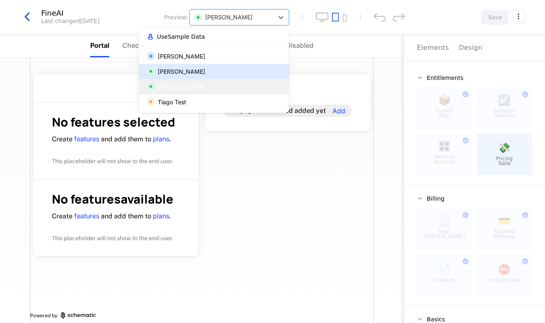
click at [207, 78] on div "[PERSON_NAME]" at bounding box center [214, 71] width 150 height 15
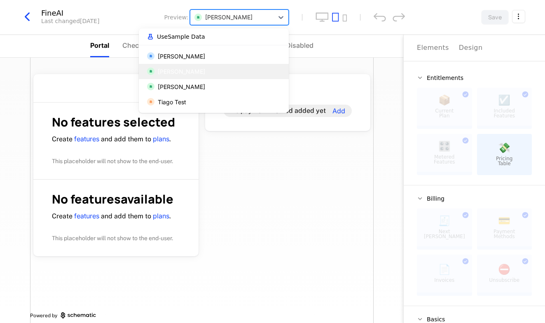
click at [256, 15] on div at bounding box center [231, 17] width 75 height 10
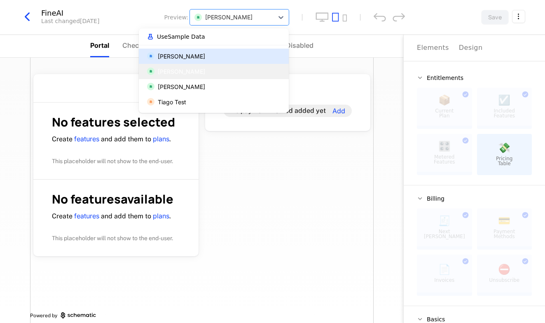
click at [221, 50] on div "[PERSON_NAME]" at bounding box center [214, 56] width 150 height 15
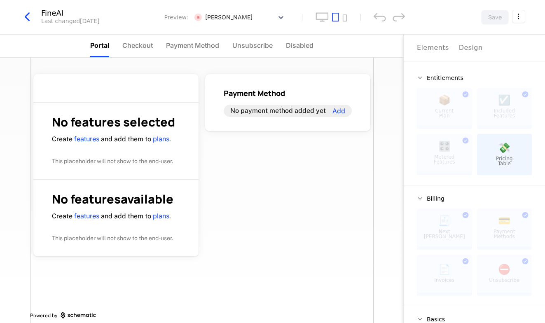
click at [27, 12] on icon "button" at bounding box center [27, 16] width 15 height 15
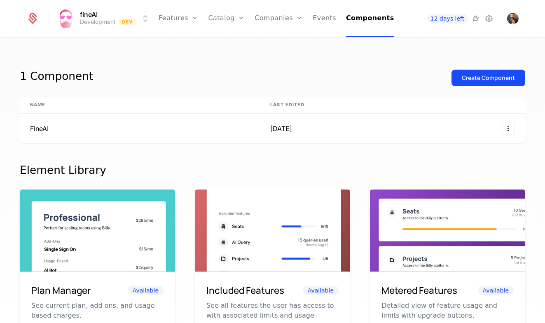
click at [489, 19] on icon at bounding box center [489, 19] width 10 height 10
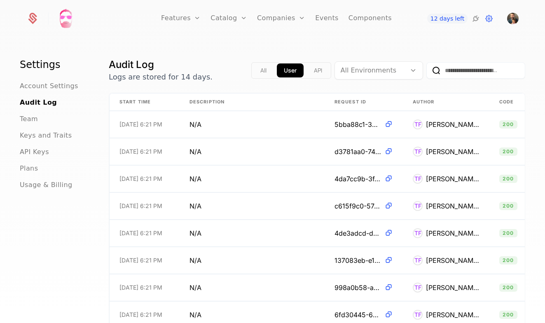
click at [34, 86] on span "Account Settings" at bounding box center [49, 86] width 58 height 10
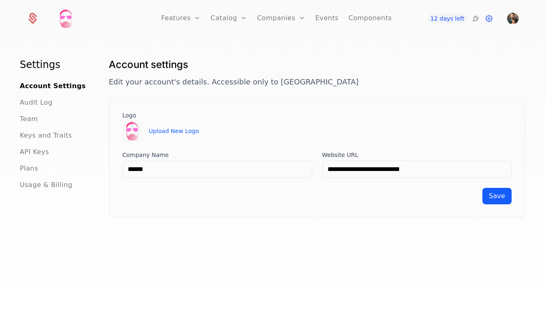
click at [34, 102] on span "Audit Log" at bounding box center [36, 103] width 33 height 10
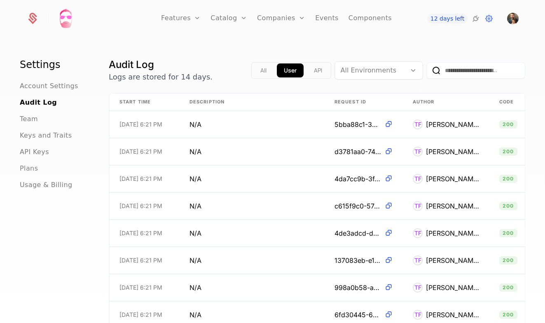
click at [30, 129] on ul "Account Settings Audit Log Team Keys and Traits API Keys Plans Usage & Billing" at bounding box center [54, 135] width 69 height 109
click at [29, 133] on span "Keys and Traits" at bounding box center [46, 135] width 52 height 10
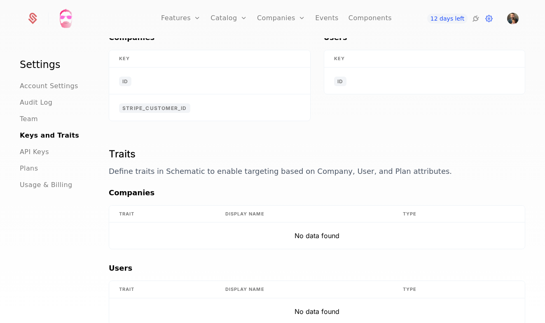
click at [35, 151] on span "API Keys" at bounding box center [34, 152] width 29 height 10
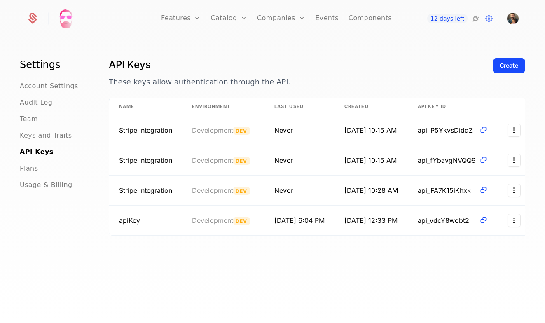
click at [528, 132] on div "Settings Account Settings Audit Log Team Keys and Traits API Keys Plans Usage &…" at bounding box center [272, 182] width 545 height 289
click at [526, 131] on div "Settings Account Settings Audit Log Team Keys and Traits API Keys Plans Usage &…" at bounding box center [272, 182] width 545 height 289
click at [521, 128] on html "Features Features Flags Catalog Plans Add Ons Credits Configuration Companies C…" at bounding box center [272, 161] width 545 height 323
click at [483, 168] on div "Revoke" at bounding box center [472, 170] width 33 height 12
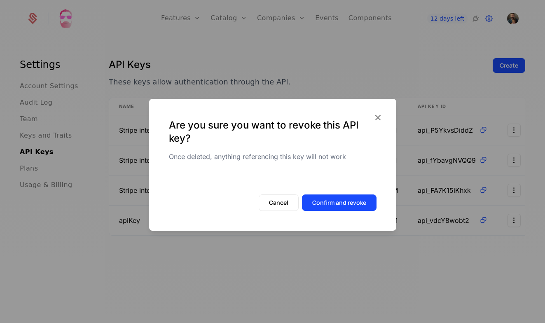
scroll to position [0, 4]
click at [360, 202] on button "Confirm and revoke" at bounding box center [339, 202] width 74 height 16
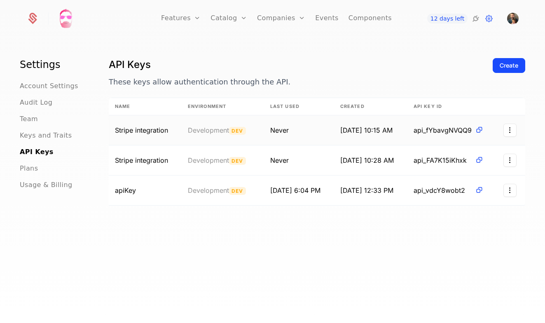
click at [515, 125] on html "Features Features Flags Catalog Plans Add Ons Credits Configuration Companies C…" at bounding box center [272, 161] width 545 height 323
click at [464, 172] on div "Revoke" at bounding box center [465, 170] width 27 height 12
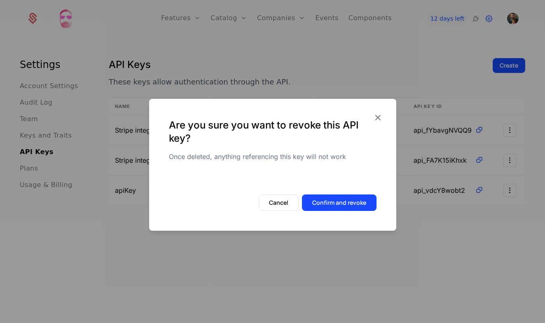
click at [368, 202] on button "Confirm and revoke" at bounding box center [339, 202] width 74 height 16
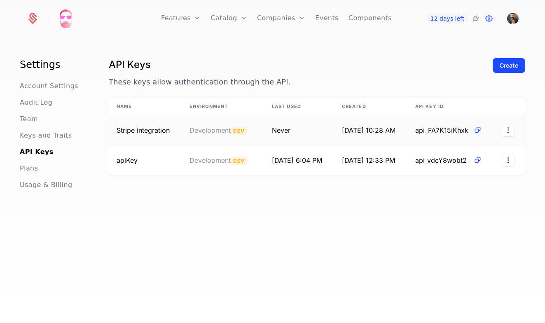
click at [510, 125] on html "Features Features Flags Catalog Plans Add Ons Credits Configuration Companies C…" at bounding box center [272, 161] width 545 height 323
click at [468, 165] on div "Revoke" at bounding box center [462, 170] width 27 height 12
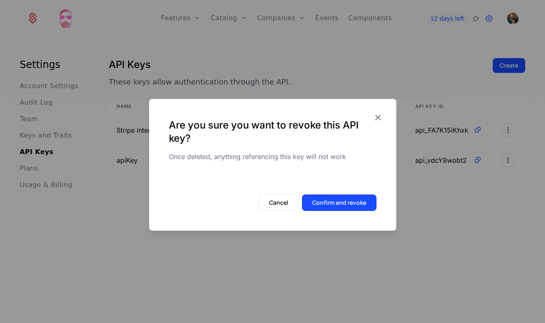
click at [369, 200] on button "Confirm and revoke" at bounding box center [339, 202] width 74 height 16
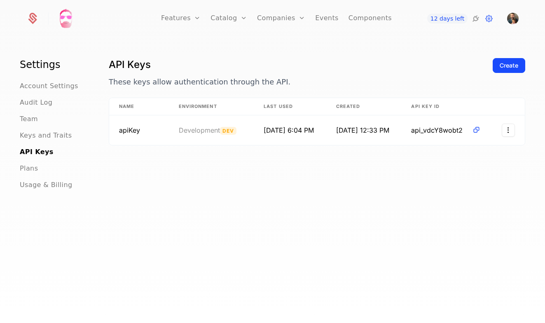
scroll to position [0, 0]
click at [476, 17] on icon at bounding box center [475, 19] width 10 height 10
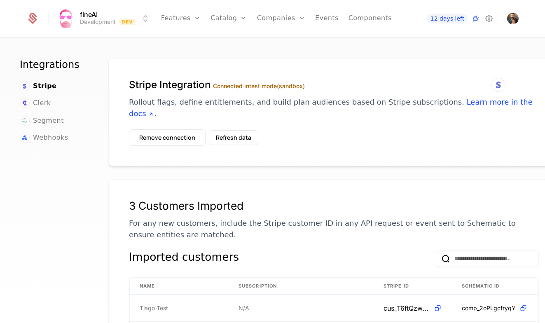
click at [185, 129] on button "Remove connection" at bounding box center [167, 137] width 77 height 16
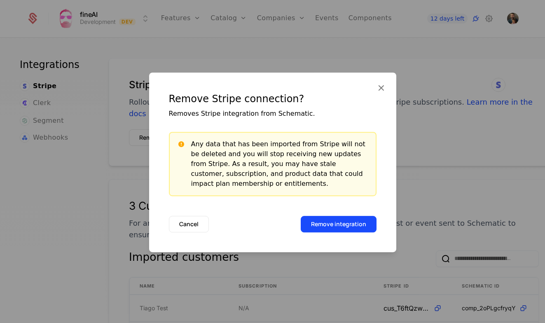
click at [340, 226] on button "Remove integration" at bounding box center [338, 224] width 76 height 16
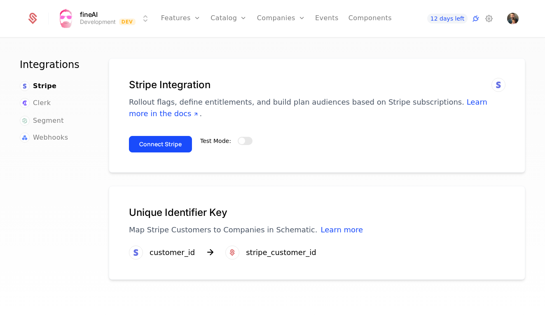
click at [491, 16] on icon at bounding box center [489, 19] width 10 height 10
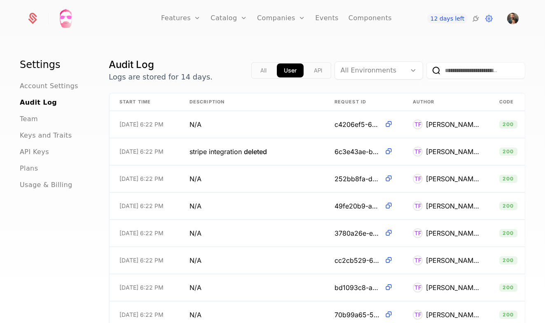
click at [29, 147] on span "API Keys" at bounding box center [34, 152] width 29 height 10
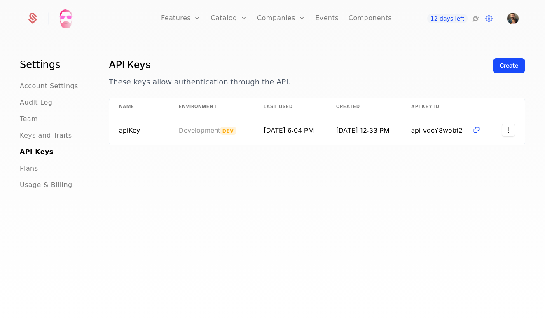
click at [335, 16] on link "Events" at bounding box center [326, 18] width 23 height 37
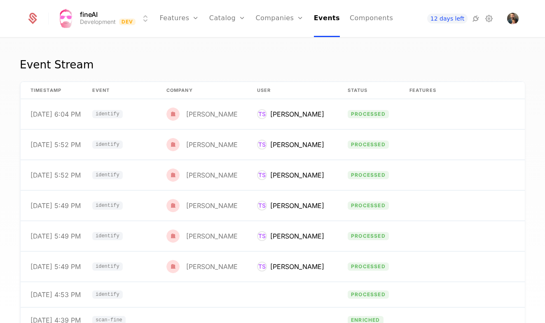
click at [476, 17] on icon at bounding box center [475, 19] width 10 height 10
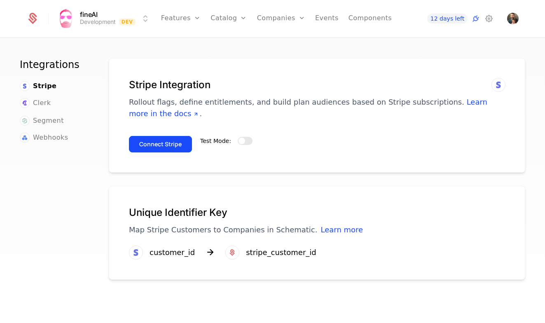
click at [282, 56] on link "Users" at bounding box center [286, 53] width 38 height 7
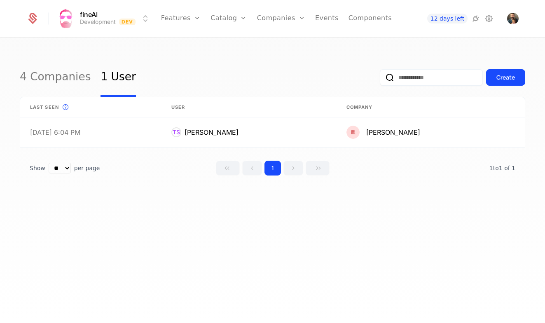
click at [288, 40] on link "Companies" at bounding box center [286, 40] width 38 height 7
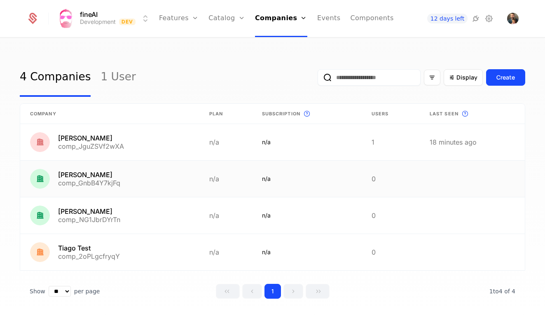
click at [461, 180] on link at bounding box center [471, 179] width 105 height 36
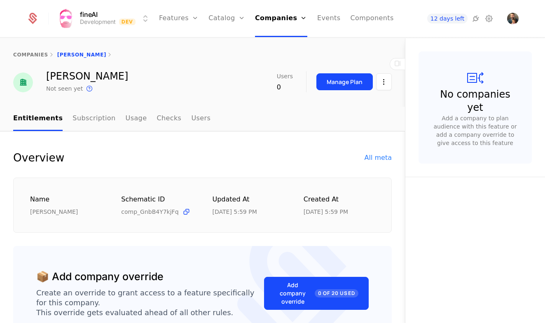
click at [386, 79] on html "fineAI Development Dev Features Features Flags Catalog Plans Add Ons Credits Co…" at bounding box center [272, 161] width 545 height 323
click at [346, 124] on div "Delete company" at bounding box center [349, 125] width 61 height 12
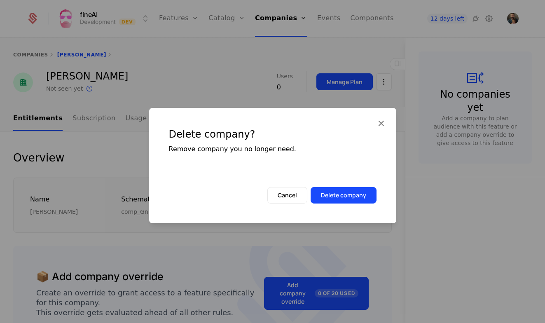
click at [340, 198] on button "Delete company" at bounding box center [343, 195] width 66 height 16
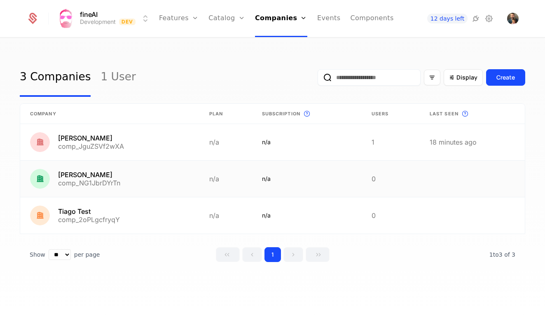
click at [146, 179] on link at bounding box center [109, 179] width 179 height 36
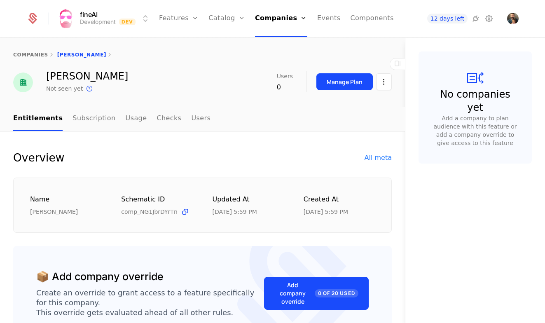
click at [382, 78] on html "fineAI Development Dev Features Features Flags Catalog Plans Add Ons Credits Co…" at bounding box center [272, 161] width 545 height 323
click at [347, 127] on div "Delete company" at bounding box center [349, 125] width 61 height 12
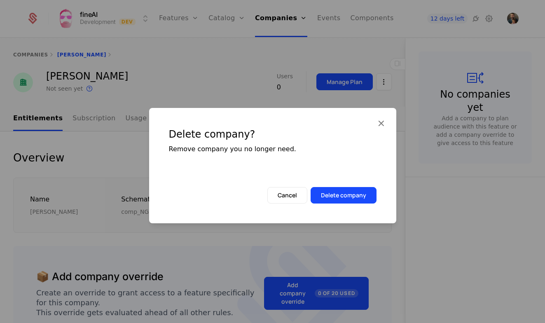
click at [350, 194] on button "Delete company" at bounding box center [343, 195] width 66 height 16
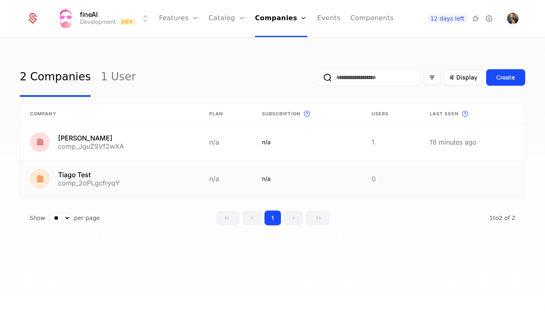
click at [113, 179] on link at bounding box center [109, 179] width 179 height 36
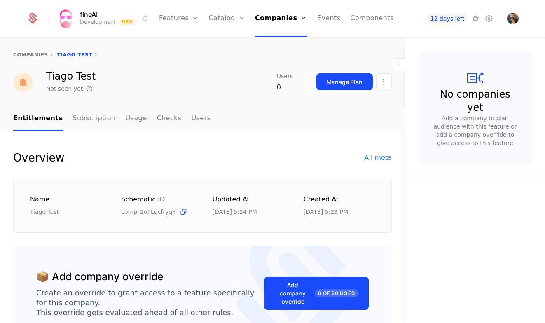
click at [386, 79] on html "fineAI Development Dev Features Features Flags Catalog Plans Add Ons Credits Co…" at bounding box center [272, 161] width 545 height 323
click at [361, 125] on div "Delete company" at bounding box center [349, 125] width 61 height 12
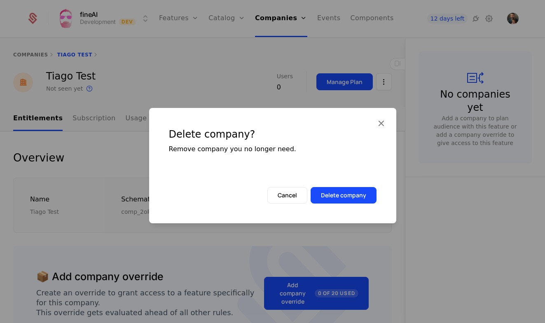
click at [353, 196] on button "Delete company" at bounding box center [343, 195] width 66 height 16
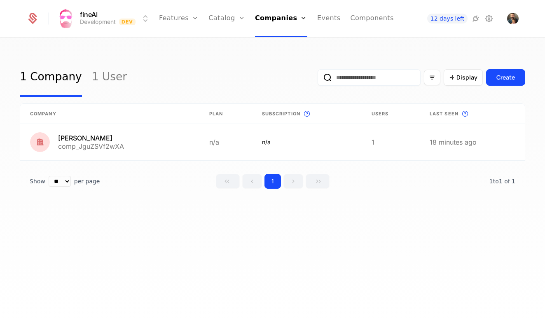
click at [97, 75] on link "1 User" at bounding box center [109, 77] width 35 height 39
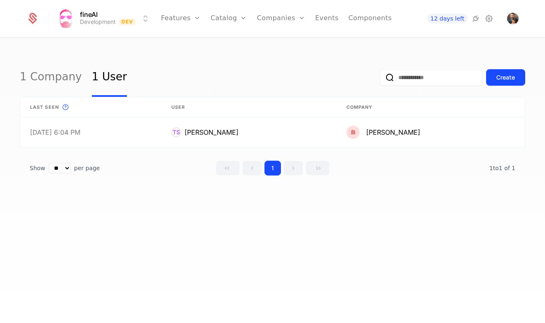
click at [362, 17] on link "Components" at bounding box center [369, 18] width 43 height 37
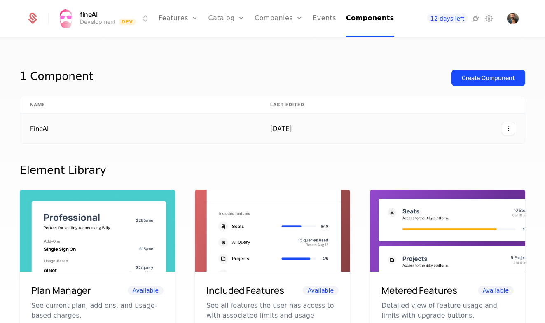
click at [57, 126] on td "FineAI" at bounding box center [140, 129] width 240 height 30
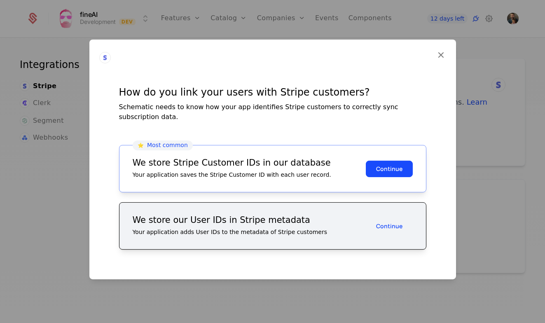
click at [377, 167] on button "Continue" at bounding box center [388, 168] width 47 height 16
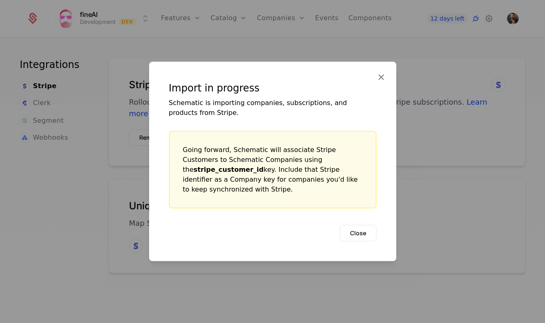
click at [356, 226] on button "Close" at bounding box center [358, 233] width 37 height 16
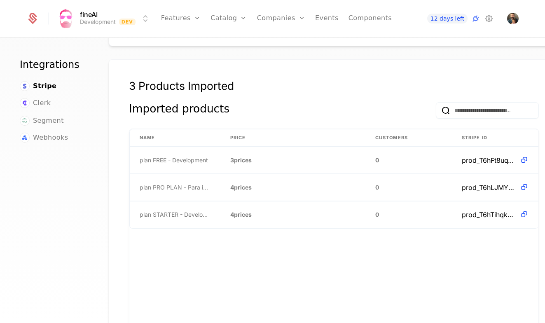
scroll to position [498, 0]
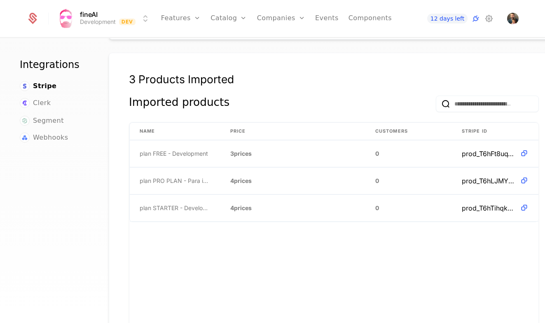
click at [286, 57] on link "Users" at bounding box center [286, 53] width 38 height 7
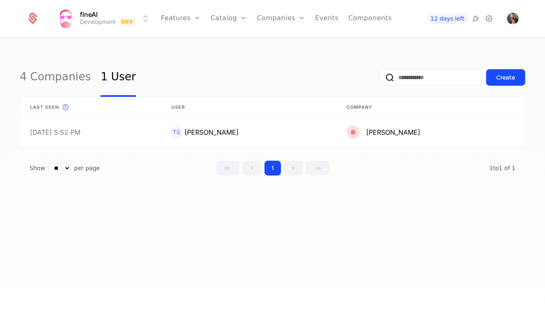
click at [58, 77] on link "4 Companies" at bounding box center [55, 77] width 71 height 39
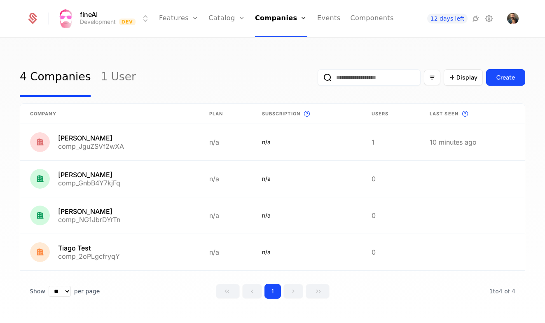
click at [188, 44] on link "Features" at bounding box center [188, 40] width 38 height 7
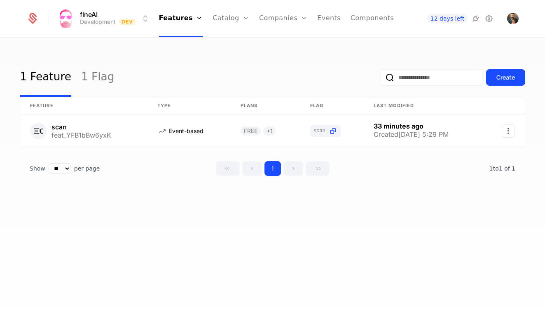
click at [237, 41] on link "Plans" at bounding box center [243, 40] width 42 height 7
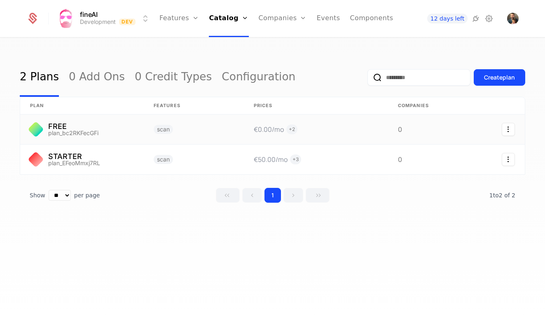
click at [81, 129] on link at bounding box center [81, 129] width 123 height 30
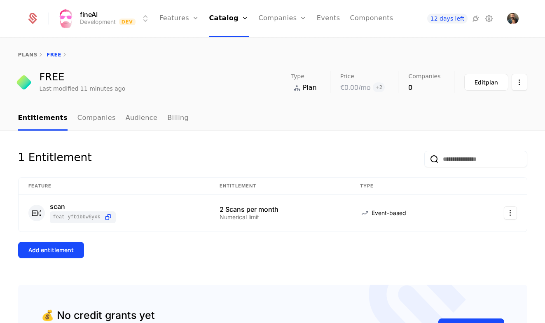
click at [493, 79] on div "Edit plan" at bounding box center [485, 82] width 23 height 8
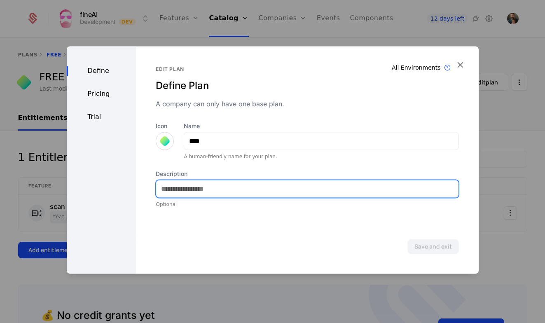
click at [216, 190] on input "Description" at bounding box center [307, 188] width 302 height 17
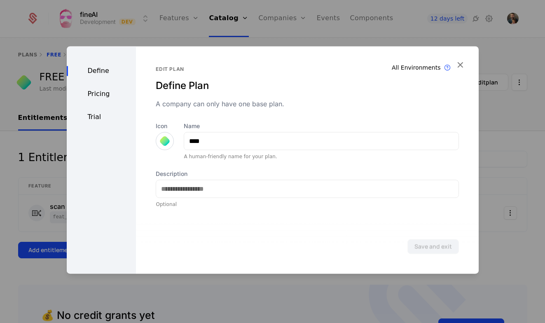
click at [95, 93] on div "Pricing" at bounding box center [102, 94] width 70 height 10
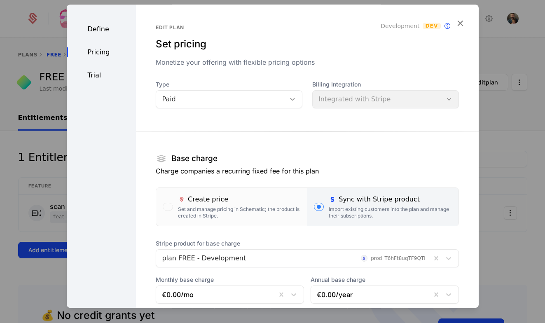
click at [91, 30] on div "Define" at bounding box center [102, 29] width 70 height 10
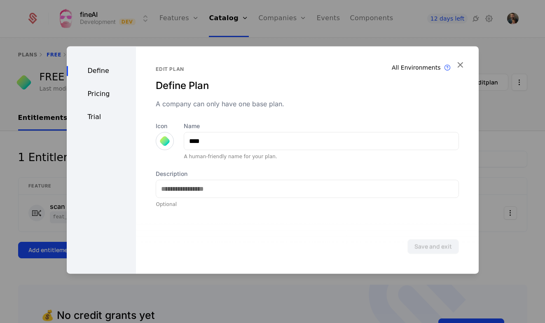
click at [93, 123] on div "Define Pricing Trial" at bounding box center [102, 159] width 70 height 227
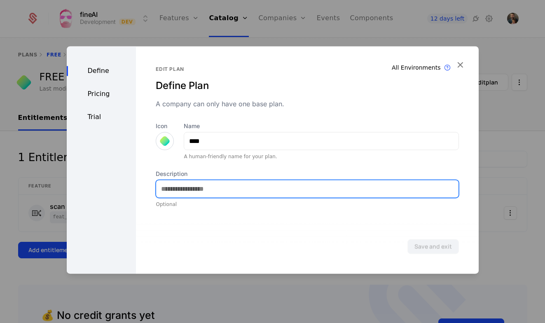
click at [239, 196] on input "Description" at bounding box center [307, 188] width 302 height 17
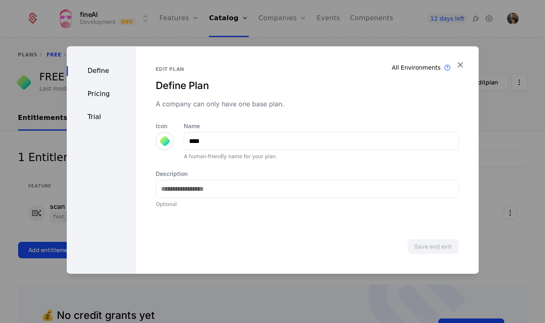
click at [173, 200] on div "Description Optional" at bounding box center [307, 189] width 303 height 38
click at [88, 71] on div "Define" at bounding box center [102, 71] width 70 height 10
click at [91, 92] on div "Pricing" at bounding box center [102, 94] width 70 height 10
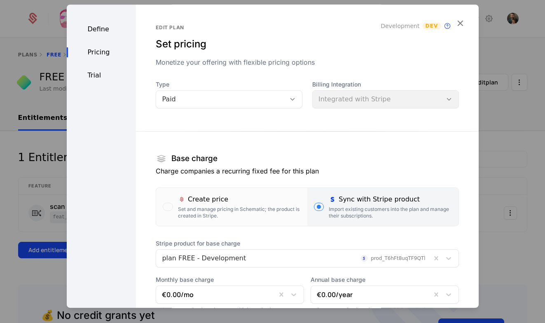
click at [89, 69] on div "Define Pricing Trial" at bounding box center [102, 219] width 70 height 429
click at [93, 74] on div "Trial" at bounding box center [102, 75] width 70 height 10
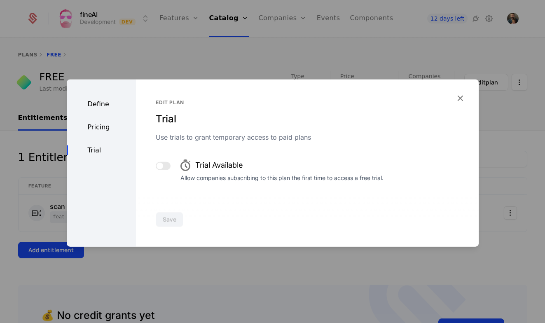
click at [161, 166] on span "button" at bounding box center [159, 166] width 7 height 7
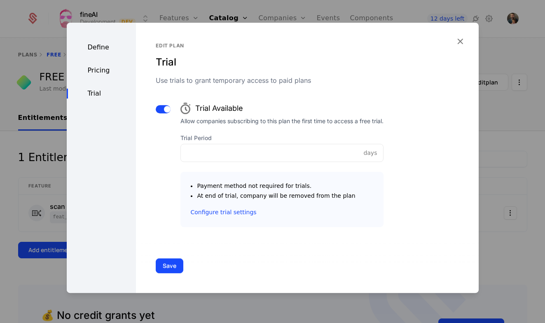
click at [157, 110] on button "button" at bounding box center [163, 109] width 15 height 8
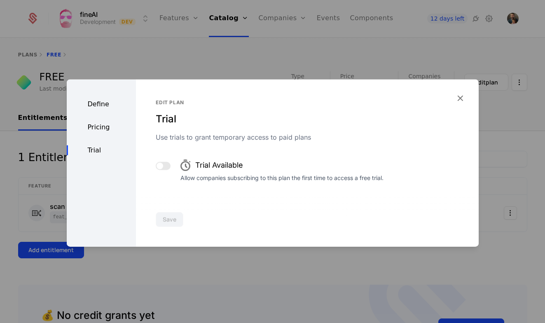
click at [459, 96] on icon "button" at bounding box center [459, 98] width 11 height 11
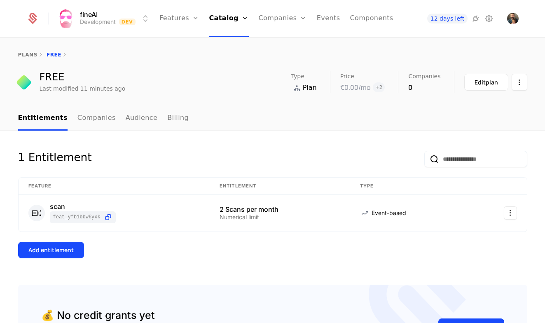
click at [175, 16] on link "Features" at bounding box center [179, 18] width 40 height 37
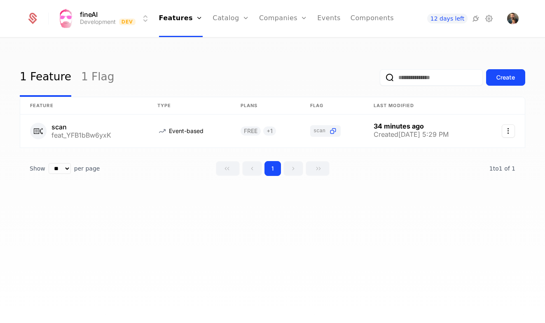
click at [368, 18] on link "Components" at bounding box center [371, 18] width 43 height 37
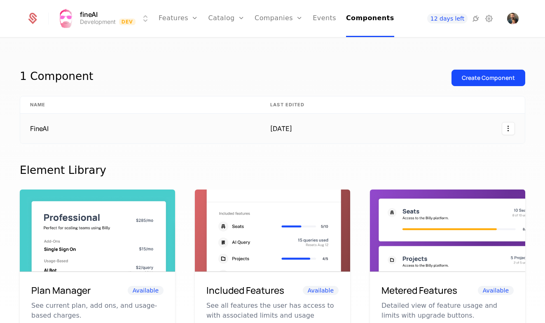
click at [37, 134] on td "FineAI" at bounding box center [140, 129] width 240 height 30
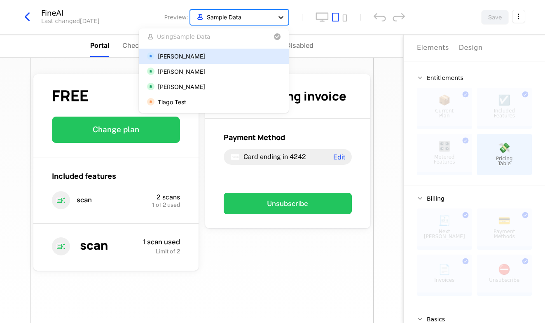
click at [282, 17] on icon at bounding box center [280, 17] width 5 height 3
click at [230, 61] on div "[PERSON_NAME]" at bounding box center [214, 56] width 150 height 15
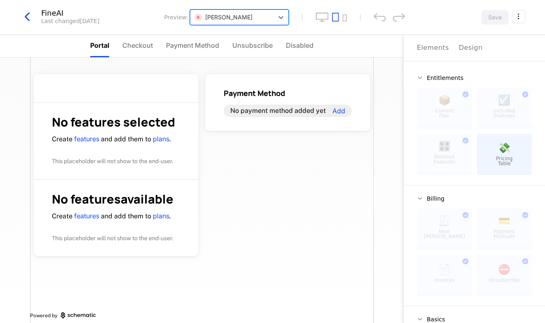
click at [272, 20] on div "[PERSON_NAME]" at bounding box center [231, 17] width 83 height 14
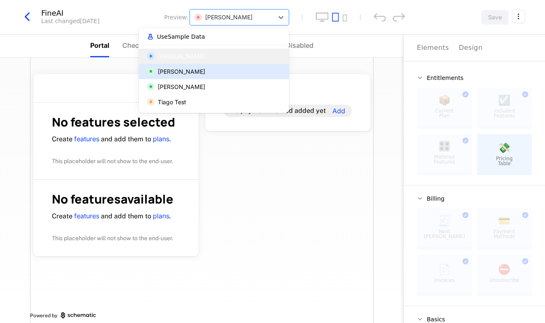
click at [205, 74] on div "[PERSON_NAME]" at bounding box center [181, 71] width 47 height 9
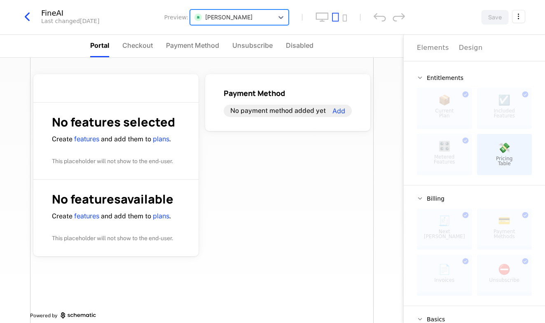
click at [254, 19] on div at bounding box center [231, 17] width 75 height 10
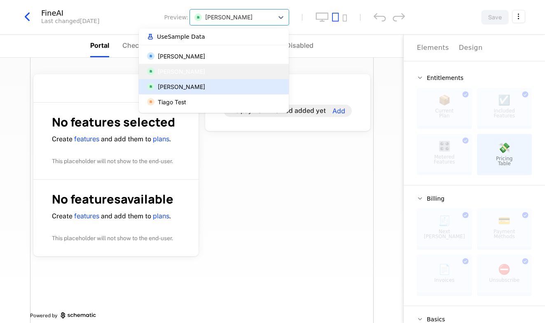
click at [204, 85] on div "[PERSON_NAME]" at bounding box center [181, 86] width 47 height 9
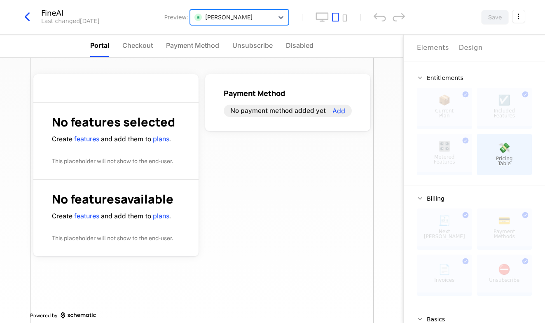
click at [226, 18] on div at bounding box center [231, 17] width 75 height 10
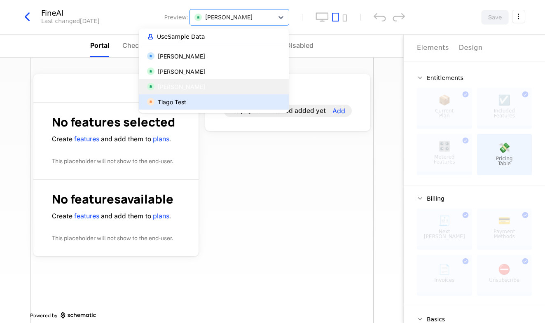
click at [169, 105] on div "Tiago Test" at bounding box center [172, 102] width 28 height 9
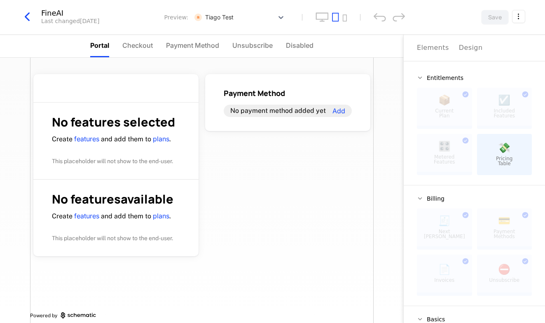
click at [137, 46] on span "Checkout" at bounding box center [137, 45] width 30 height 10
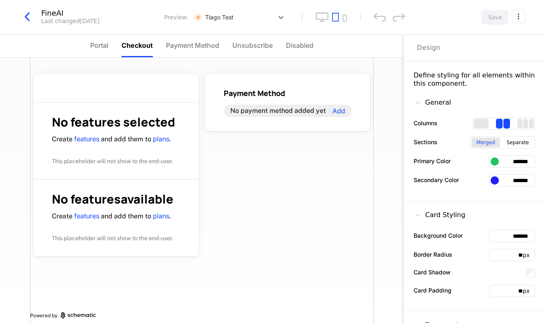
click at [99, 42] on span "Portal" at bounding box center [99, 45] width 18 height 10
click at [237, 9] on div "Tiago Test" at bounding box center [239, 17] width 99 height 16
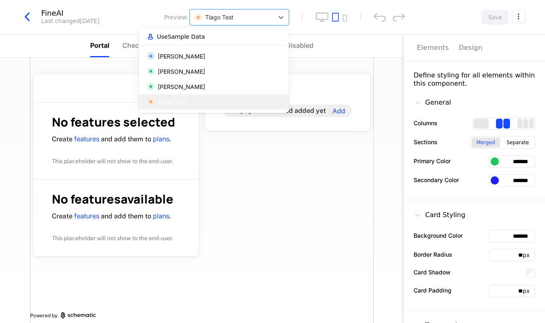
click at [196, 36] on span "Use Sample Data" at bounding box center [181, 37] width 48 height 6
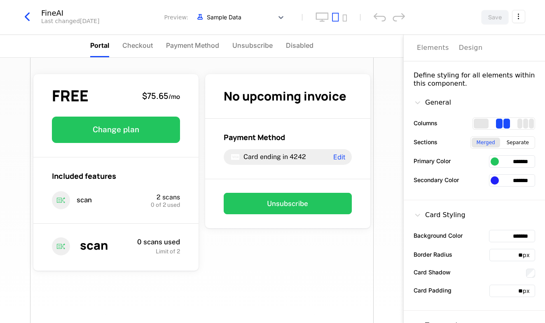
click at [31, 17] on icon "button" at bounding box center [27, 16] width 15 height 15
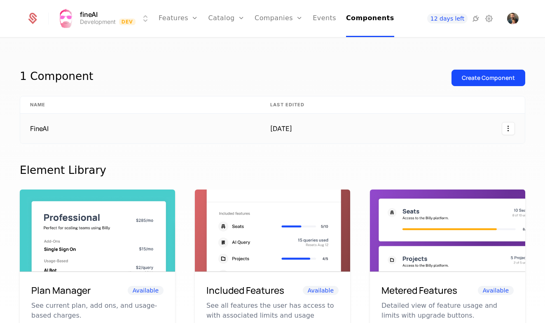
click at [91, 132] on td "FineAI" at bounding box center [140, 129] width 240 height 30
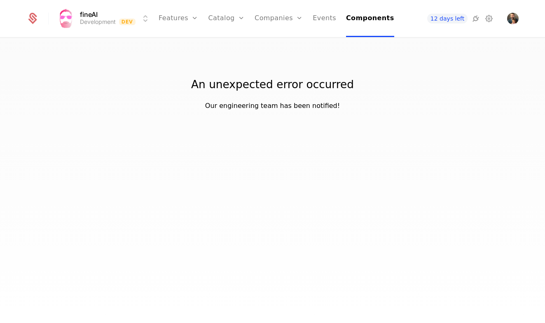
click at [327, 22] on link "Events" at bounding box center [323, 18] width 23 height 37
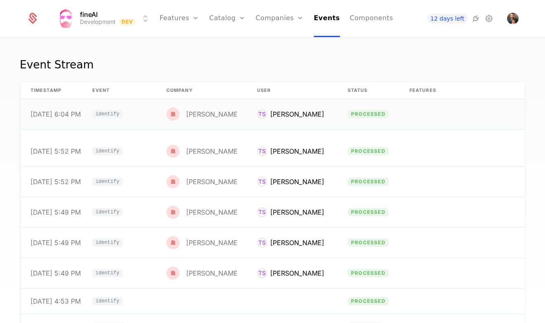
click at [279, 112] on div "[PERSON_NAME]" at bounding box center [297, 114] width 54 height 10
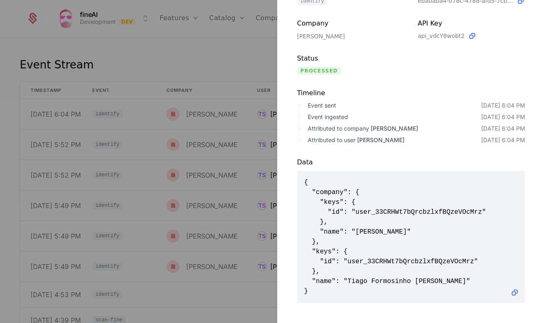
scroll to position [75, 0]
click at [159, 54] on div at bounding box center [272, 161] width 545 height 323
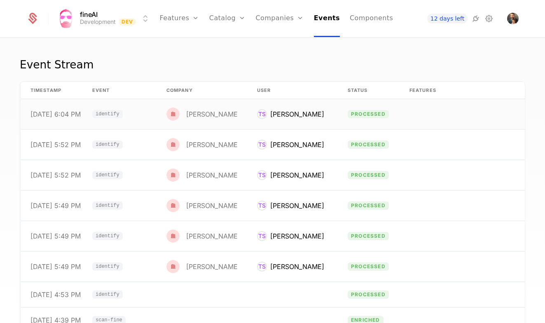
click at [254, 112] on td "TS Tiago Formosinho Sanchez" at bounding box center [292, 114] width 91 height 30
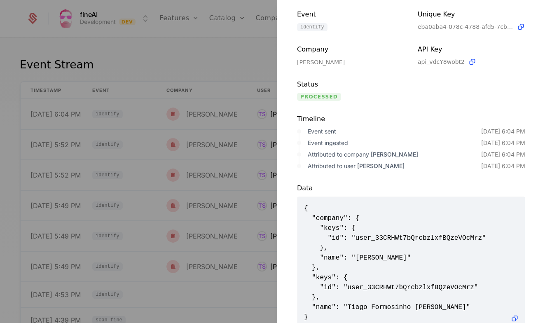
scroll to position [52, 0]
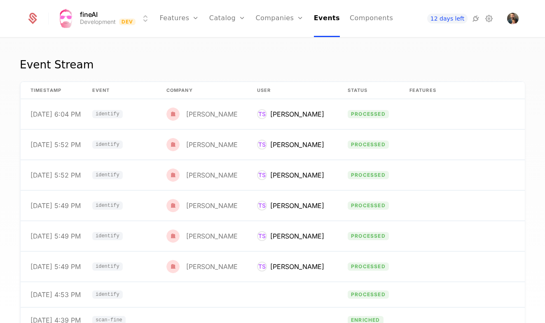
click at [282, 55] on link "Users" at bounding box center [284, 53] width 38 height 7
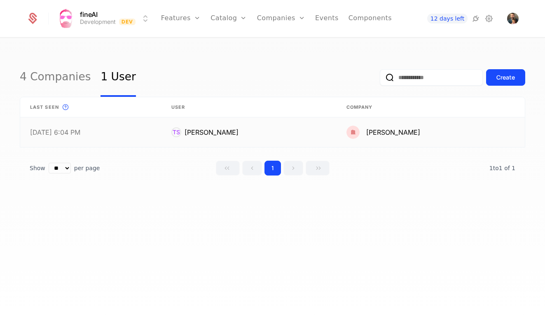
click at [207, 133] on link at bounding box center [248, 132] width 175 height 30
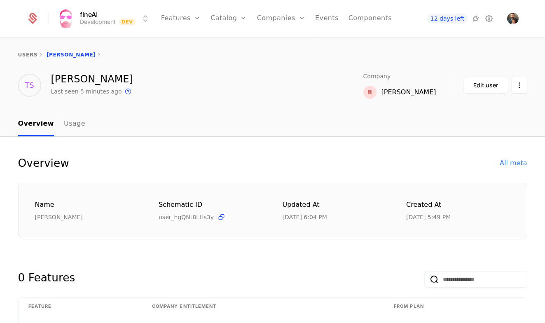
click at [485, 87] on div "Edit user" at bounding box center [485, 85] width 25 height 8
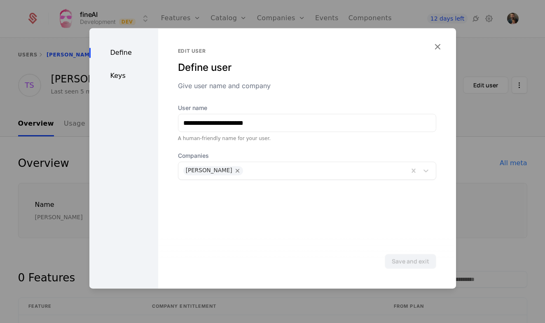
click at [130, 79] on div "Keys" at bounding box center [123, 76] width 69 height 10
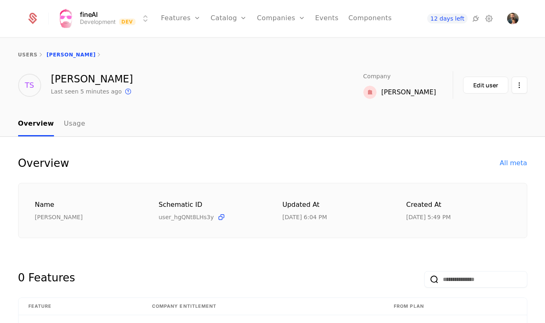
click at [28, 52] on link "users" at bounding box center [27, 55] width 19 height 6
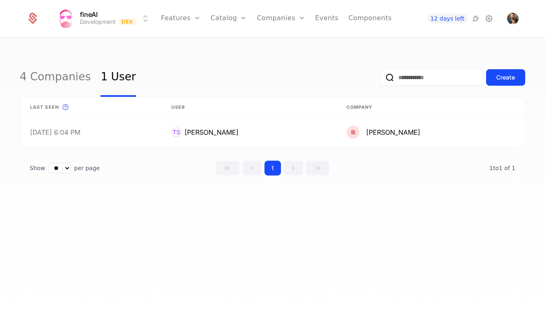
click at [47, 74] on link "4 Companies" at bounding box center [55, 77] width 71 height 39
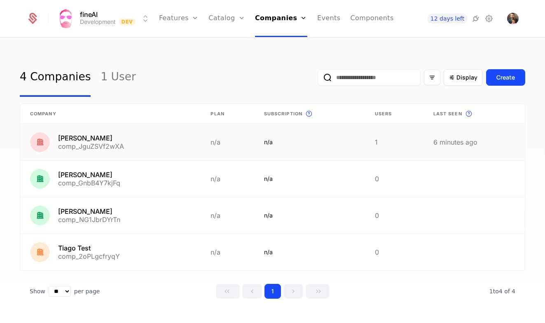
click at [128, 142] on link at bounding box center [110, 142] width 180 height 36
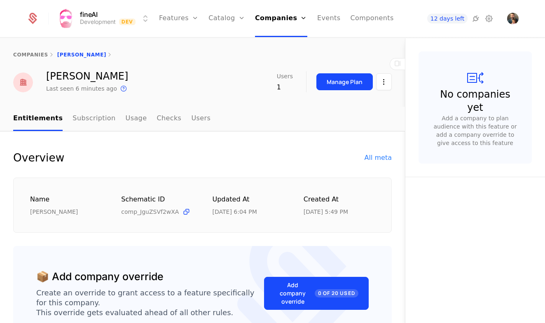
click at [89, 119] on link "Subscription" at bounding box center [93, 119] width 43 height 24
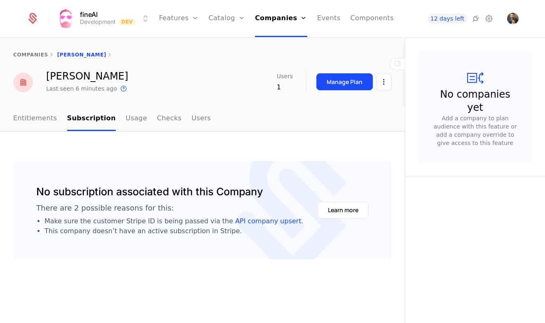
click at [336, 83] on div "Manage Plan" at bounding box center [344, 82] width 36 height 8
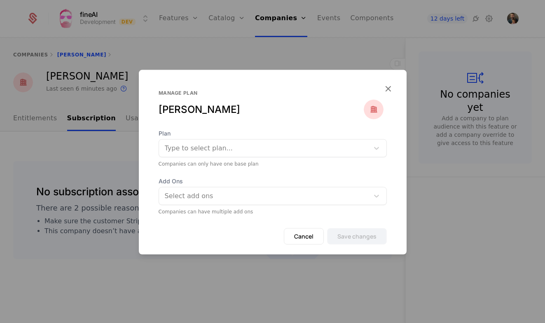
click at [286, 158] on div "Plan Type to select plan... Companies can only have one base plan" at bounding box center [272, 148] width 228 height 38
click at [290, 149] on div at bounding box center [264, 148] width 198 height 12
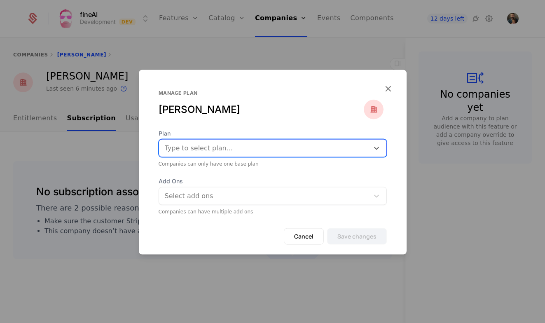
click at [290, 149] on div at bounding box center [264, 148] width 198 height 12
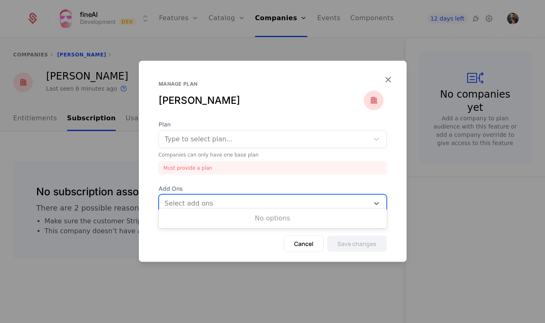
click at [252, 191] on div "Add Ons Use Up and Down to choose options, press Enter to select the currently …" at bounding box center [272, 198] width 228 height 28
click at [272, 161] on div "Plan Type to select plan... Companies can only have one base plan Must provide …" at bounding box center [272, 147] width 228 height 54
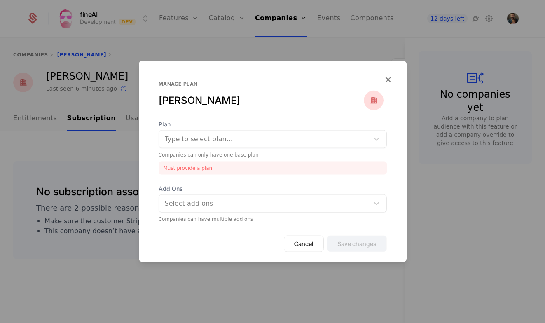
click at [265, 130] on div "Type to select plan..." at bounding box center [272, 139] width 228 height 18
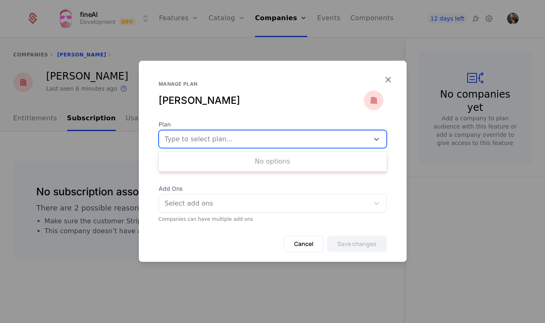
click at [228, 202] on div at bounding box center [264, 204] width 200 height 12
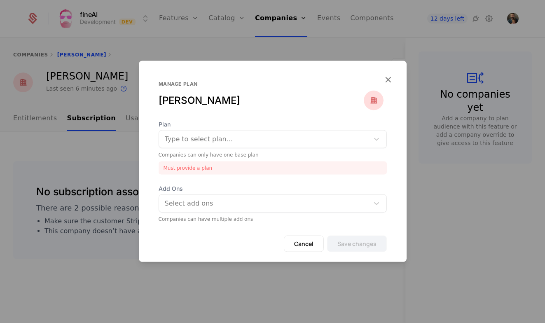
click at [295, 247] on button "Cancel" at bounding box center [304, 243] width 40 height 16
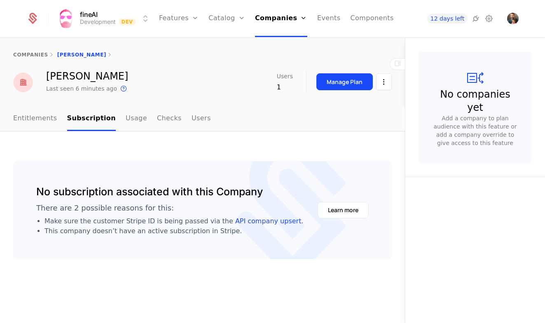
click at [375, 78] on div "Manage Plan" at bounding box center [353, 81] width 75 height 17
click at [378, 80] on html "fineAI Development Dev Features Features Flags Catalog Plans Add Ons Credits Co…" at bounding box center [272, 161] width 545 height 323
click at [355, 110] on div "Edit company" at bounding box center [344, 106] width 51 height 12
click at [130, 119] on link "Usage" at bounding box center [136, 119] width 21 height 24
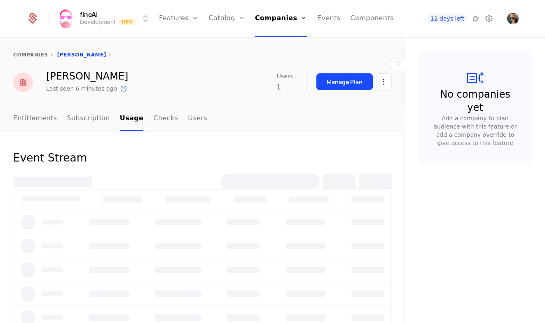
drag, startPoint x: 158, startPoint y: 119, endPoint x: 166, endPoint y: 118, distance: 7.8
click at [158, 119] on link "Checks" at bounding box center [165, 119] width 25 height 24
click at [188, 118] on link "Users" at bounding box center [197, 119] width 19 height 24
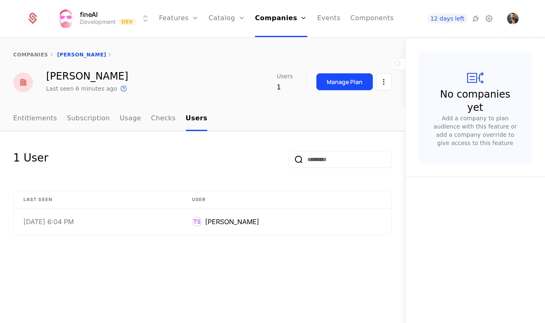
click at [25, 121] on link "Entitlements" at bounding box center [35, 119] width 44 height 24
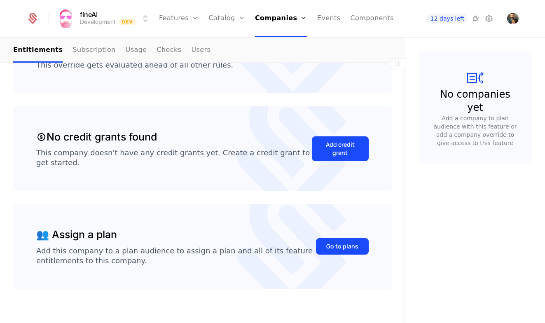
scroll to position [251, 0]
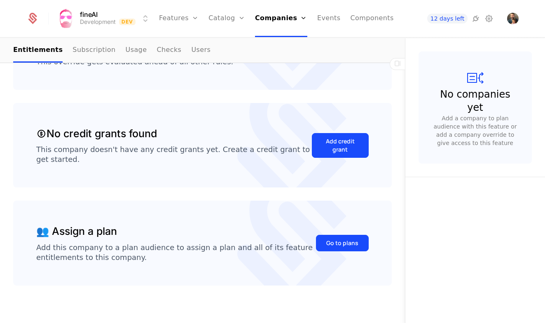
click at [333, 247] on div "Go to plans" at bounding box center [342, 243] width 32 height 8
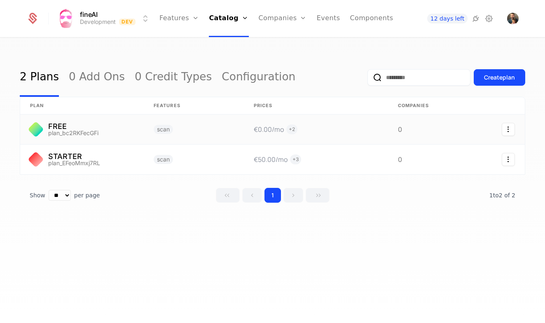
click at [88, 127] on link at bounding box center [81, 129] width 123 height 30
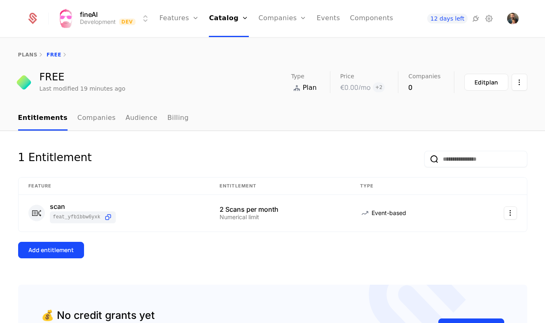
scroll to position [2, 0]
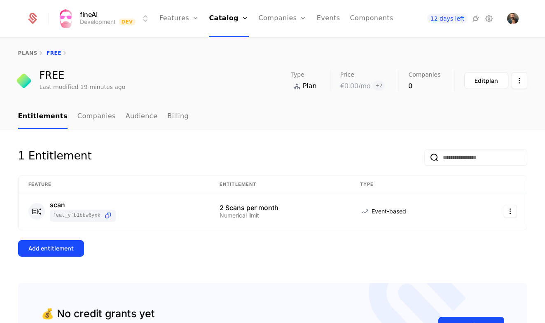
click at [73, 238] on div "1 Entitlement Feature Entitlement Type scan feat_YFB1bBw6yxK 2 Scans per month …" at bounding box center [272, 215] width 509 height 133
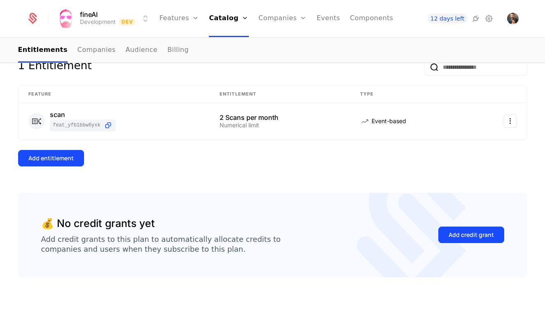
scroll to position [91, 0]
click at [495, 235] on button "Add credit grant" at bounding box center [471, 235] width 66 height 16
click at [276, 44] on link "Companies" at bounding box center [287, 40] width 38 height 7
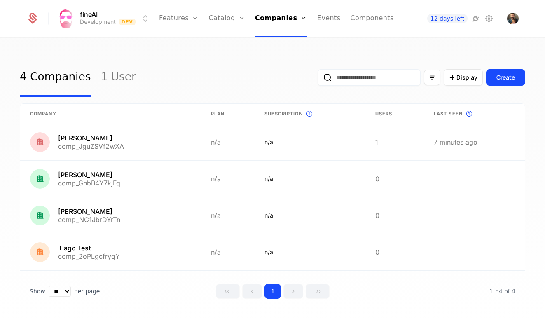
click at [187, 17] on link "Features" at bounding box center [179, 18] width 40 height 37
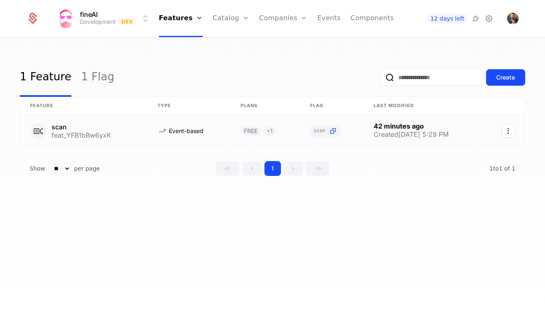
click at [87, 130] on link at bounding box center [83, 130] width 127 height 33
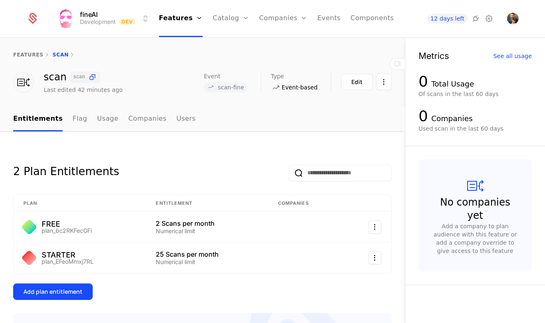
click at [472, 19] on icon at bounding box center [475, 19] width 10 height 10
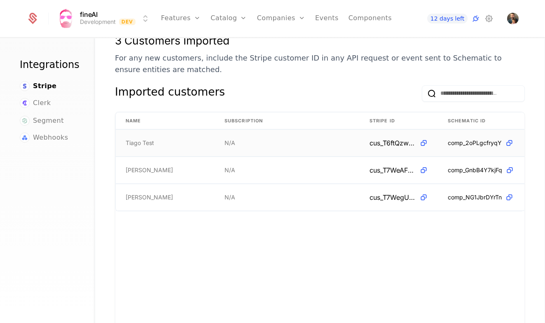
scroll to position [165, 14]
click at [425, 139] on icon at bounding box center [423, 143] width 9 height 9
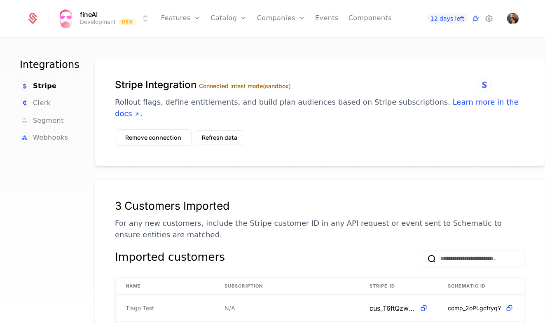
scroll to position [0, 14]
click at [222, 130] on button "Refresh data" at bounding box center [219, 137] width 49 height 15
click at [159, 129] on button "Remove connection" at bounding box center [153, 137] width 77 height 16
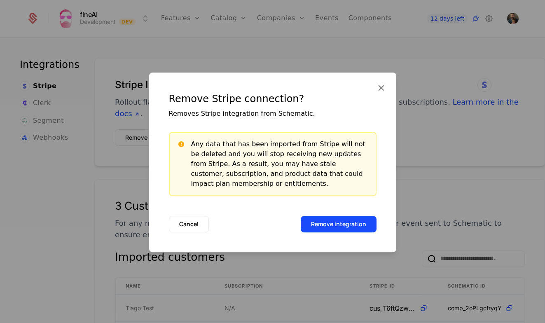
click at [351, 230] on button "Remove integration" at bounding box center [338, 224] width 76 height 16
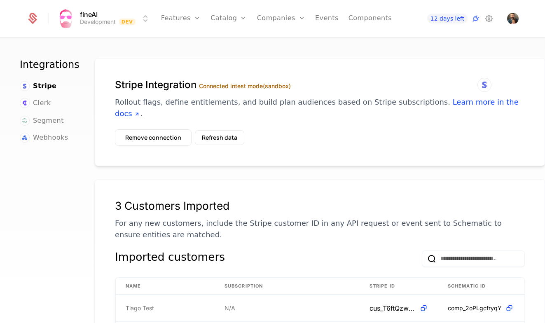
scroll to position [0, 0]
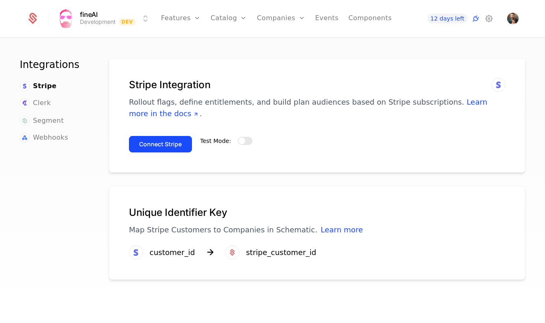
click at [242, 141] on span "button" at bounding box center [241, 140] width 7 height 7
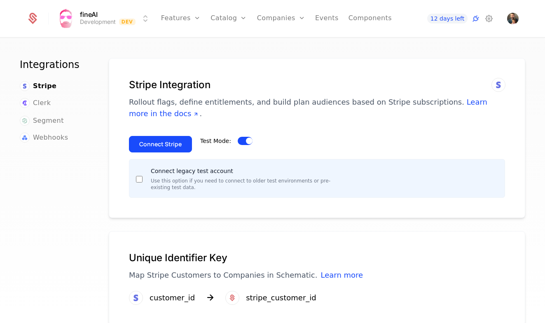
click at [165, 147] on button "Connect Stripe" at bounding box center [160, 144] width 63 height 16
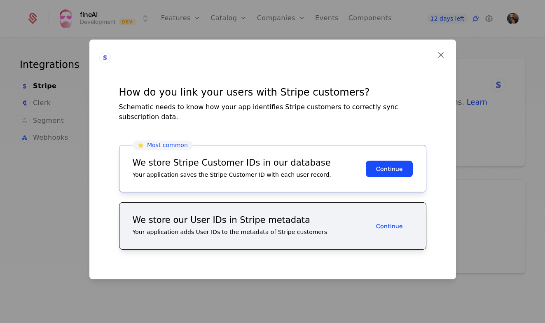
click at [391, 163] on button "Continue" at bounding box center [388, 168] width 47 height 16
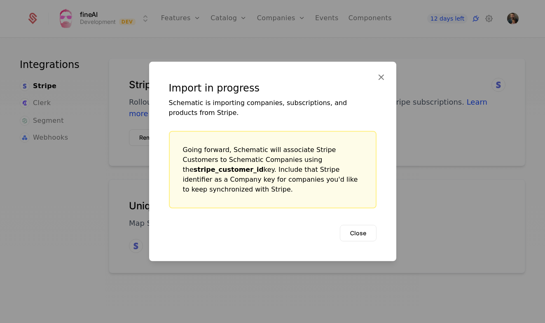
click at [379, 80] on icon at bounding box center [380, 77] width 11 height 11
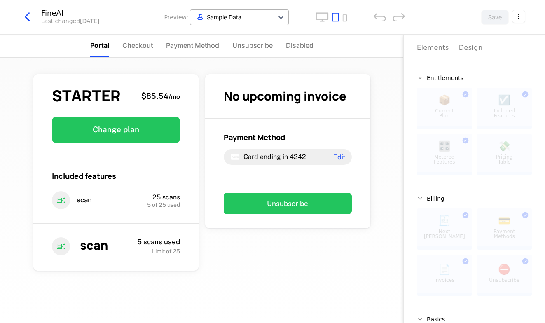
click at [248, 14] on div at bounding box center [231, 17] width 75 height 10
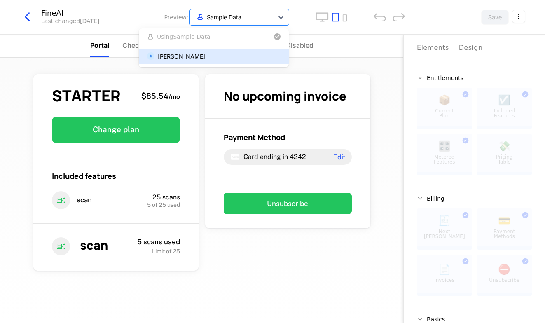
click at [205, 56] on div "[PERSON_NAME]" at bounding box center [181, 56] width 47 height 9
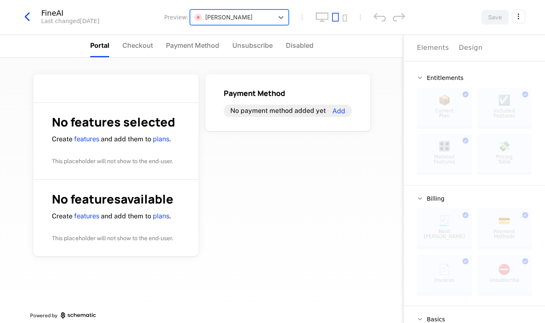
click at [239, 12] on div at bounding box center [231, 17] width 75 height 10
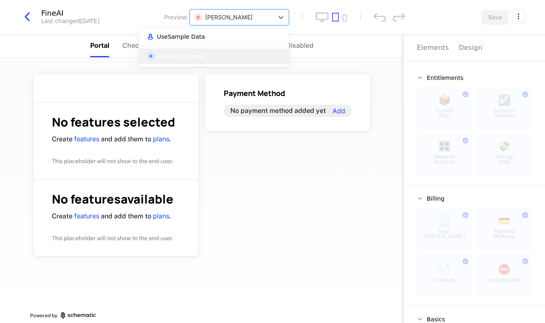
click at [200, 41] on button "Use Sample Data" at bounding box center [213, 37] width 137 height 10
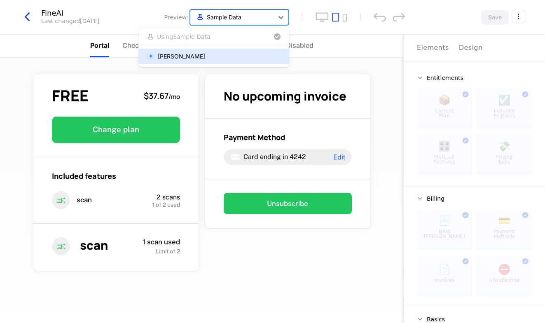
click at [229, 17] on div at bounding box center [231, 17] width 75 height 10
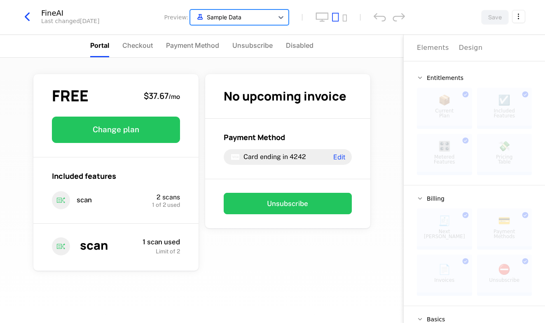
click at [229, 17] on div at bounding box center [231, 17] width 75 height 10
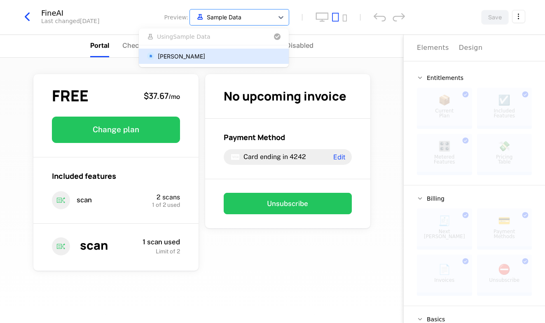
click at [198, 55] on div "[PERSON_NAME]" at bounding box center [181, 56] width 47 height 9
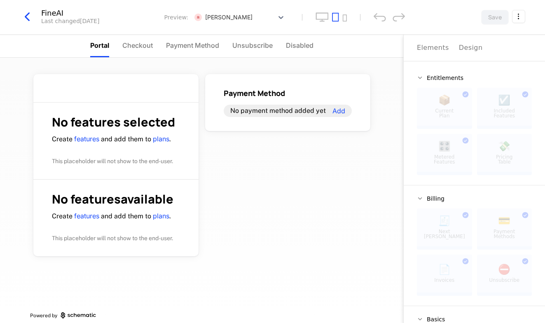
click at [135, 45] on span "Checkout" at bounding box center [137, 45] width 30 height 10
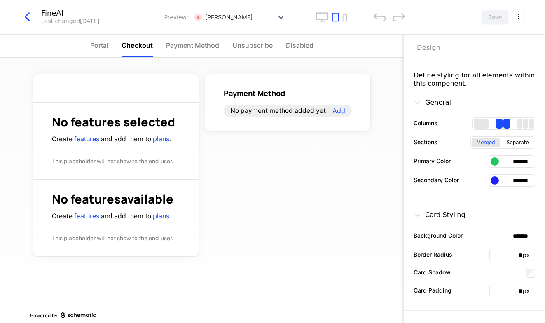
click at [110, 42] on ul "Portal Checkout Payment Method Unsubscribe Disabled" at bounding box center [201, 46] width 223 height 23
click at [84, 140] on link "features" at bounding box center [86, 139] width 25 height 8
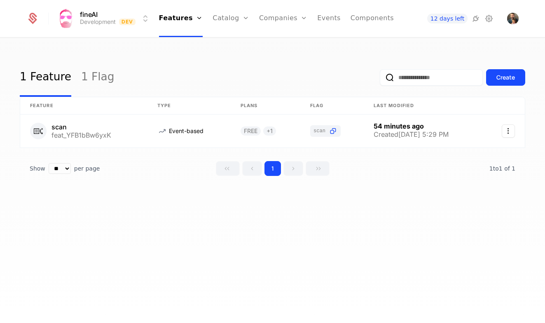
click at [286, 44] on link "Companies" at bounding box center [288, 40] width 38 height 7
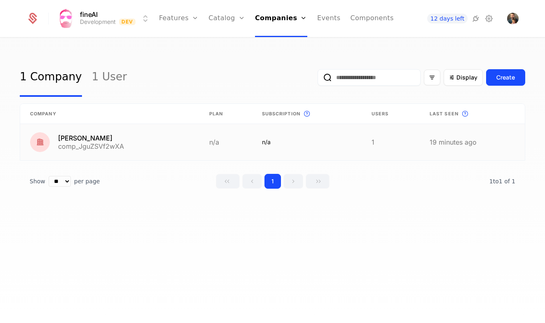
click at [96, 139] on link at bounding box center [109, 142] width 179 height 36
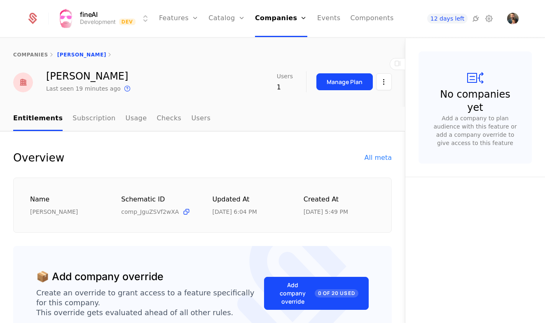
click at [88, 120] on link "Subscription" at bounding box center [93, 119] width 43 height 24
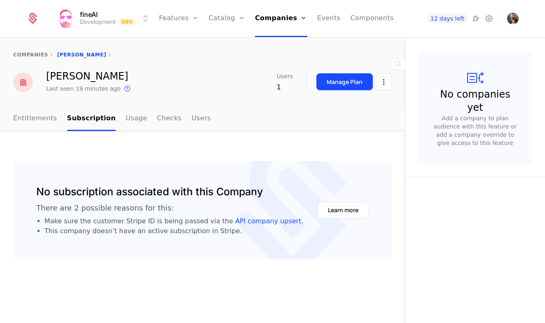
click at [30, 58] on div "companies Tiago Formosinho Sanchez" at bounding box center [202, 54] width 405 height 33
click at [30, 57] on link "companies" at bounding box center [30, 55] width 35 height 6
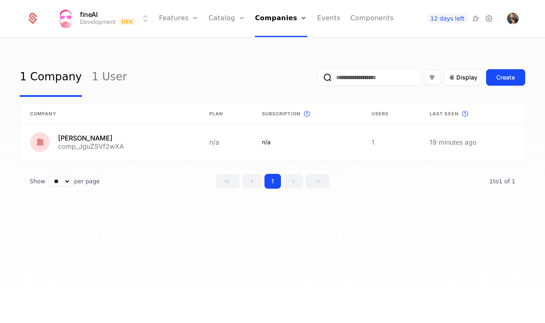
click at [475, 19] on icon at bounding box center [475, 19] width 10 height 10
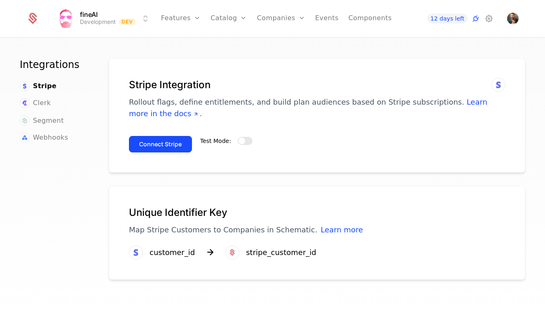
click at [236, 42] on link "Plans" at bounding box center [241, 40] width 42 height 7
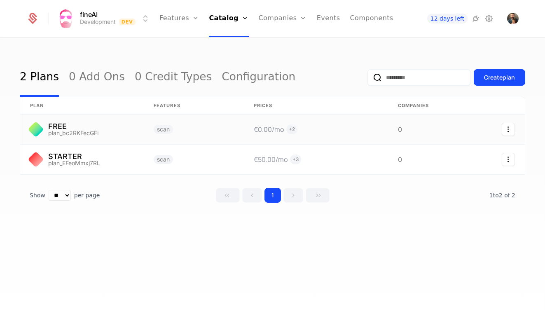
click at [78, 130] on link at bounding box center [81, 129] width 123 height 30
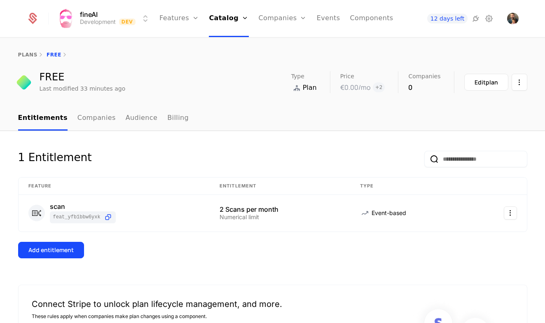
click at [485, 86] on div "Edit plan" at bounding box center [485, 82] width 23 height 8
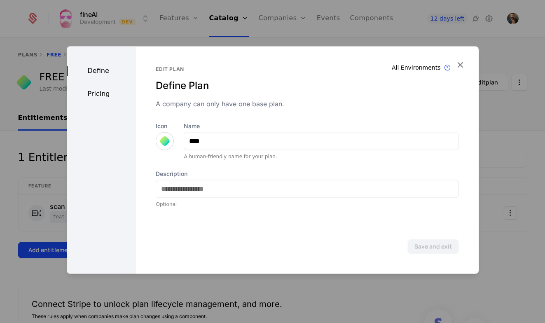
click at [98, 99] on div "Pricing" at bounding box center [102, 94] width 70 height 10
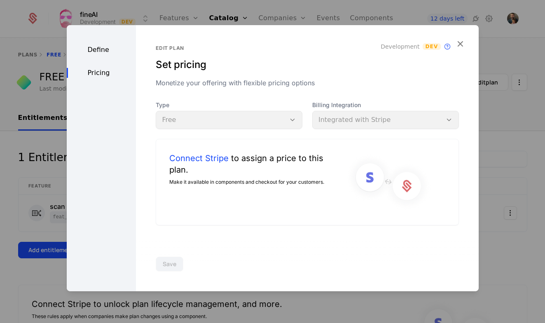
click at [210, 121] on div "Type Free" at bounding box center [229, 115] width 147 height 28
click at [377, 123] on div "Billing Integration Integrated with Stripe" at bounding box center [385, 115] width 147 height 28
click at [183, 161] on link "Connect Stripe" at bounding box center [198, 158] width 59 height 12
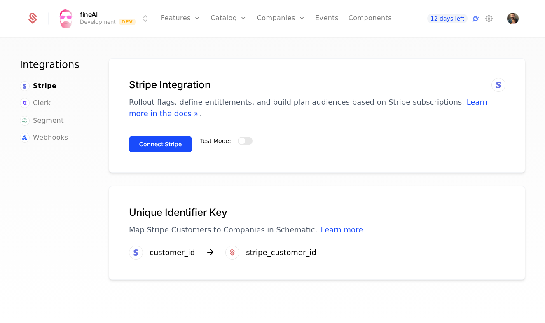
click at [242, 139] on span "button" at bounding box center [241, 140] width 7 height 7
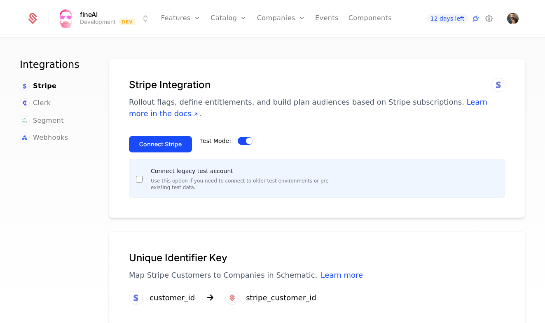
click at [343, 151] on div "Connect Stripe Test Mode:" at bounding box center [317, 140] width 376 height 23
click at [246, 140] on span "button" at bounding box center [249, 140] width 7 height 7
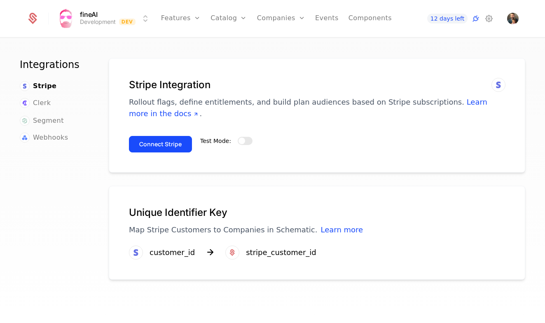
click at [244, 141] on button "Test Mode:" at bounding box center [244, 141] width 15 height 8
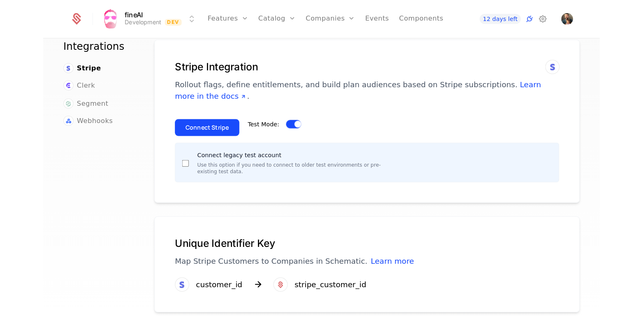
scroll to position [19, 0]
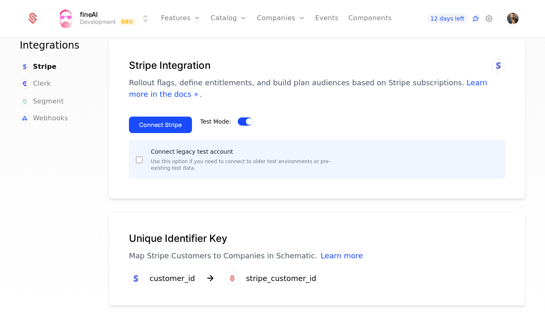
click at [154, 120] on button "Connect Stripe" at bounding box center [160, 124] width 63 height 16
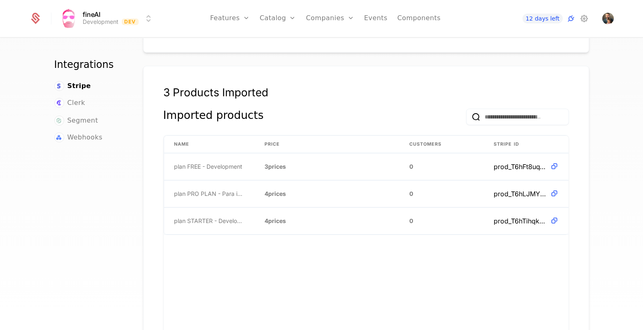
scroll to position [219, 0]
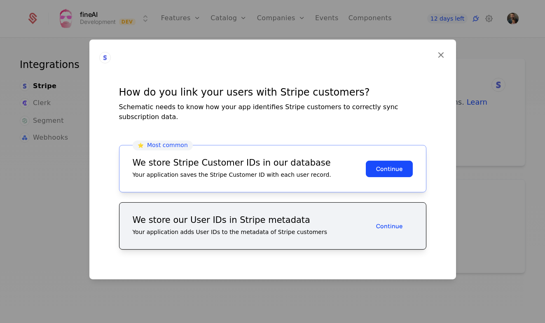
click at [195, 163] on div "We store Stripe Customer IDs in our database Your application saves the Stripe …" at bounding box center [249, 168] width 233 height 20
click at [158, 151] on div "⭐️ Most common We store Stripe Customer IDs in our database Your application sa…" at bounding box center [272, 168] width 307 height 47
click at [157, 144] on span "Most common" at bounding box center [167, 145] width 41 height 7
click at [386, 164] on button "Continue" at bounding box center [388, 168] width 47 height 16
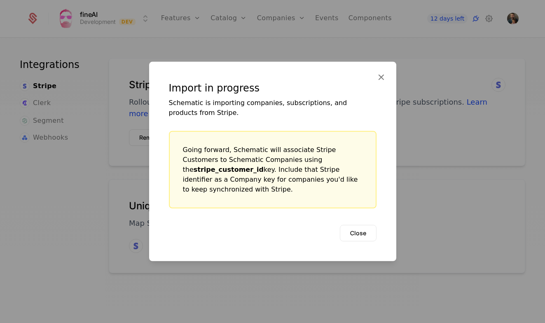
click at [356, 228] on button "Close" at bounding box center [358, 233] width 37 height 16
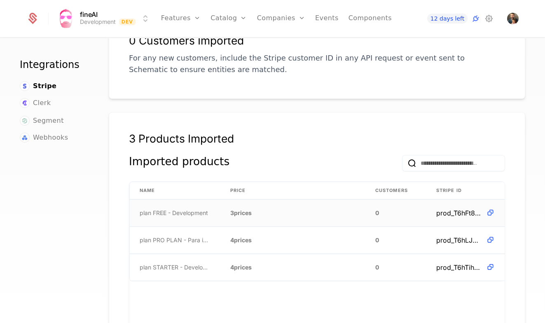
scroll to position [168, 0]
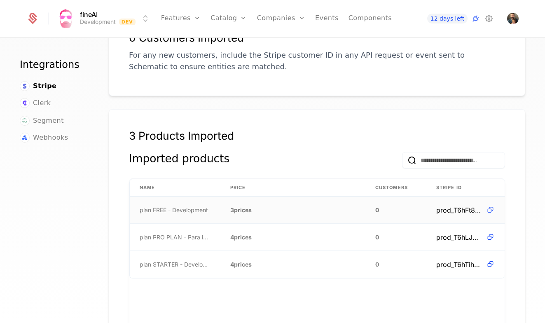
click at [488, 210] on icon at bounding box center [490, 209] width 9 height 9
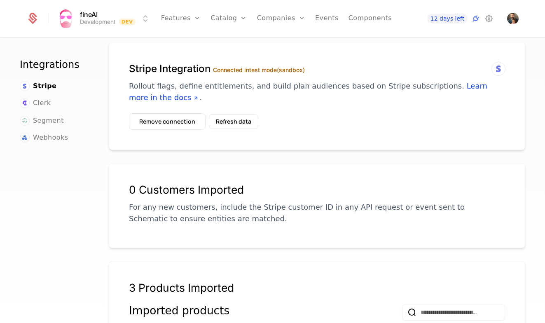
scroll to position [18, 0]
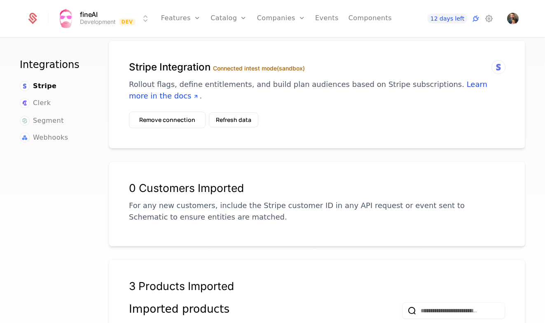
click at [354, 19] on link "Components" at bounding box center [369, 18] width 43 height 37
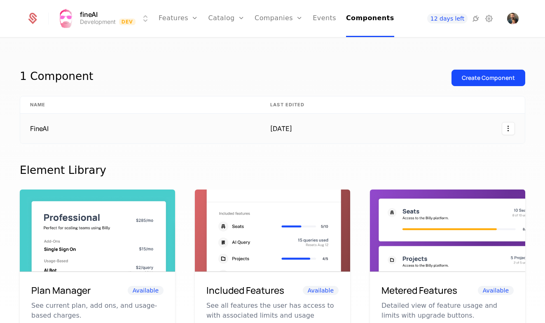
click at [70, 127] on td "FineAI" at bounding box center [140, 129] width 240 height 30
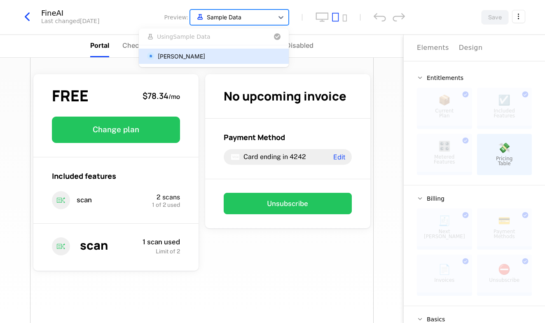
click at [254, 19] on div at bounding box center [231, 17] width 75 height 10
click at [211, 61] on div "Tiago Formosinho Sanchez" at bounding box center [214, 56] width 150 height 15
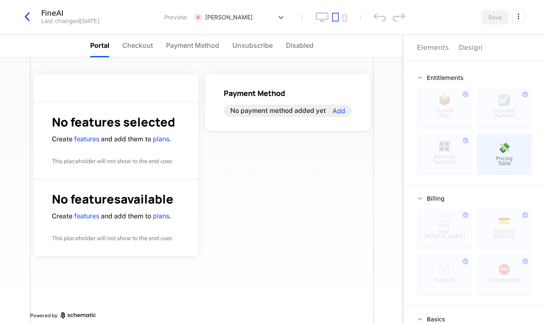
click at [30, 14] on icon "button" at bounding box center [27, 16] width 15 height 15
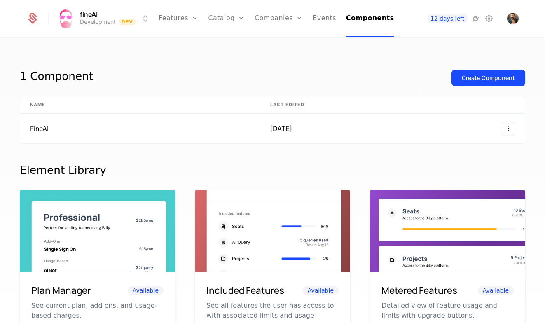
click at [229, 43] on link "Plans" at bounding box center [239, 40] width 42 height 7
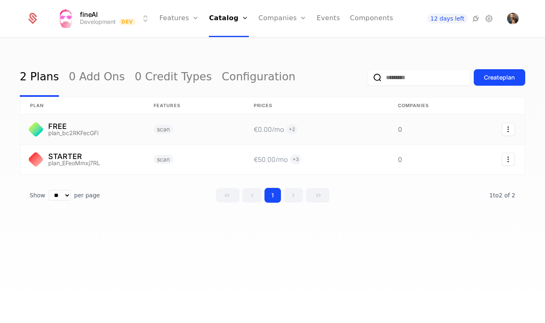
click at [98, 130] on link at bounding box center [81, 129] width 123 height 30
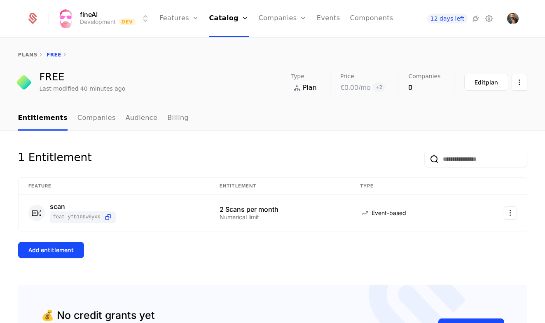
click at [491, 81] on div "Edit plan" at bounding box center [485, 82] width 23 height 8
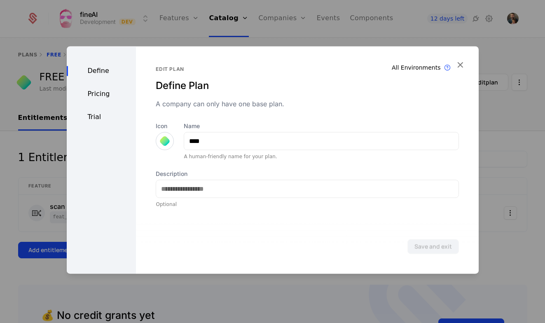
click at [91, 94] on div "Pricing" at bounding box center [102, 94] width 70 height 10
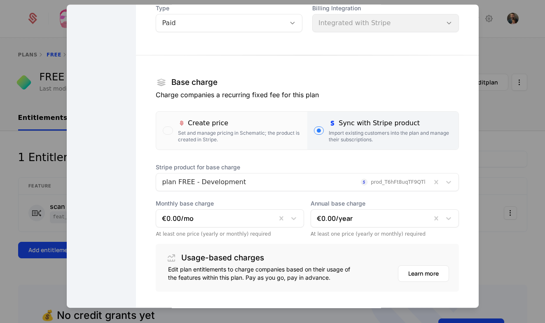
scroll to position [81, 0]
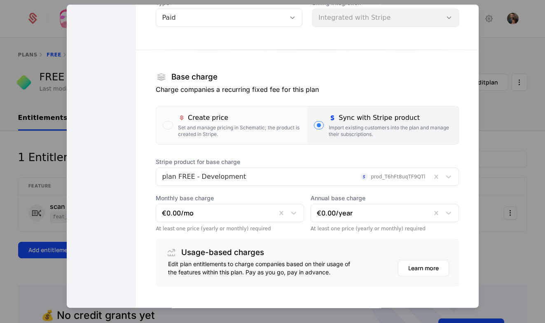
click at [425, 174] on div at bounding box center [293, 177] width 263 height 12
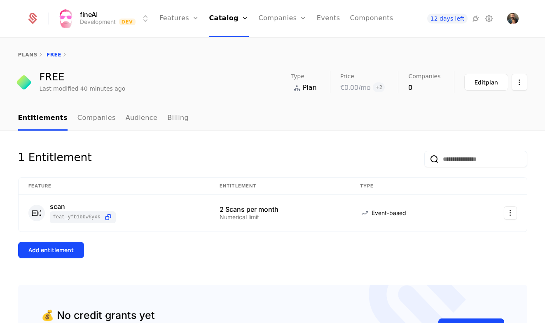
scroll to position [5, 0]
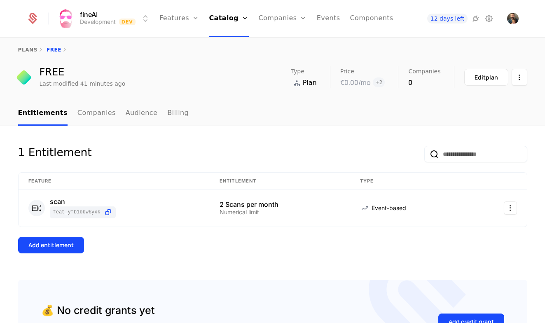
click at [510, 19] on img "Open user button" at bounding box center [513, 19] width 12 height 12
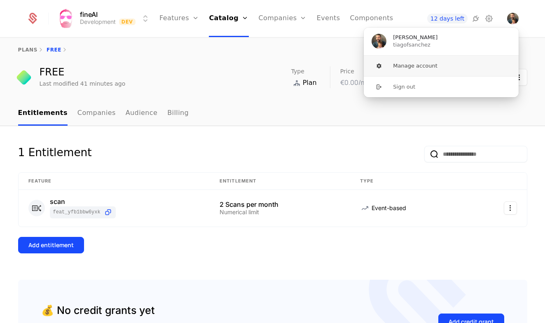
click at [428, 66] on button "Manage account" at bounding box center [441, 66] width 156 height 21
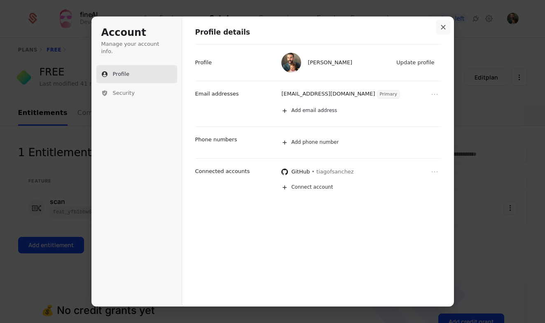
click at [446, 28] on button "Close modal" at bounding box center [442, 27] width 15 height 15
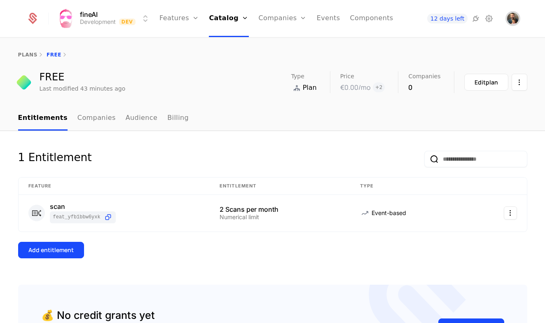
scroll to position [0, 0]
click at [512, 19] on button "Open user button" at bounding box center [513, 19] width 12 height 12
click at [471, 19] on icon at bounding box center [475, 19] width 10 height 10
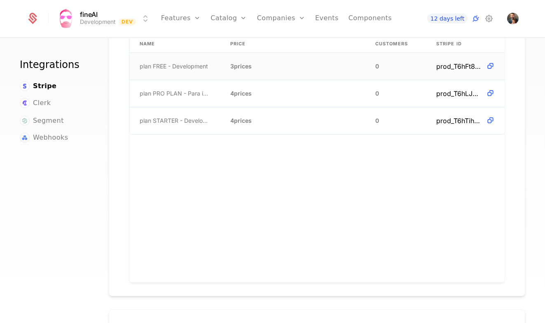
scroll to position [309, 0]
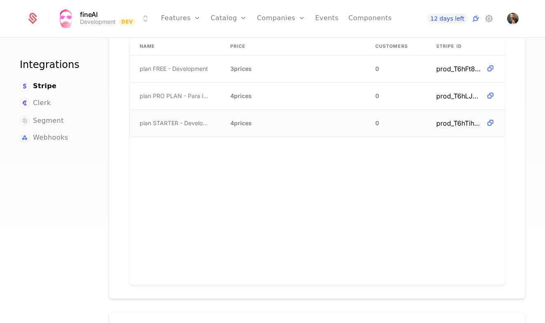
click at [490, 121] on icon at bounding box center [490, 123] width 9 height 9
click at [185, 70] on span "plan FREE - Development" at bounding box center [174, 69] width 68 height 8
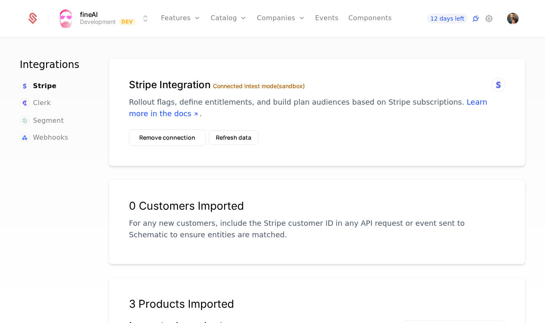
scroll to position [0, 0]
click at [237, 138] on button "Refresh data" at bounding box center [233, 137] width 49 height 15
click at [233, 42] on link "Plans" at bounding box center [241, 40] width 42 height 7
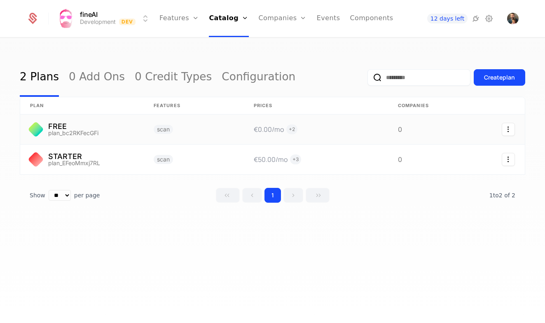
click at [508, 130] on icon "Select action" at bounding box center [507, 129] width 13 height 13
click at [478, 154] on div "Delete plan" at bounding box center [463, 151] width 43 height 12
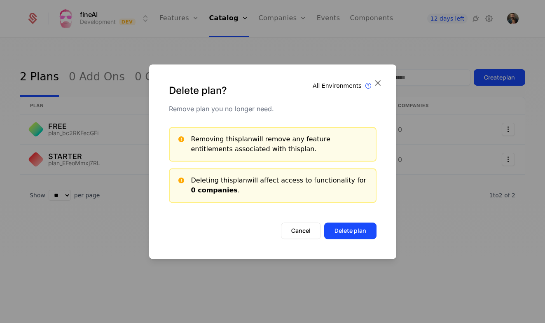
click at [356, 235] on button "Delete plan" at bounding box center [350, 230] width 52 height 16
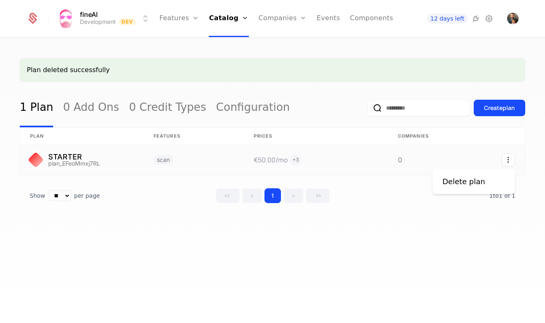
click at [512, 156] on icon "Select action" at bounding box center [507, 159] width 13 height 13
click at [475, 182] on div "Delete plan" at bounding box center [463, 182] width 43 height 12
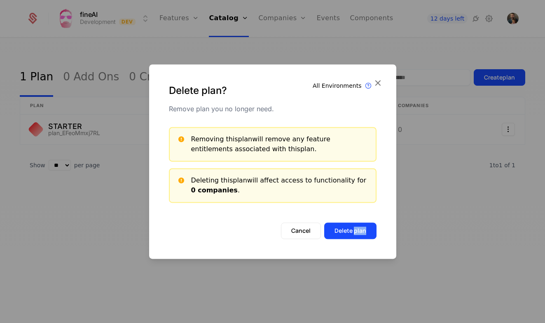
click at [344, 230] on button "Delete plan" at bounding box center [350, 230] width 52 height 16
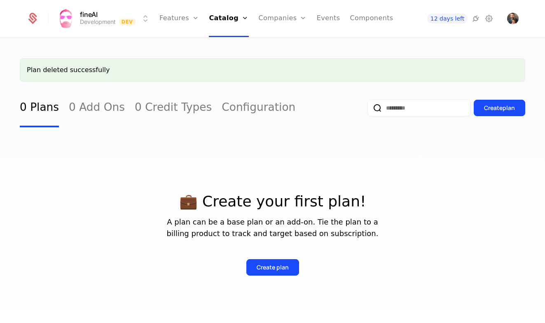
click at [475, 18] on icon at bounding box center [475, 19] width 10 height 10
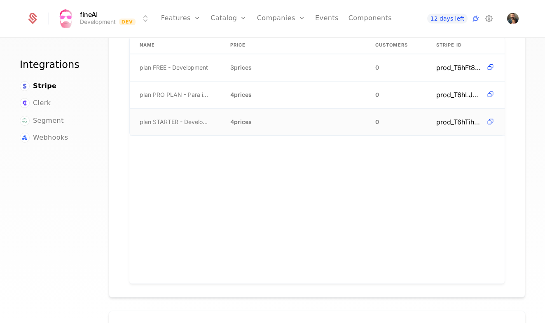
scroll to position [237, 0]
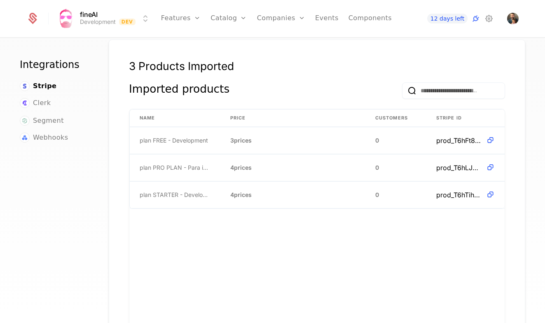
click at [157, 84] on div "Imported products" at bounding box center [179, 90] width 100 height 16
click at [441, 90] on input "email" at bounding box center [453, 90] width 103 height 16
click at [133, 140] on td "plan FREE - Development" at bounding box center [175, 140] width 91 height 27
drag, startPoint x: 155, startPoint y: 112, endPoint x: 155, endPoint y: 127, distance: 14.4
click at [155, 113] on th "Name" at bounding box center [175, 117] width 91 height 17
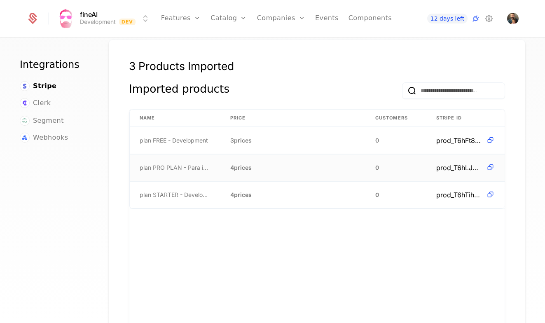
click at [161, 158] on td "plan PRO PLAN - Para intermediarios de credito - Development" at bounding box center [175, 167] width 91 height 27
click at [172, 140] on span "plan FREE - Development" at bounding box center [174, 140] width 68 height 8
drag, startPoint x: 172, startPoint y: 140, endPoint x: 485, endPoint y: 153, distance: 312.6
click at [184, 142] on span "plan FREE - Development" at bounding box center [174, 140] width 68 height 8
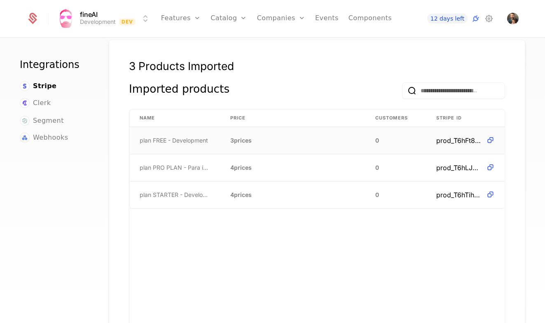
click at [491, 138] on icon at bounding box center [490, 140] width 9 height 9
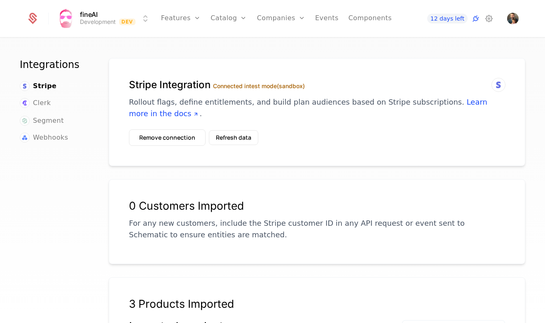
scroll to position [0, 0]
click at [223, 138] on button "Refresh data" at bounding box center [233, 137] width 49 height 15
click at [464, 104] on link "Learn more in the docs" at bounding box center [308, 108] width 358 height 20
click at [182, 142] on button "Remove connection" at bounding box center [167, 137] width 77 height 16
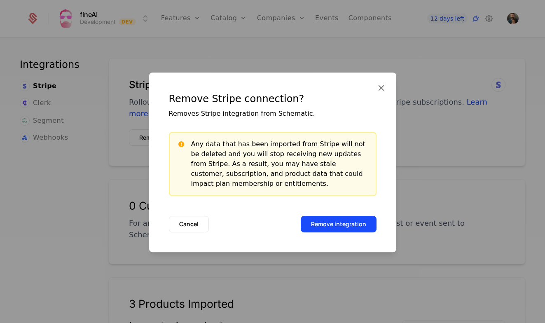
click at [338, 223] on button "Remove integration" at bounding box center [338, 224] width 76 height 16
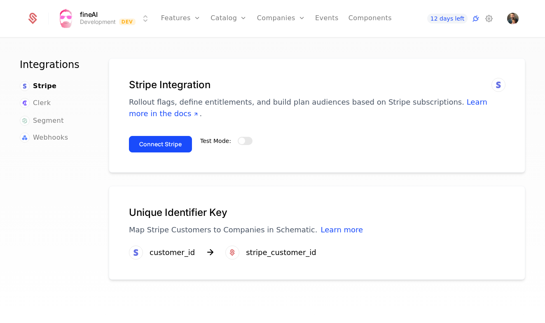
click at [239, 44] on link "Plans" at bounding box center [241, 40] width 42 height 7
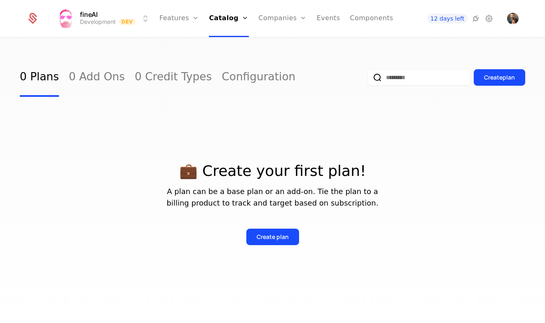
click at [282, 236] on div "Create plan" at bounding box center [272, 237] width 32 height 8
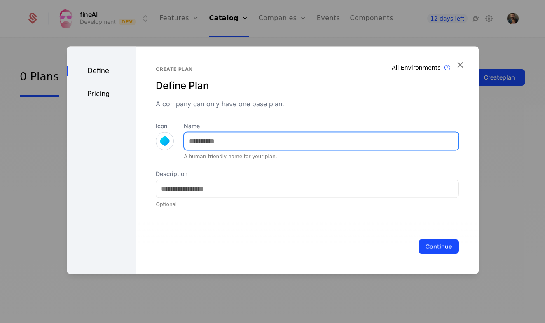
click at [217, 137] on input "Name" at bounding box center [321, 140] width 274 height 17
type input "****"
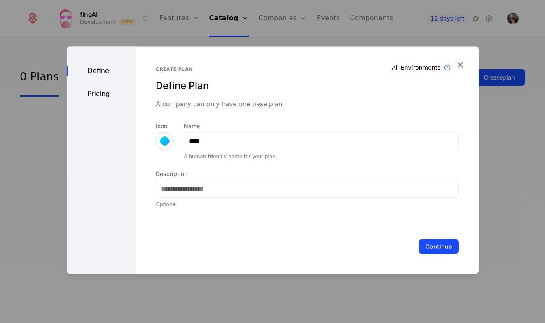
click at [430, 241] on button "Continue" at bounding box center [438, 246] width 40 height 15
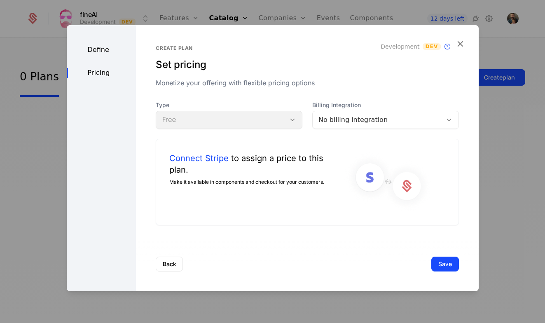
click at [221, 119] on div "Type Free" at bounding box center [229, 115] width 147 height 28
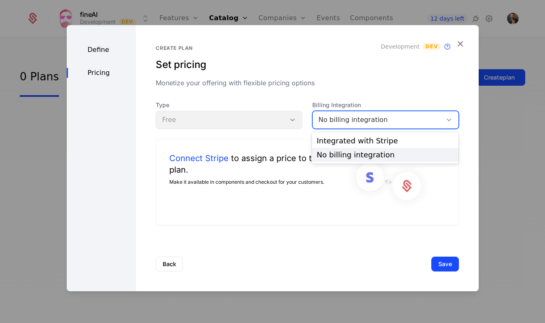
click at [350, 117] on div "No billing integration" at bounding box center [377, 120] width 118 height 10
click at [355, 140] on div "Integrated with Stripe" at bounding box center [385, 140] width 137 height 7
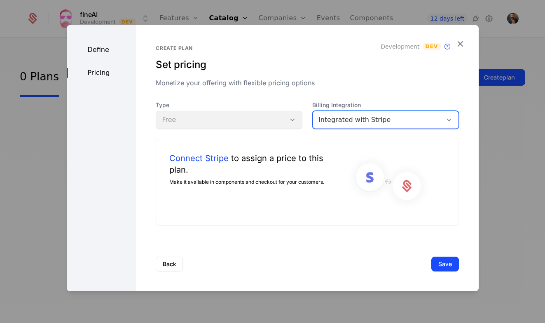
click at [346, 115] on div "Integrated with Stripe" at bounding box center [377, 120] width 118 height 10
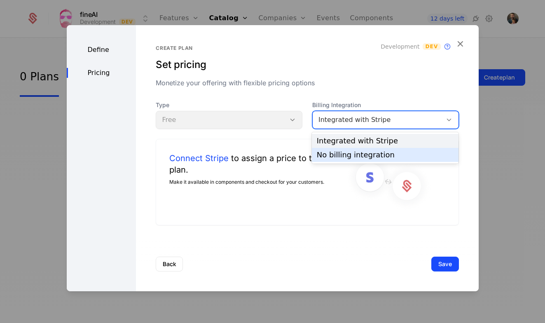
click at [356, 154] on div "No billing integration" at bounding box center [385, 154] width 137 height 7
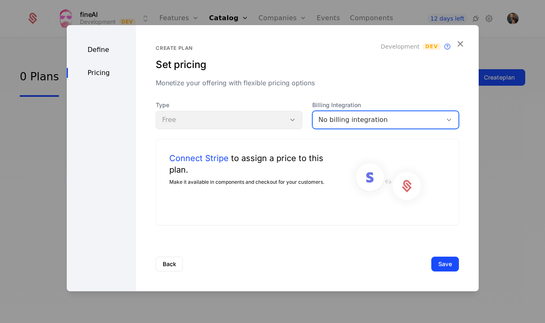
click at [89, 48] on div "Define" at bounding box center [102, 50] width 70 height 10
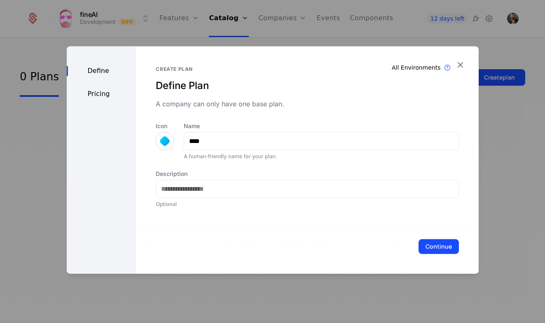
click at [100, 61] on div "Define Pricing" at bounding box center [102, 159] width 70 height 227
click at [96, 67] on div "Define" at bounding box center [102, 71] width 70 height 10
click at [98, 95] on div "Pricing" at bounding box center [102, 94] width 70 height 10
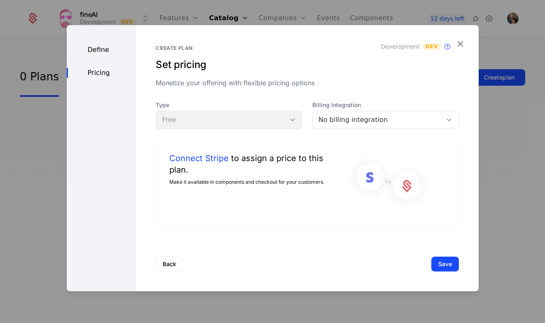
click at [204, 151] on div "Connect Stripe to assign a price to this plan. Make it available in components …" at bounding box center [307, 182] width 303 height 86
click at [203, 158] on link "Connect Stripe" at bounding box center [198, 158] width 59 height 12
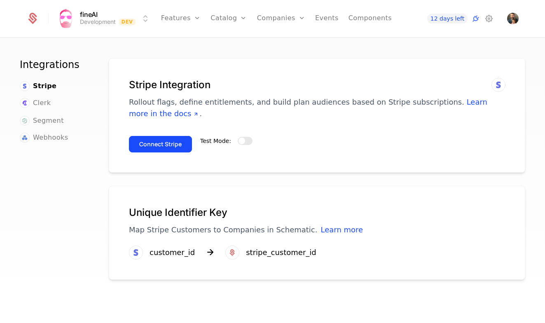
click at [172, 146] on button "Connect Stripe" at bounding box center [160, 144] width 63 height 16
click at [243, 142] on span "button" at bounding box center [241, 140] width 7 height 7
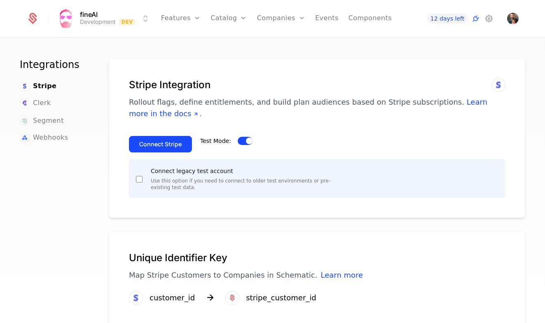
click at [150, 144] on button "Connect Stripe" at bounding box center [160, 144] width 63 height 16
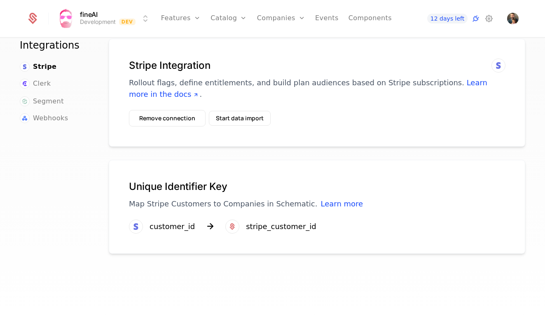
scroll to position [19, 0]
click at [241, 43] on link "Plans" at bounding box center [241, 40] width 42 height 7
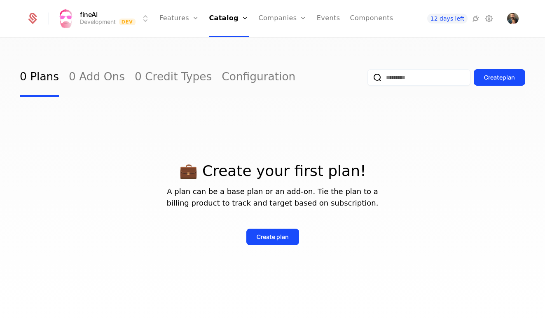
click at [476, 18] on icon at bounding box center [475, 19] width 10 height 10
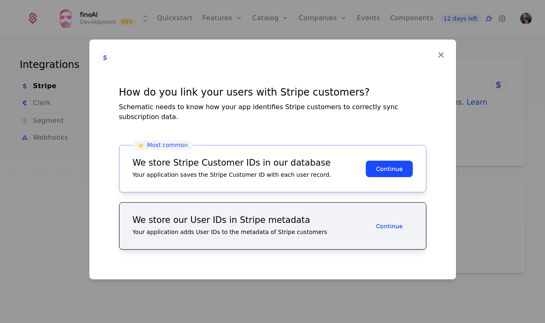
click at [387, 166] on button "Continue" at bounding box center [388, 168] width 47 height 16
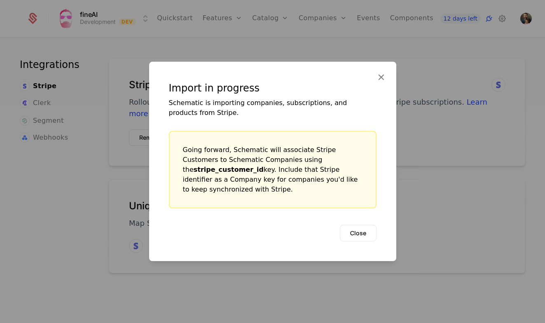
click at [354, 230] on button "Close" at bounding box center [358, 233] width 37 height 16
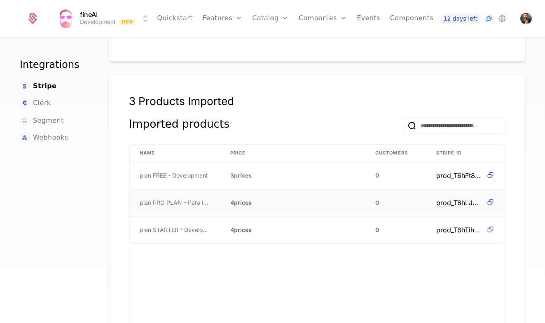
scroll to position [202, 0]
click at [217, 176] on td "plan FREE - Development" at bounding box center [175, 176] width 91 height 27
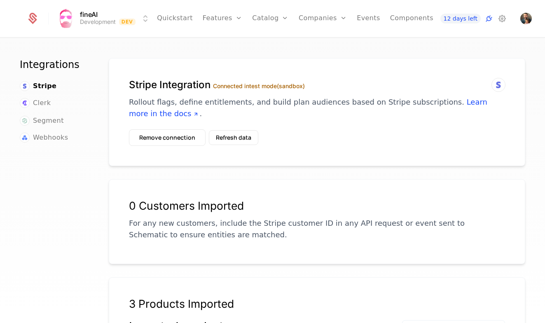
scroll to position [0, 0]
click at [228, 137] on button "Refresh data" at bounding box center [233, 137] width 49 height 15
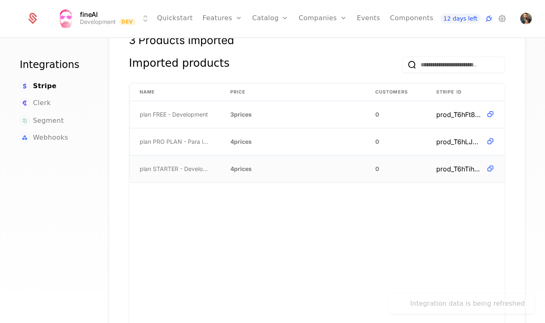
scroll to position [263, 0]
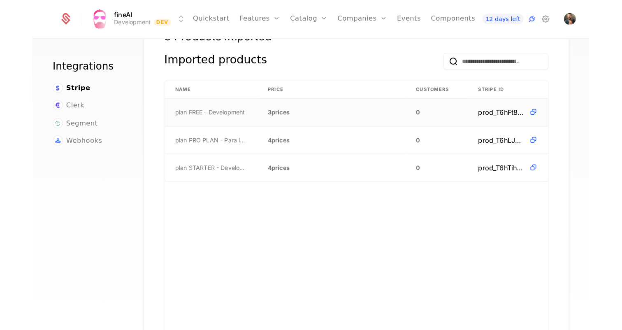
scroll to position [270, 0]
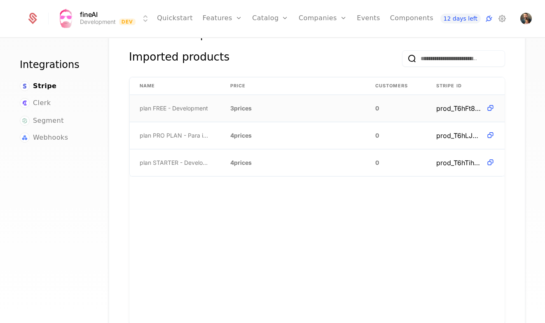
click at [194, 112] on td "plan FREE - Development" at bounding box center [175, 108] width 91 height 27
click at [191, 108] on span "plan FREE - Development" at bounding box center [174, 108] width 68 height 8
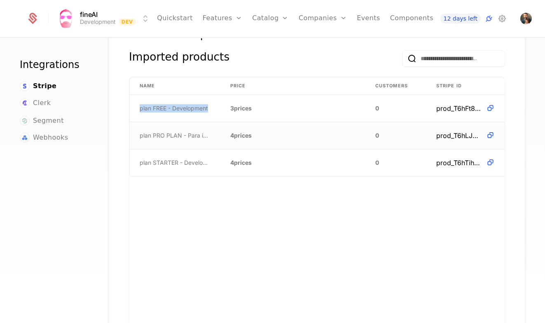
drag, startPoint x: 191, startPoint y: 108, endPoint x: 189, endPoint y: 132, distance: 24.0
click at [191, 112] on td "plan FREE - Development" at bounding box center [175, 108] width 91 height 27
drag, startPoint x: 188, startPoint y: 134, endPoint x: 183, endPoint y: 142, distance: 9.2
click at [188, 134] on span "plan PRO PLAN - Para intermediarios de credito - Development" at bounding box center [175, 135] width 71 height 8
click at [178, 154] on td "plan STARTER - Development" at bounding box center [175, 162] width 91 height 26
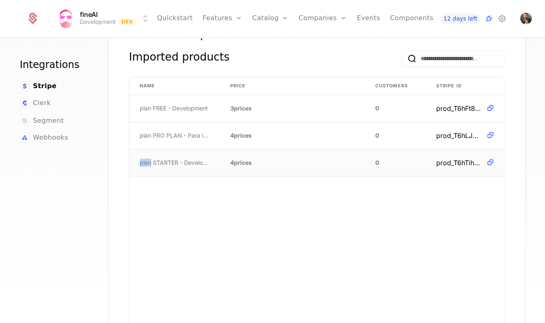
click at [178, 154] on td "plan STARTER - Development" at bounding box center [175, 162] width 91 height 26
click at [193, 133] on span "plan PRO PLAN - Para intermediarios de credito - Development" at bounding box center [175, 135] width 71 height 8
click at [490, 133] on icon at bounding box center [490, 135] width 9 height 9
click at [466, 133] on span "prod_T6hLJMYhhHECuF" at bounding box center [459, 135] width 47 height 10
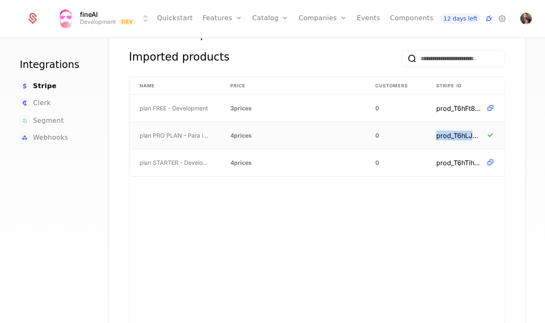
click at [466, 133] on span "prod_T6hLJMYhhHECuF" at bounding box center [459, 135] width 47 height 10
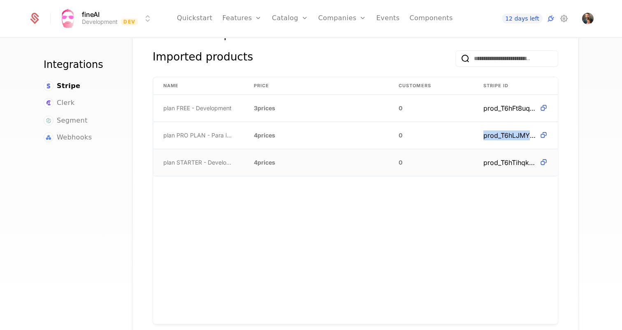
scroll to position [240, 0]
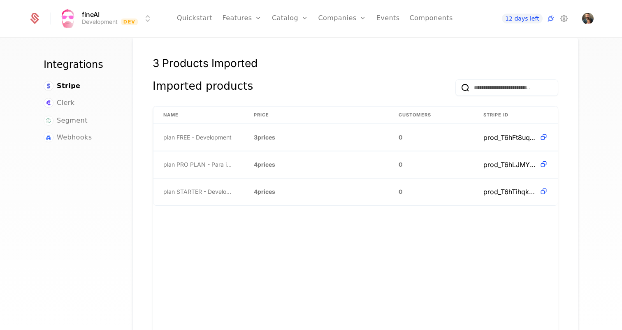
click at [311, 230] on div "Name Price Customers Stripe ID plan FREE - Development 3 prices 0 prod_T6hFt8uq…" at bounding box center [355, 229] width 405 height 247
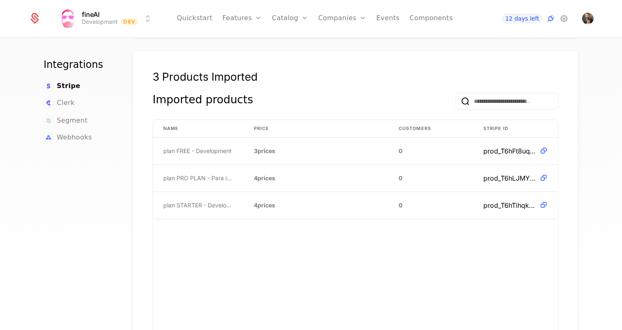
scroll to position [223, 0]
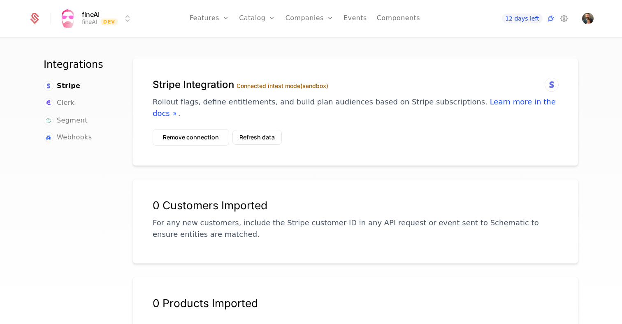
scroll to position [19, 0]
